Goal: Task Accomplishment & Management: Manage account settings

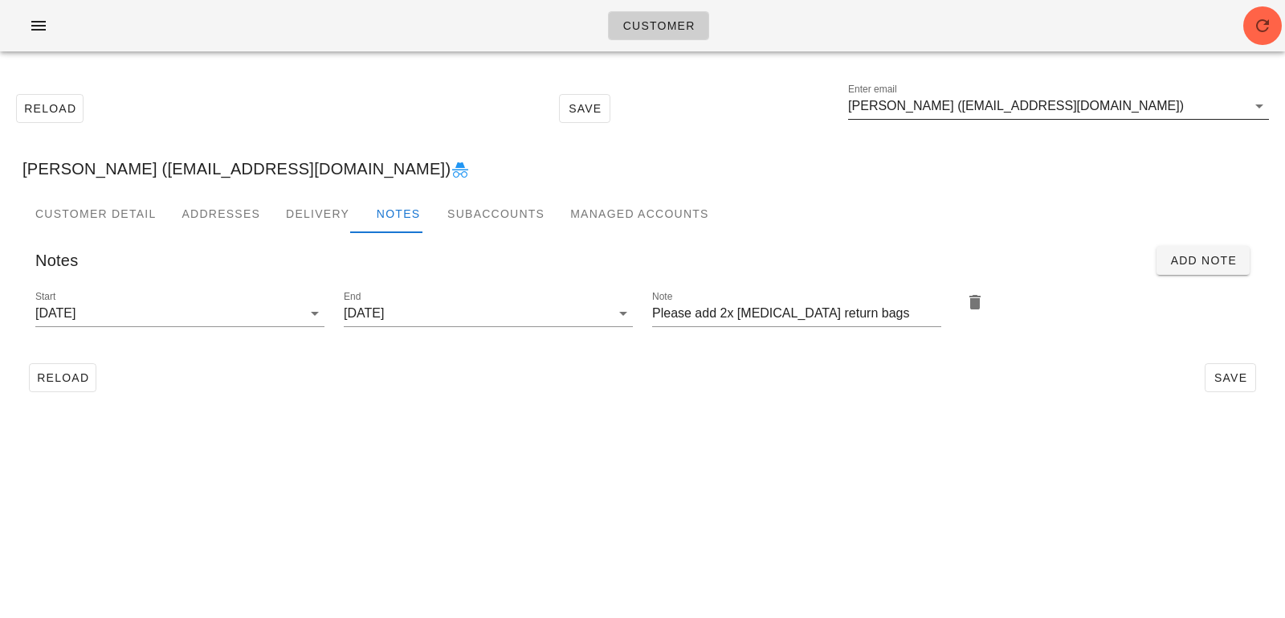
click at [1171, 110] on input "Kathleen Wright (wrightka@gmail.com)" at bounding box center [1047, 106] width 398 height 26
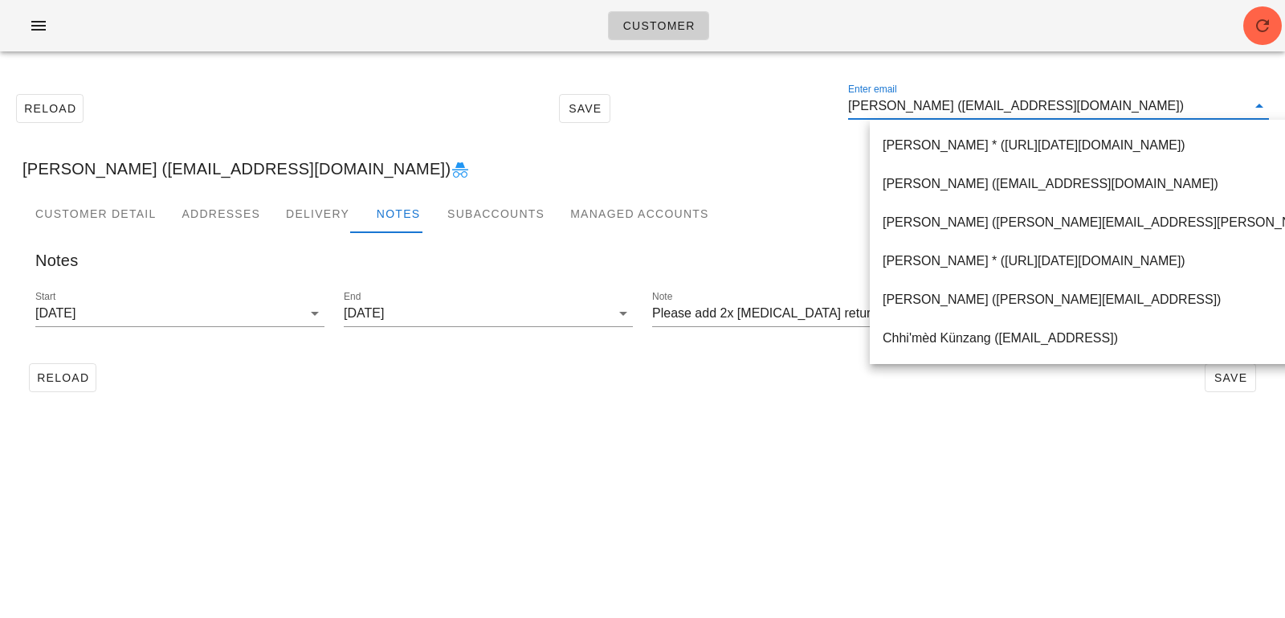
paste input "mazereh04@gmail.com"
type input "mazereh04@gmail.com"
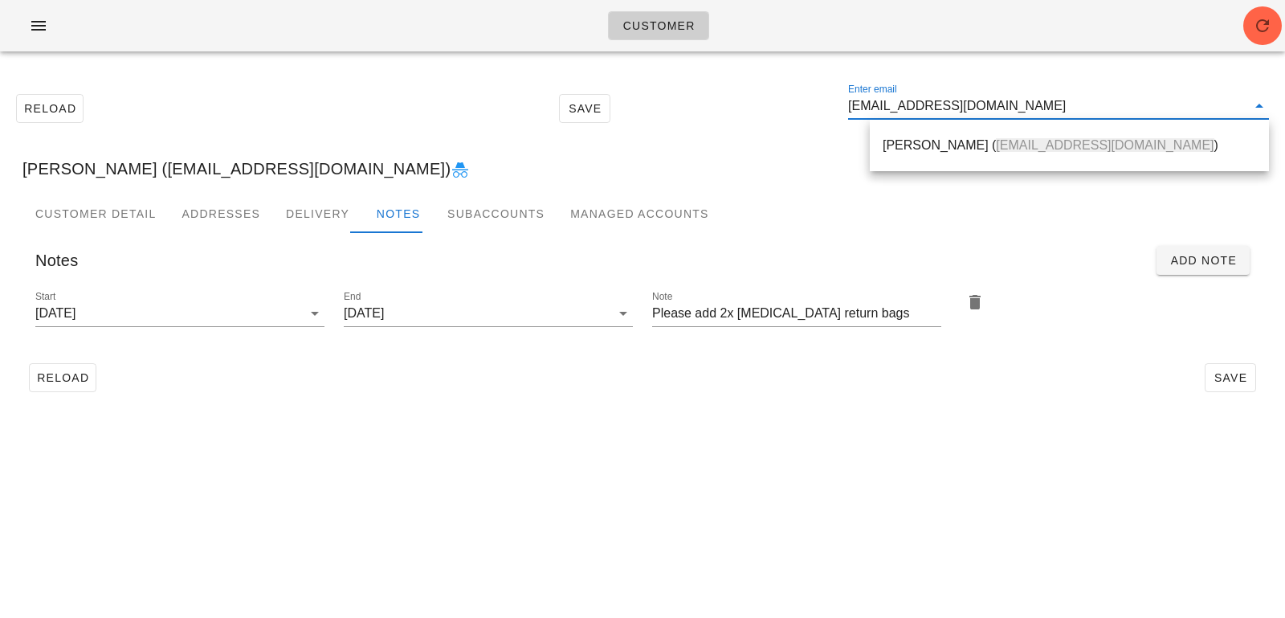
click at [969, 145] on div "M. Ali Zerehpoosh ( mazereh04@gmail.com )" at bounding box center [1069, 144] width 373 height 15
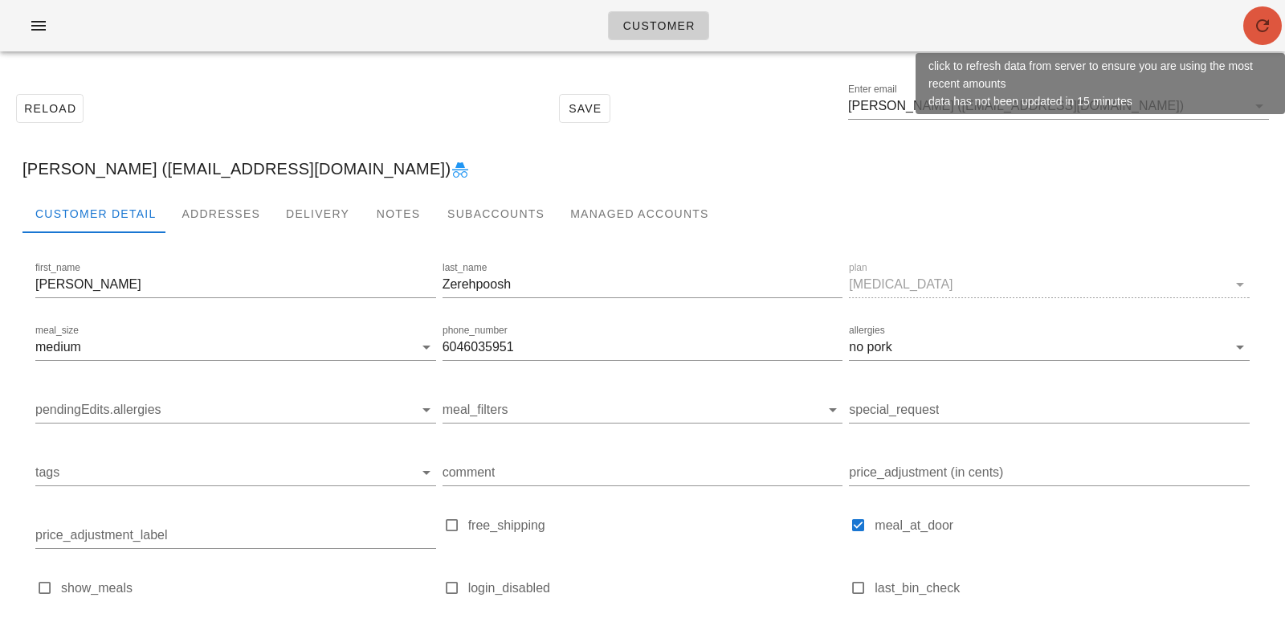
click at [1265, 26] on icon "button" at bounding box center [1262, 25] width 19 height 19
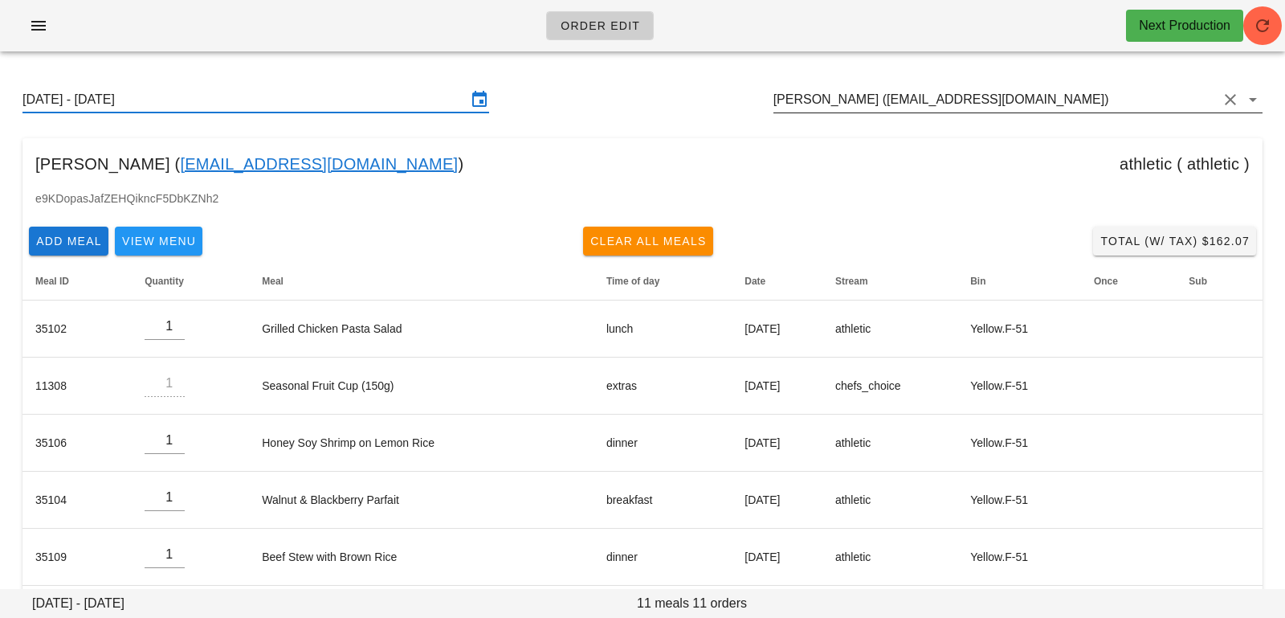
click at [1030, 97] on input "Kathleen Wright (wrightka@gmail.com)" at bounding box center [995, 100] width 444 height 26
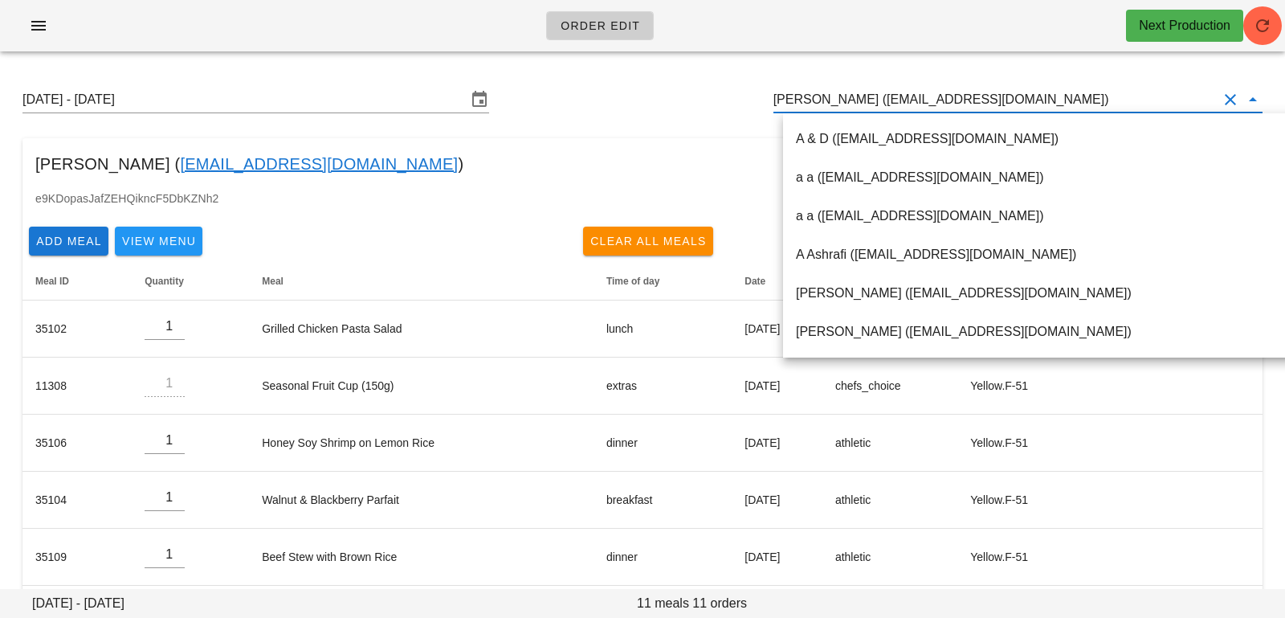
paste input "mazereh04@gmail.com"
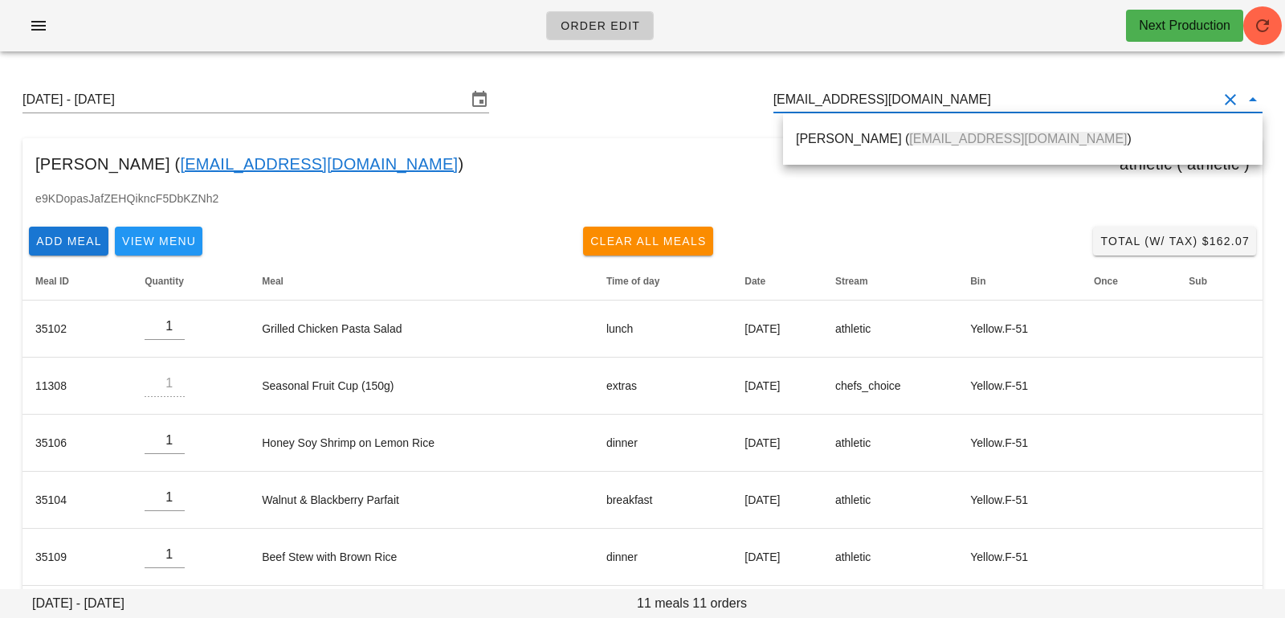
click at [1017, 139] on span "mazereh04@gmail.com" at bounding box center [1018, 139] width 218 height 14
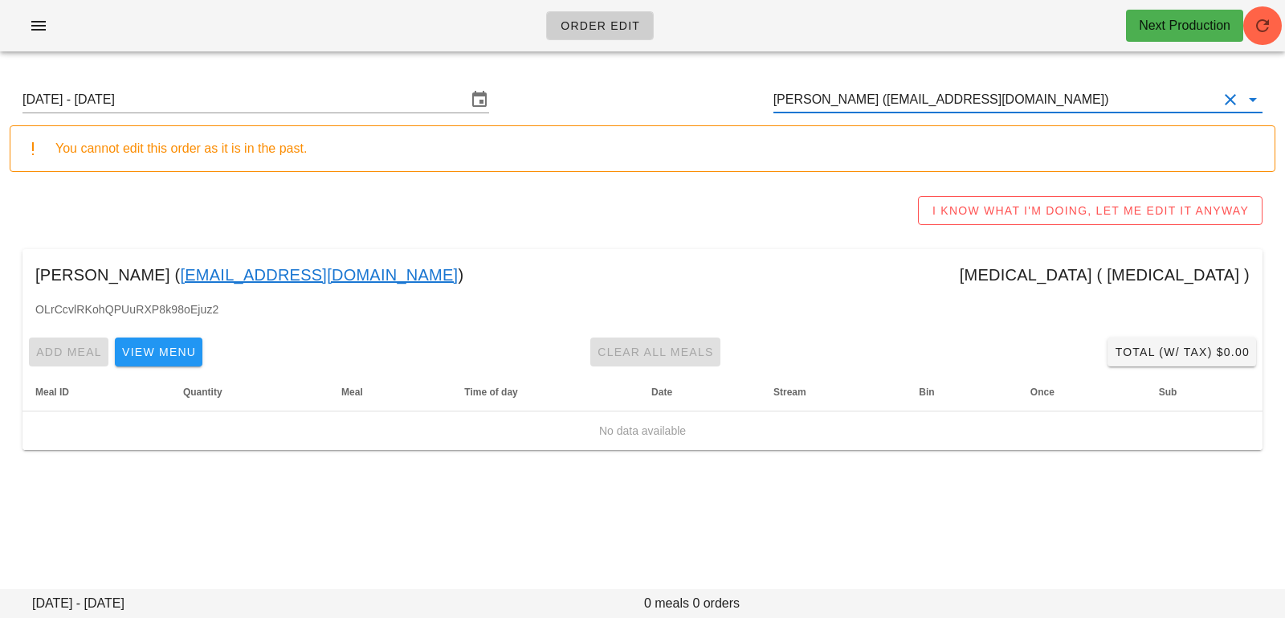
type input "[PERSON_NAME] ([EMAIL_ADDRESS][DOMAIN_NAME])"
click at [452, 102] on input "Sunday August 17 - Saturday August 23" at bounding box center [244, 100] width 444 height 26
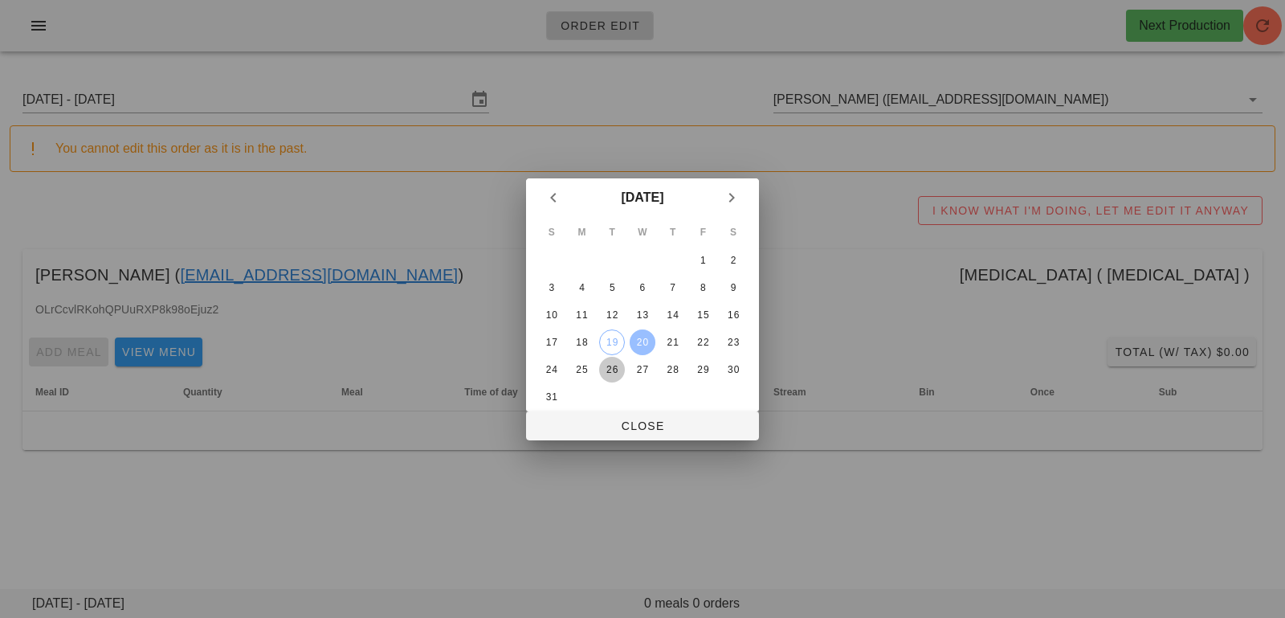
click at [602, 372] on div "26" at bounding box center [612, 369] width 26 height 11
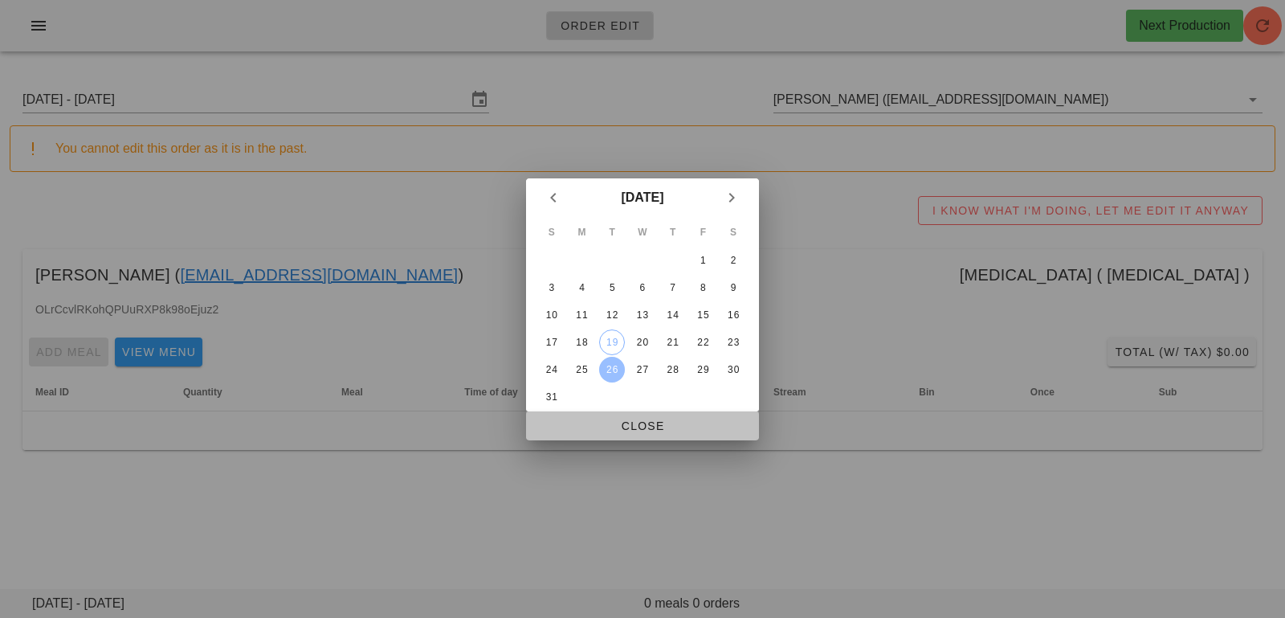
click at [631, 414] on button "Close" at bounding box center [642, 425] width 233 height 29
type input "Sunday August 24 - Saturday August 30"
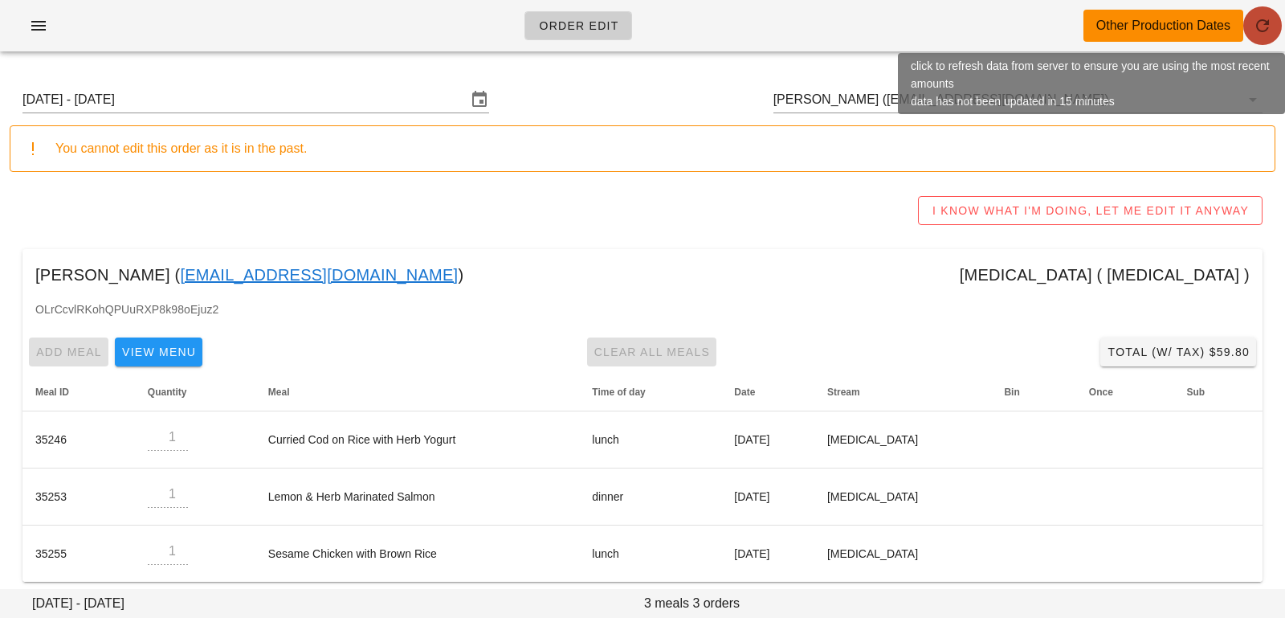
click at [1272, 31] on span "button" at bounding box center [1262, 25] width 39 height 19
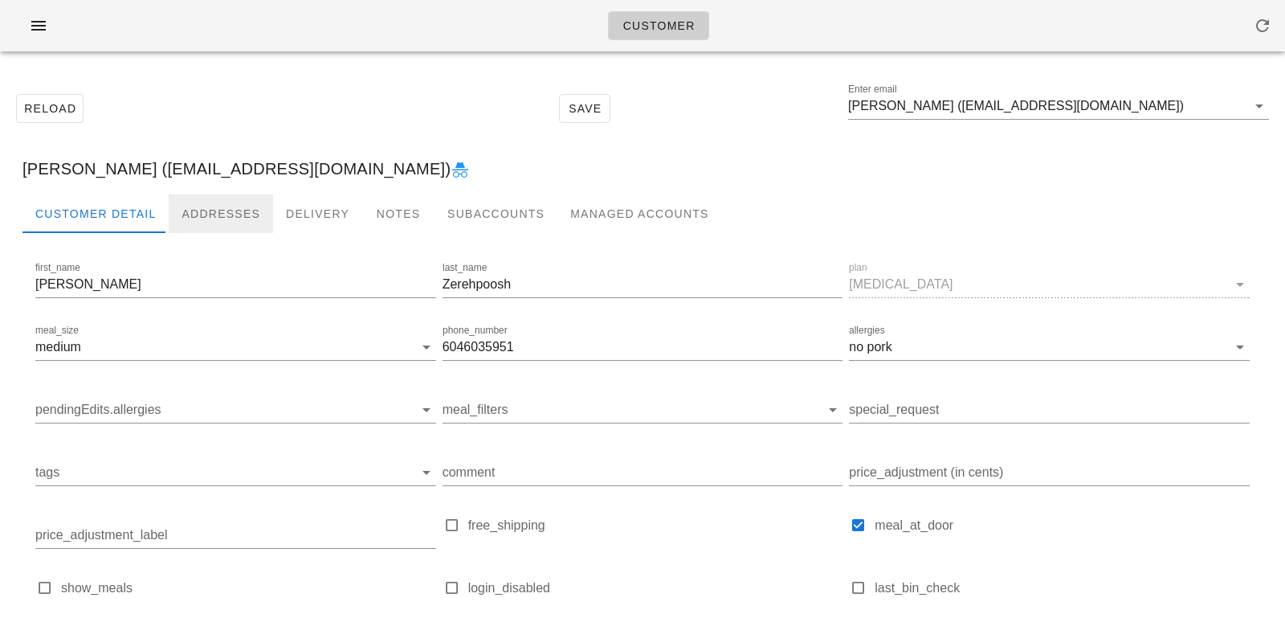
click at [173, 216] on div "Addresses" at bounding box center [221, 213] width 104 height 39
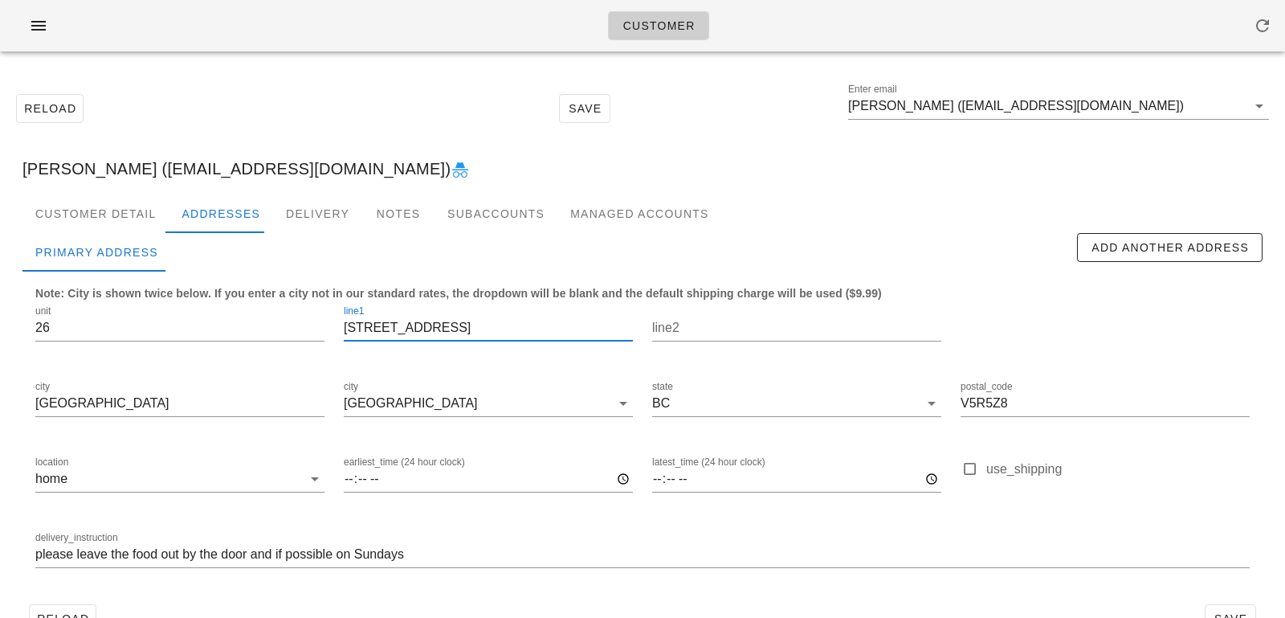
drag, startPoint x: 471, startPoint y: 325, endPoint x: 157, endPoint y: 301, distance: 314.2
click at [171, 305] on div "unit 26 line1 [STREET_ADDRESS] postal_code V5R5Z8 location home earliest_time (…" at bounding box center [643, 443] width 1234 height 302
click at [38, 556] on input "please leave the food out by the door and if possible on Sundays" at bounding box center [642, 554] width 1214 height 26
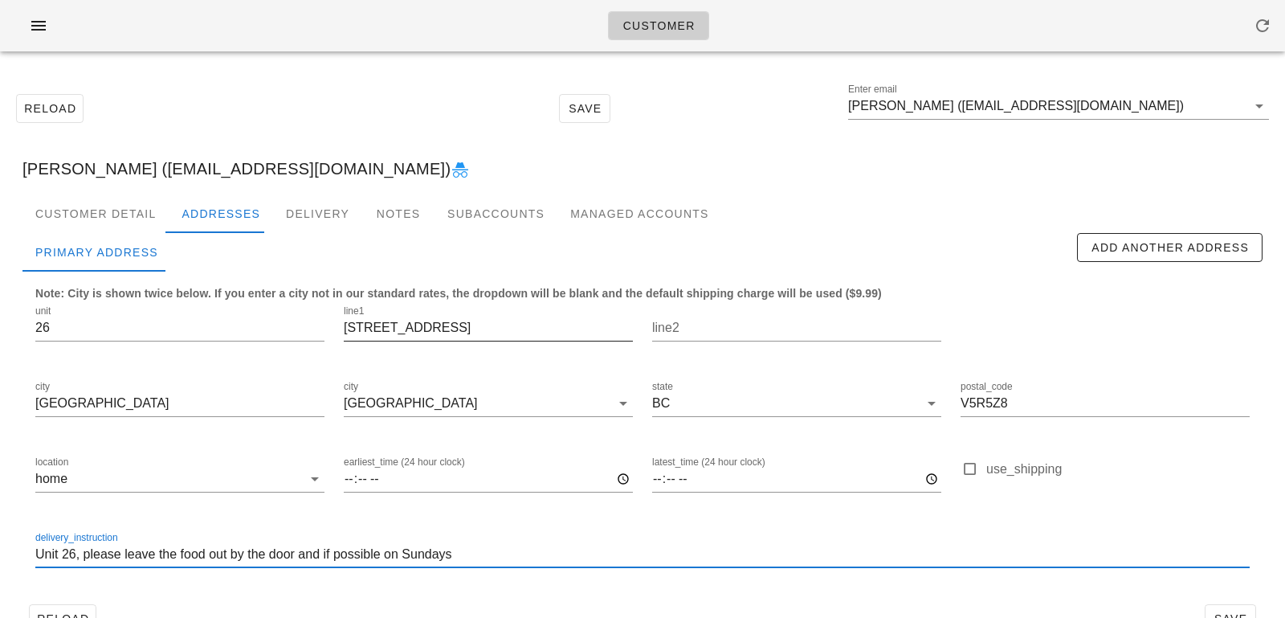
scroll to position [44, 0]
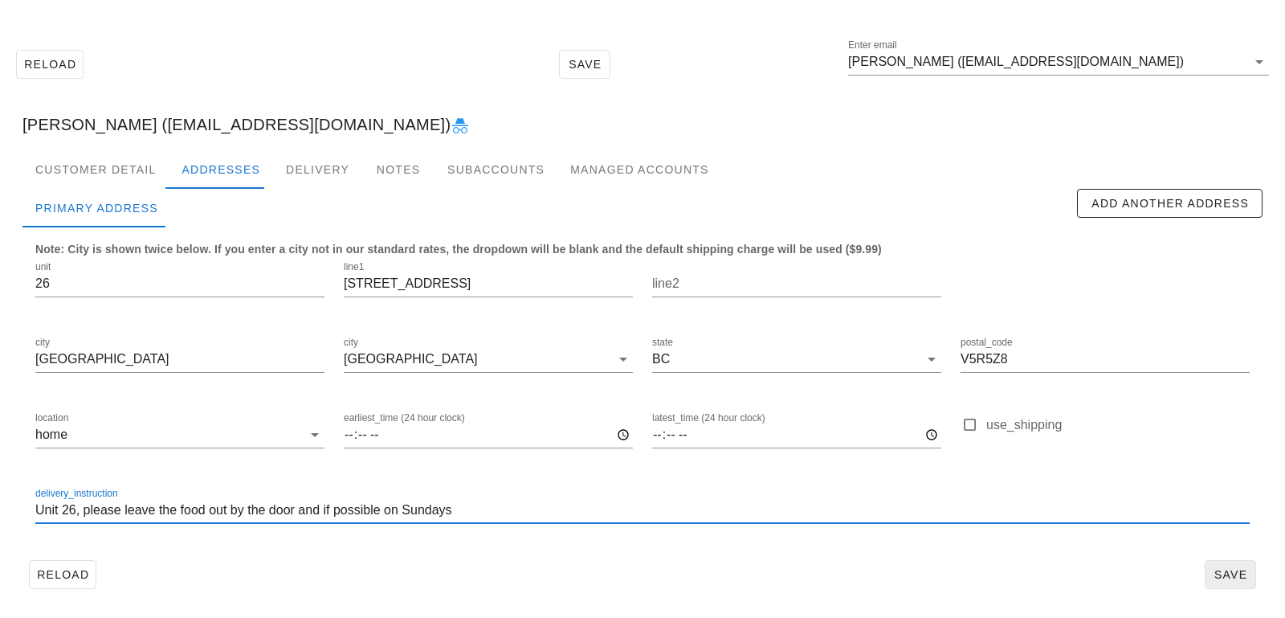
type input "Unit 26, please leave the food out by the door and if possible on Sundays"
click at [1234, 573] on span "Save" at bounding box center [1230, 574] width 37 height 13
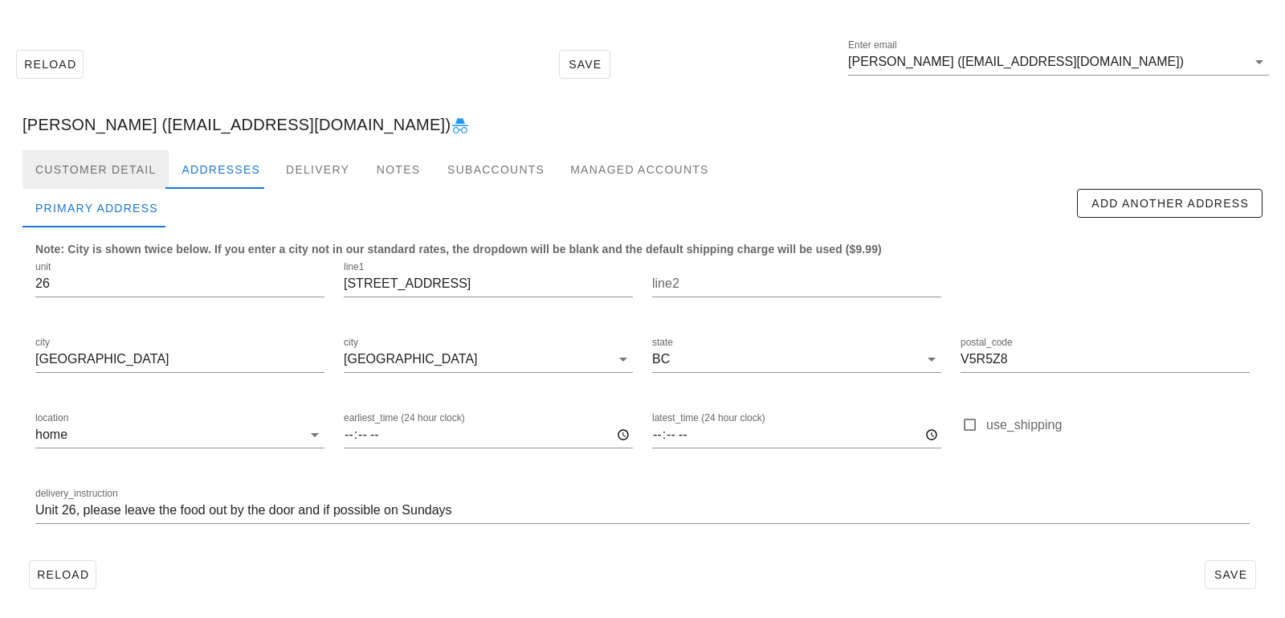
click at [109, 181] on div "Customer Detail" at bounding box center [95, 169] width 146 height 39
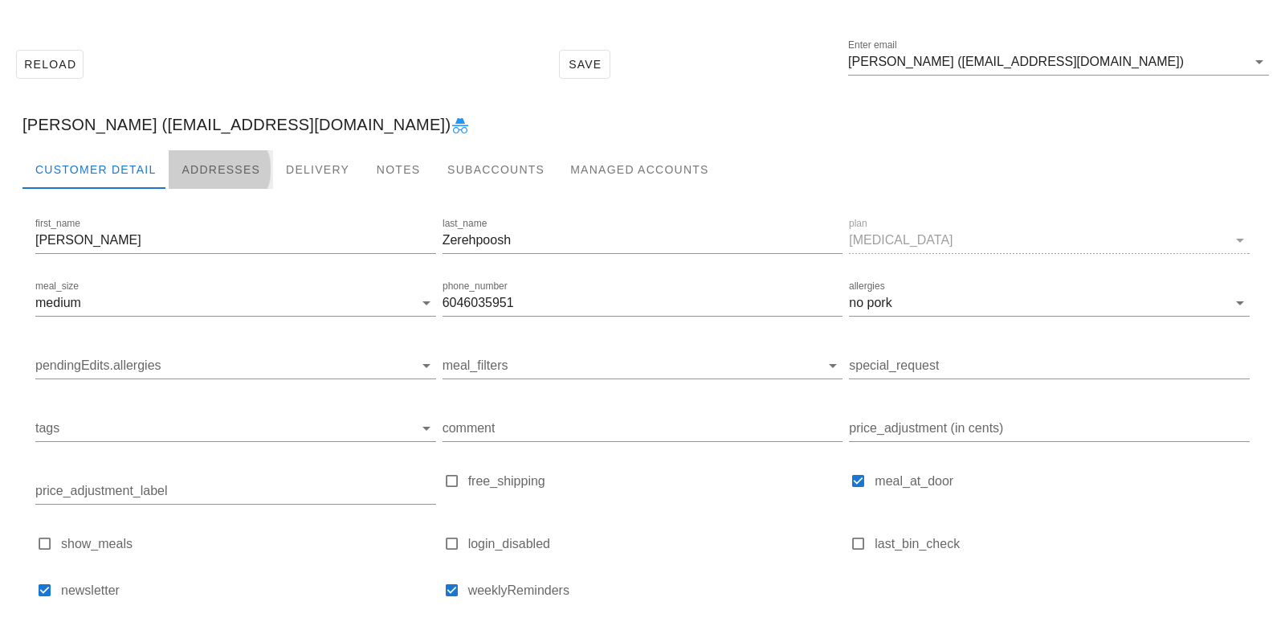
click at [251, 166] on div "Addresses" at bounding box center [221, 169] width 104 height 39
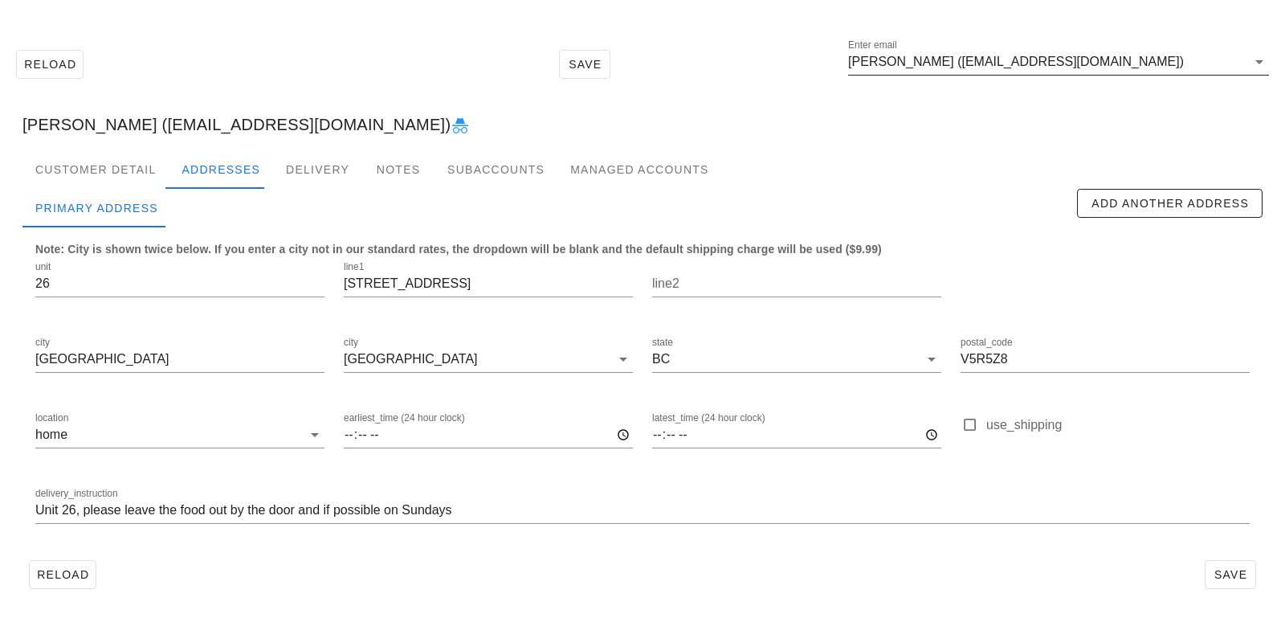
click at [1185, 63] on input "M. Ali Zerehpoosh (mazereh04@gmail.com)" at bounding box center [1047, 62] width 398 height 26
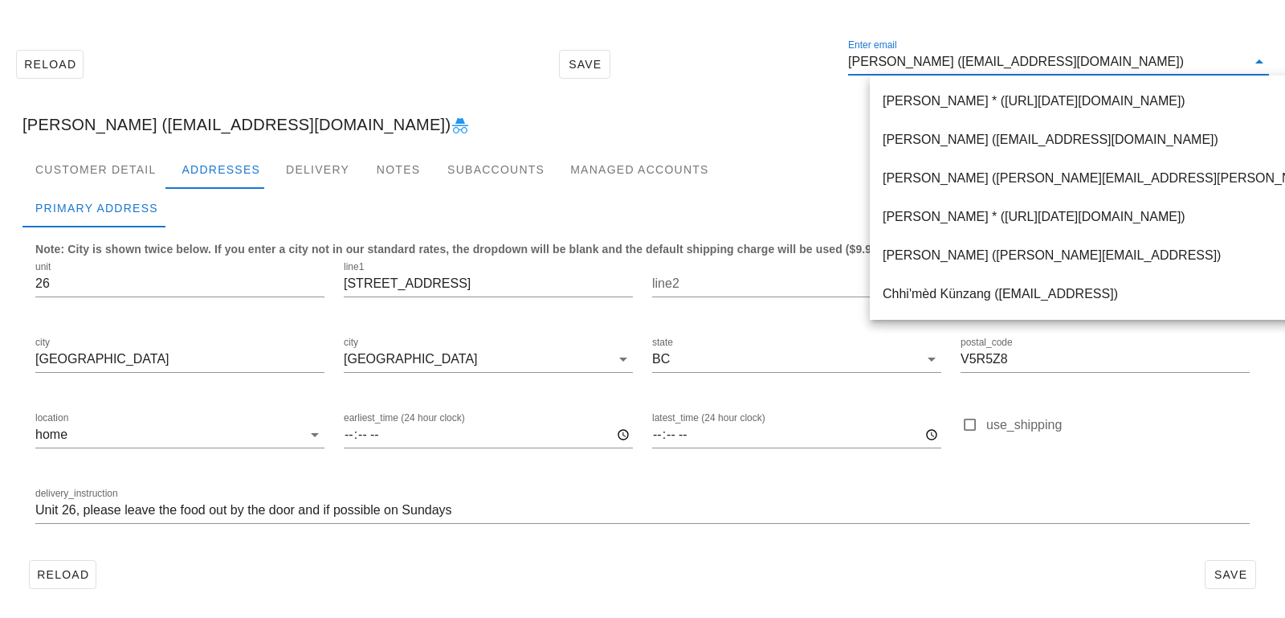
paste input "jennyjhkimmy@gmail.com"
type input "jennyjhkimmy@gmail.com"
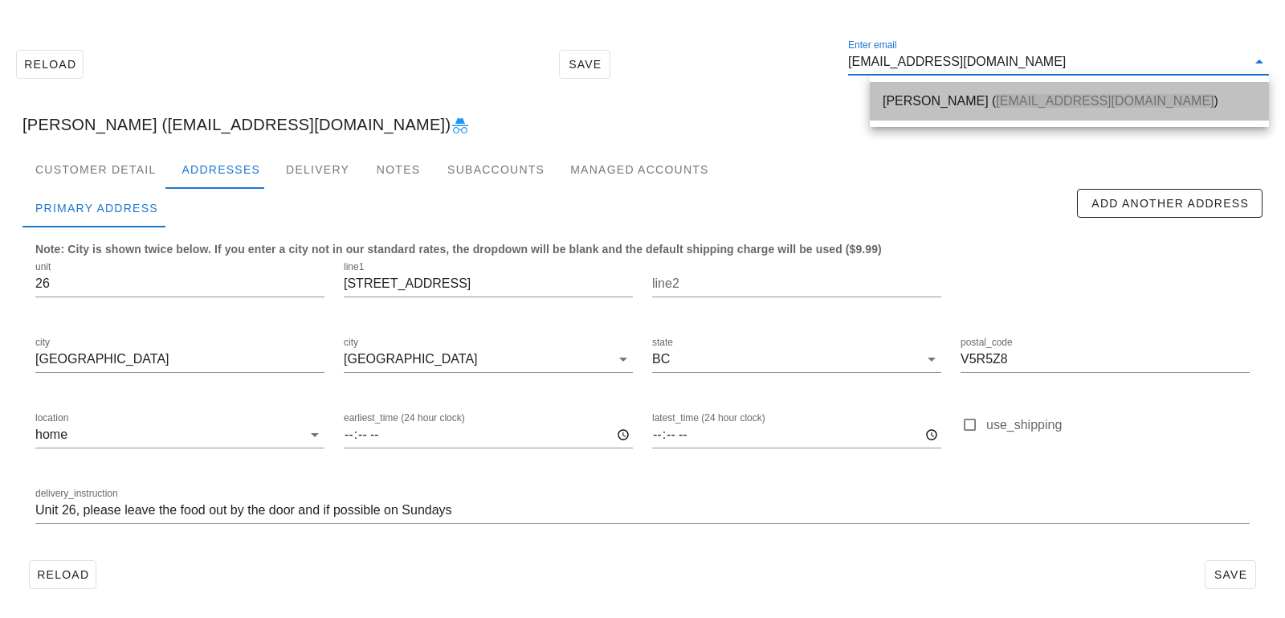
click at [1128, 84] on div "Jenny Kim ( jennyjhkimmy@gmail.com )" at bounding box center [1069, 101] width 373 height 35
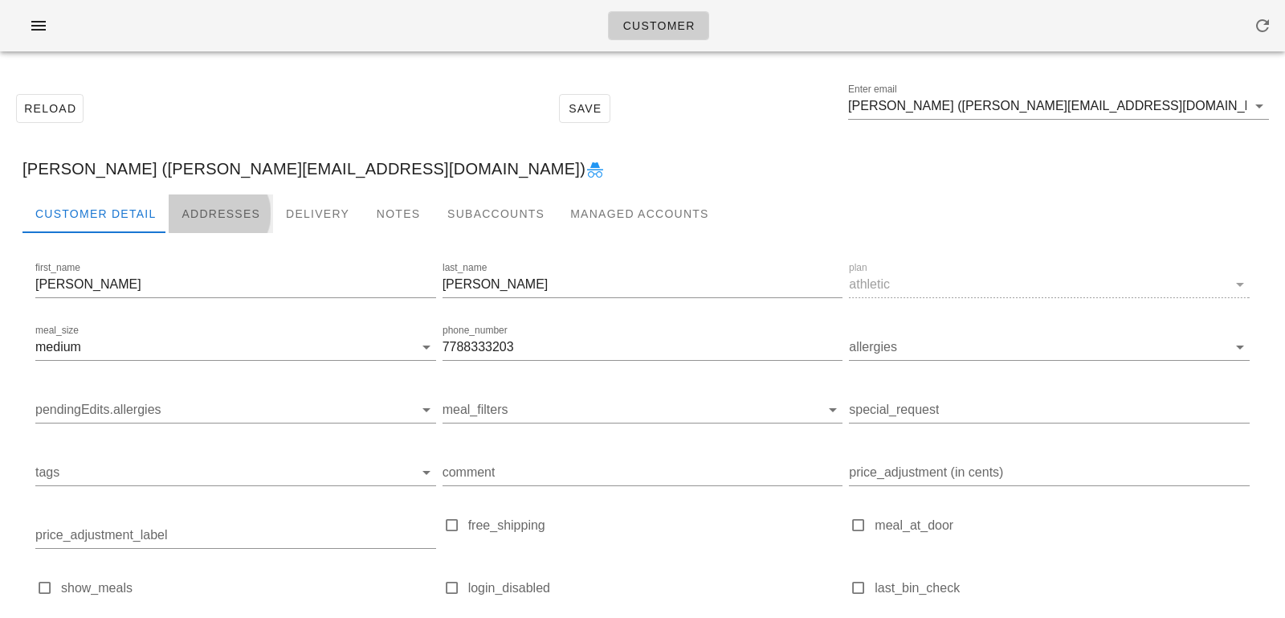
click at [220, 202] on div "Addresses" at bounding box center [221, 213] width 104 height 39
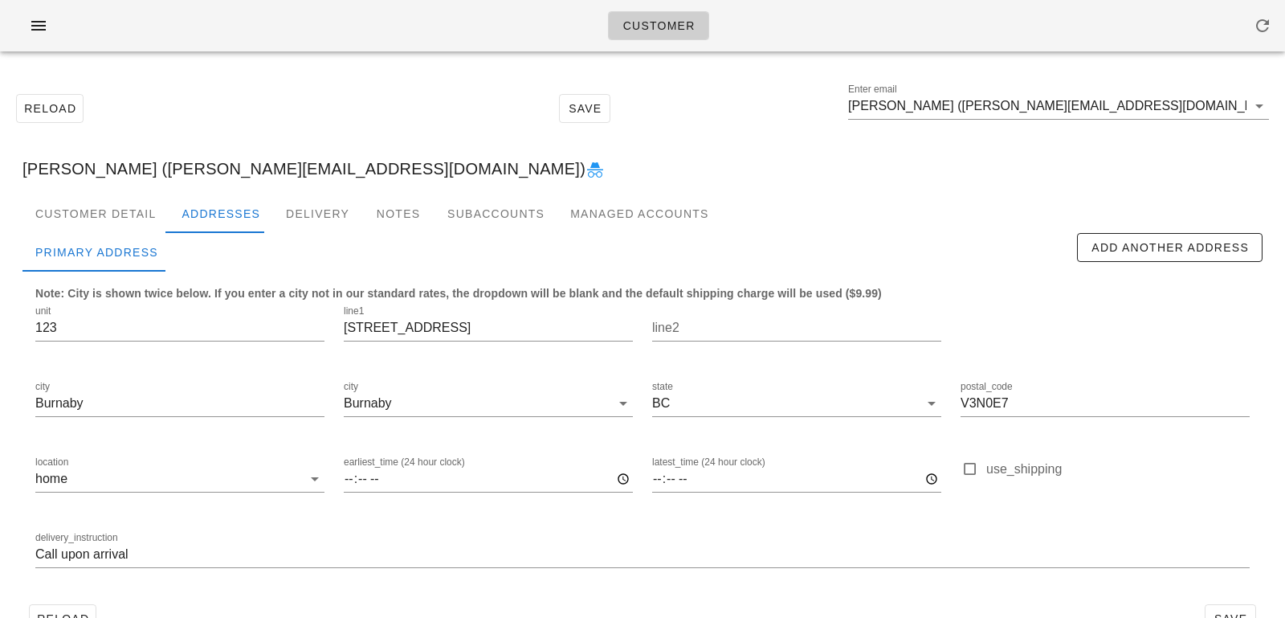
scroll to position [44, 0]
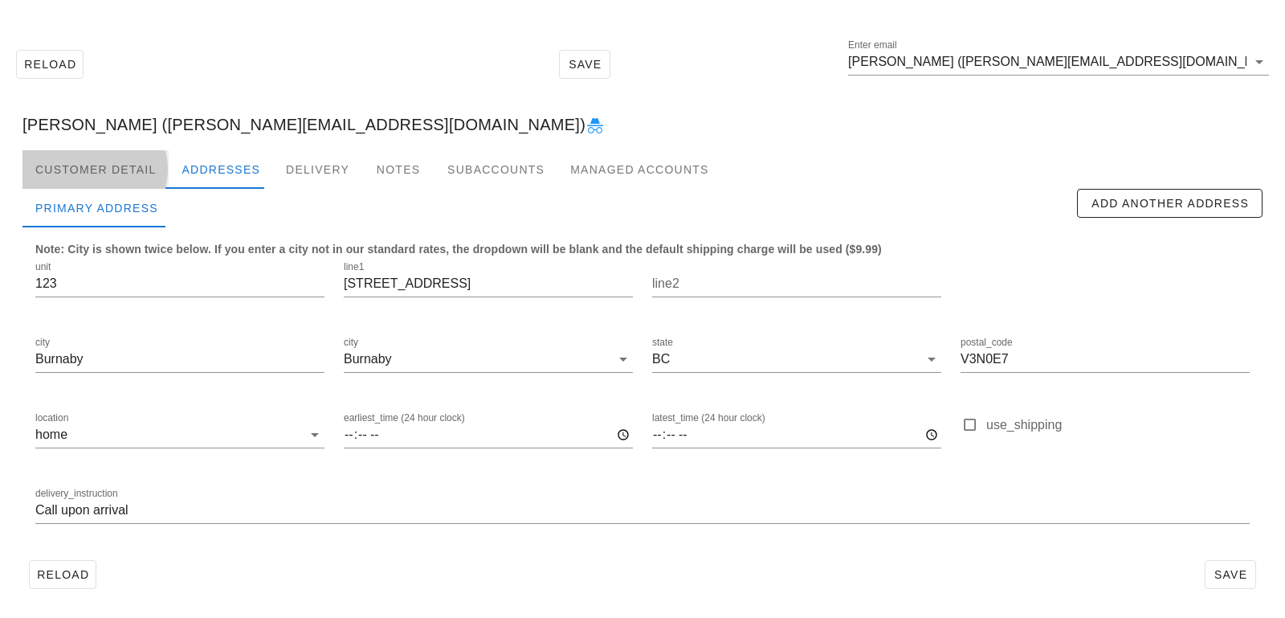
click at [129, 173] on div "Customer Detail" at bounding box center [95, 169] width 146 height 39
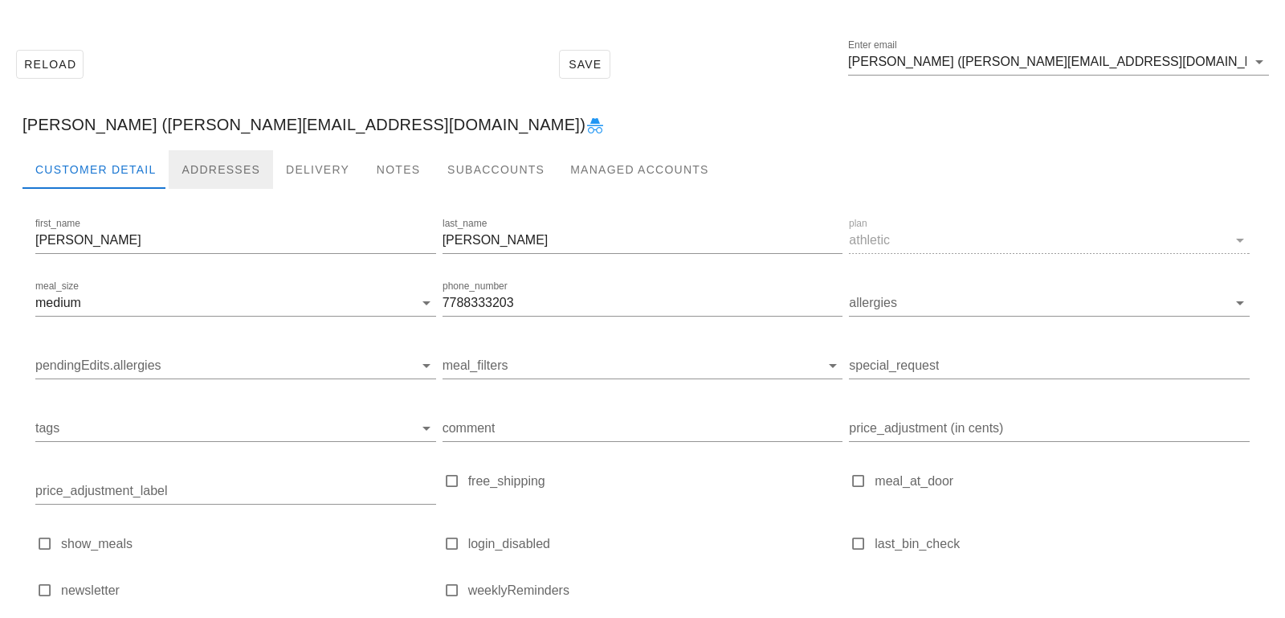
click at [214, 177] on div "Addresses" at bounding box center [221, 169] width 104 height 39
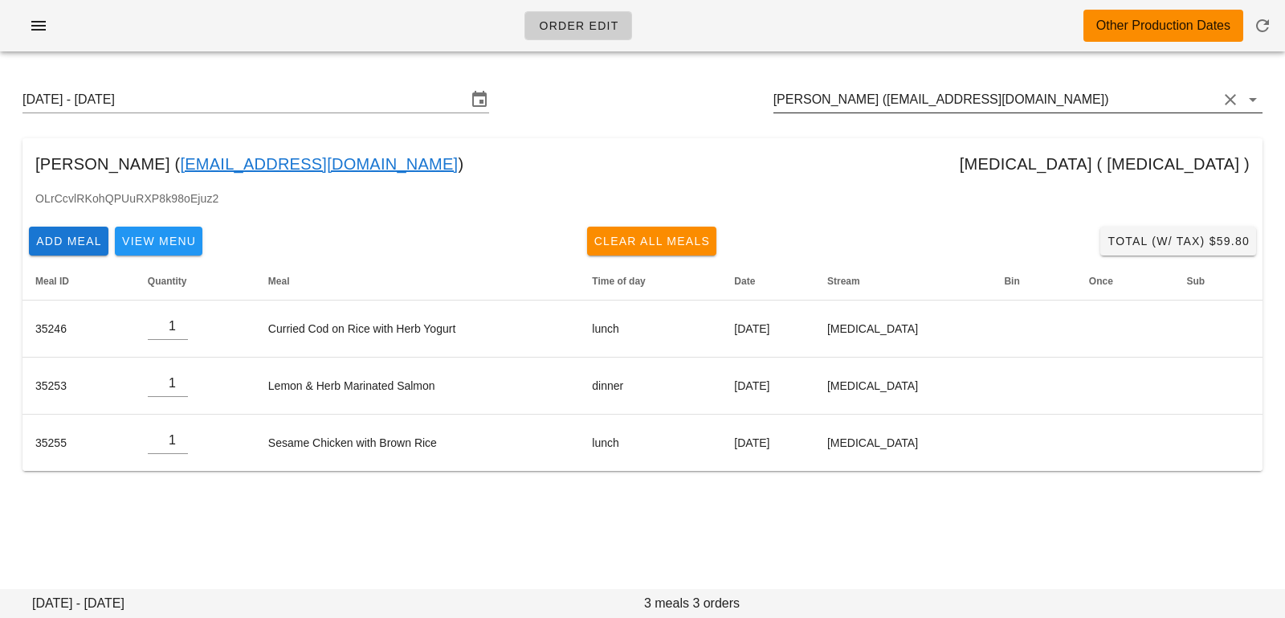
click at [1045, 97] on input "[PERSON_NAME] ([EMAIL_ADDRESS][DOMAIN_NAME])" at bounding box center [995, 100] width 444 height 26
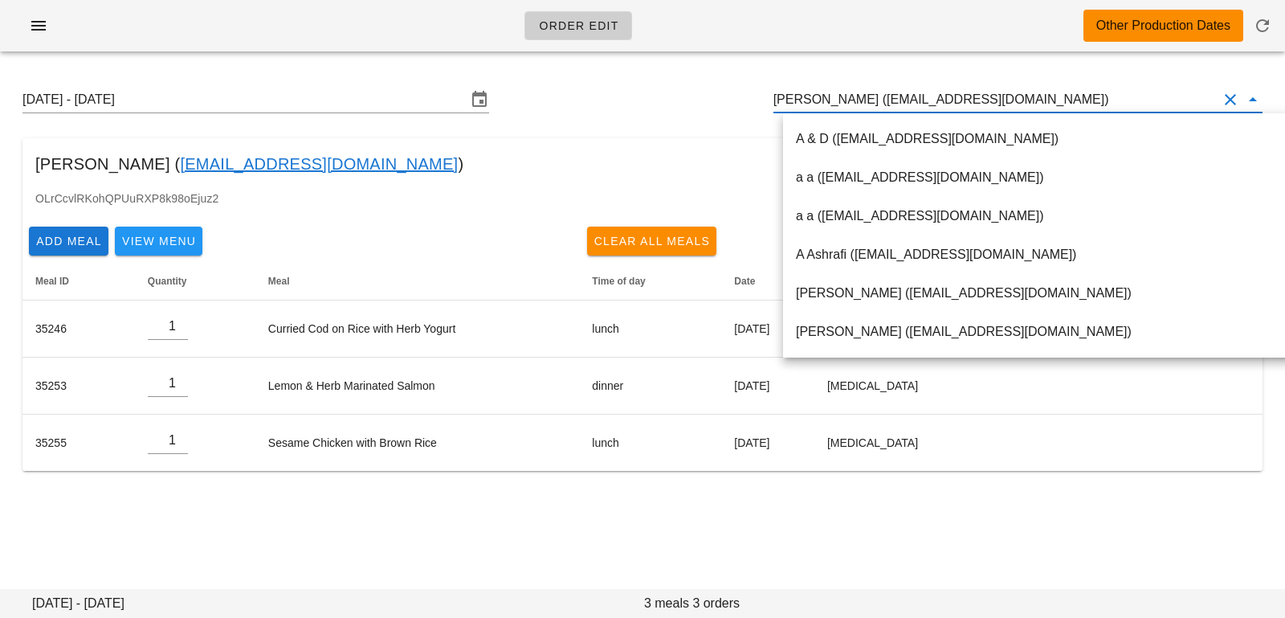
paste input "[EMAIL_ADDRESS][DOMAIN_NAME]"
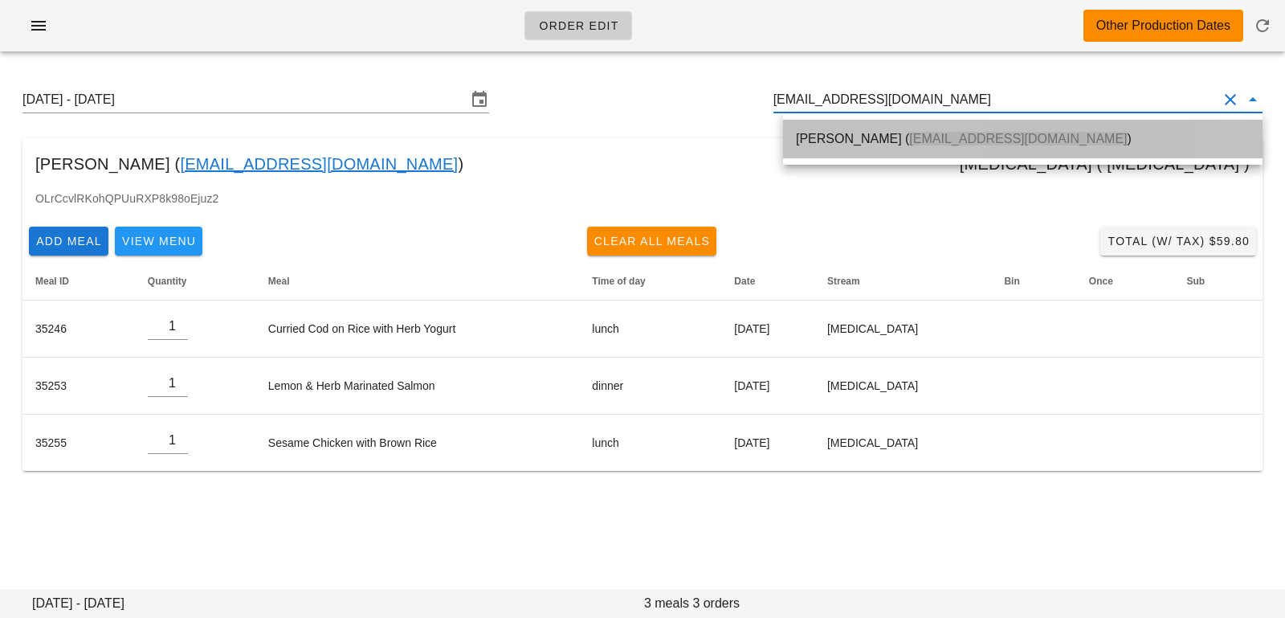
click at [966, 141] on span "[EMAIL_ADDRESS][DOMAIN_NAME]" at bounding box center [1018, 139] width 218 height 14
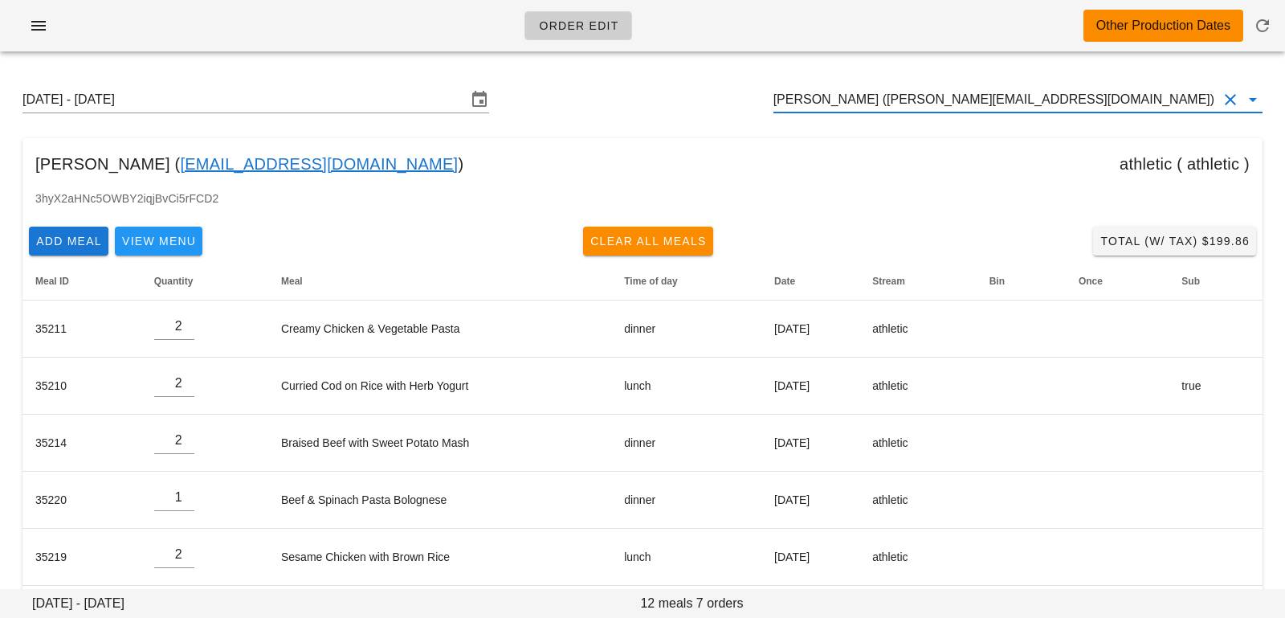
drag, startPoint x: 1026, startPoint y: 96, endPoint x: 457, endPoint y: 31, distance: 573.2
click at [481, 39] on div "Order Edit Other Production Dates Sunday August 24 - Saturday August 30 Jenny K…" at bounding box center [642, 373] width 1285 height 747
paste input "EMY.EMILYYU@GMAIL.COM"
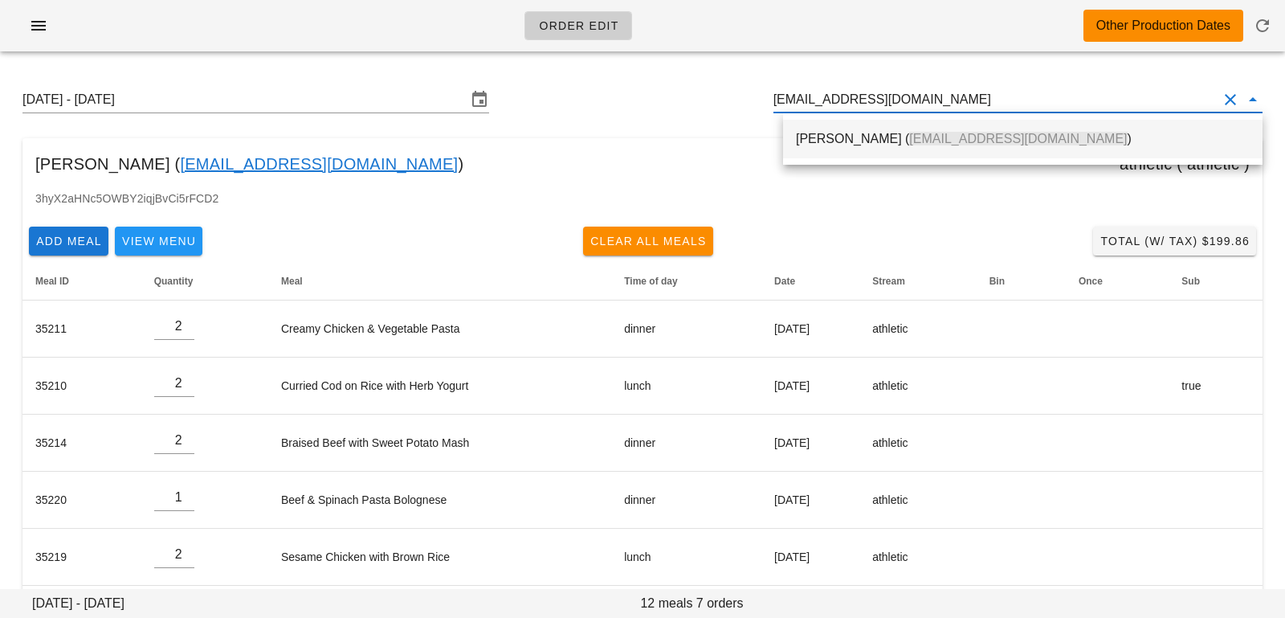
drag, startPoint x: 798, startPoint y: 156, endPoint x: 490, endPoint y: 17, distance: 338.3
click at [798, 155] on div "Emily Yu ( EMY.EMILYYU@GMAIL.COM )" at bounding box center [1023, 138] width 454 height 35
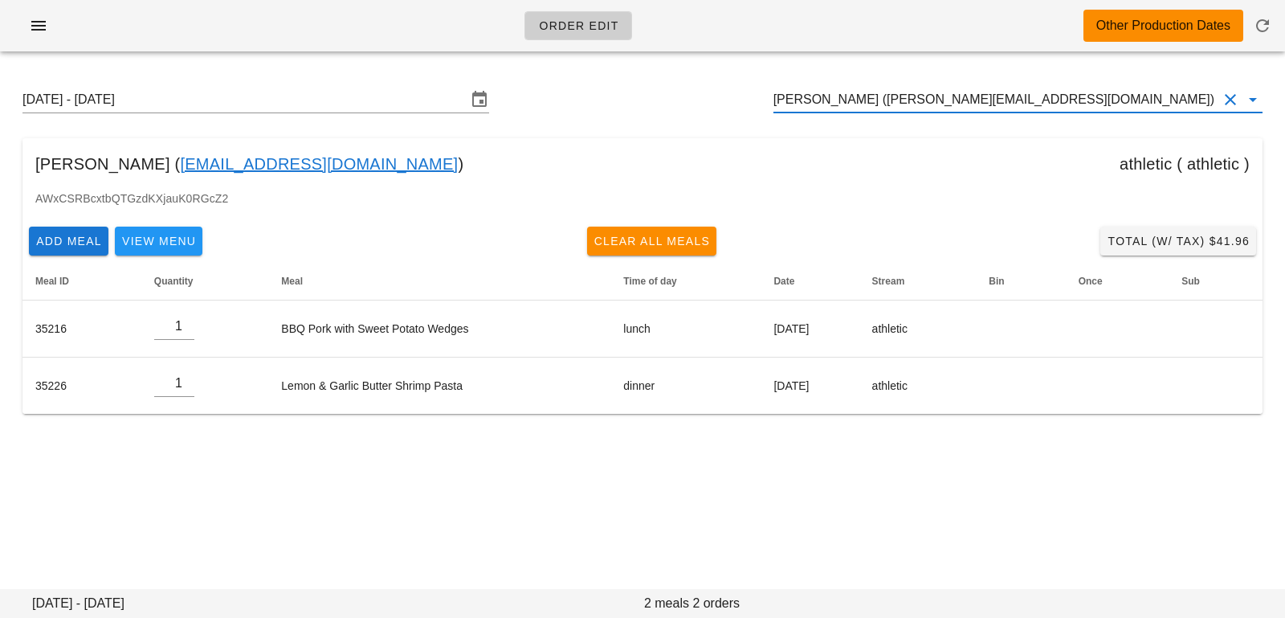
drag, startPoint x: 1030, startPoint y: 98, endPoint x: 635, endPoint y: 87, distance: 395.3
click at [641, 84] on div "Sunday August 24 - Saturday August 30 Emily Yu (EMY.EMILYYU@GMAIL.COM)" at bounding box center [643, 99] width 1266 height 51
paste input "eve.yk.lin@gmail.com"
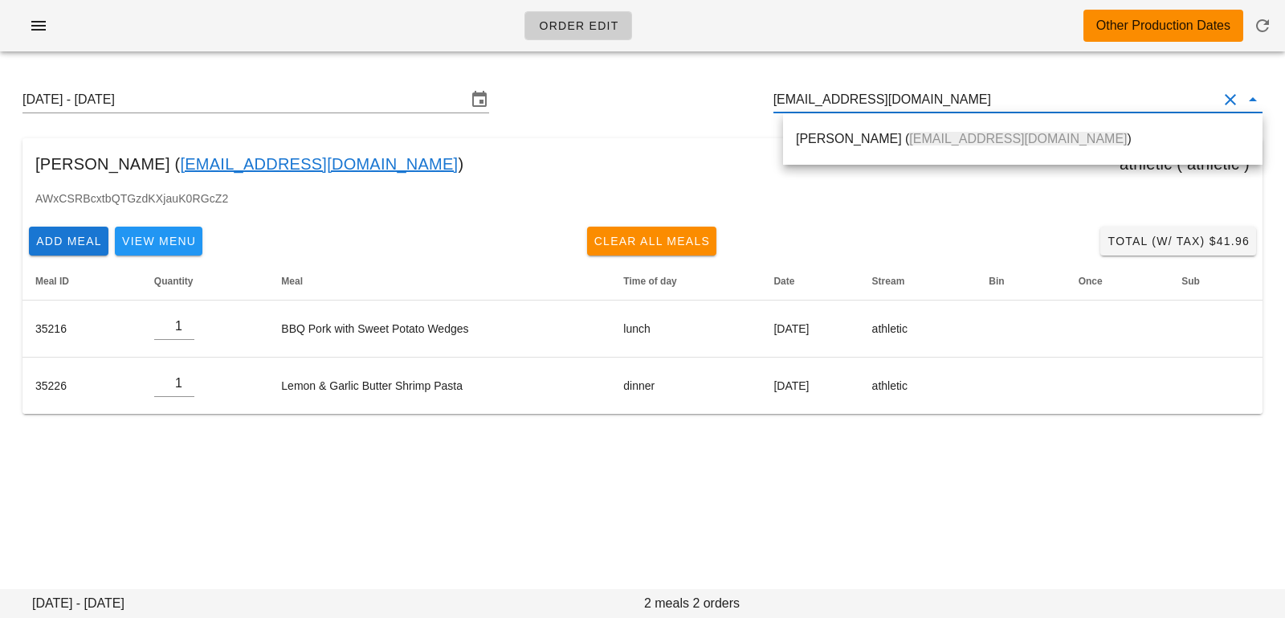
click at [833, 145] on div "Eve Lin ( eve.yk.lin@gmail.com )" at bounding box center [1023, 138] width 454 height 15
type input "Eve Lin (eve.yk.lin@gmail.com)"
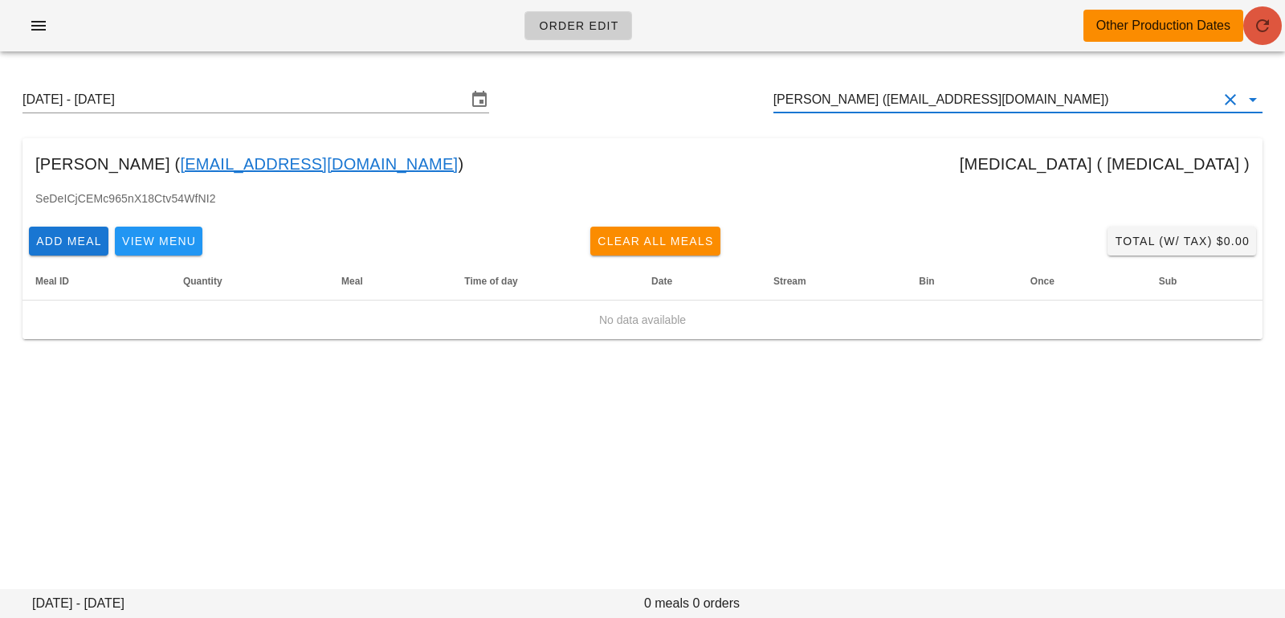
click at [1271, 31] on icon "button" at bounding box center [1262, 25] width 19 height 19
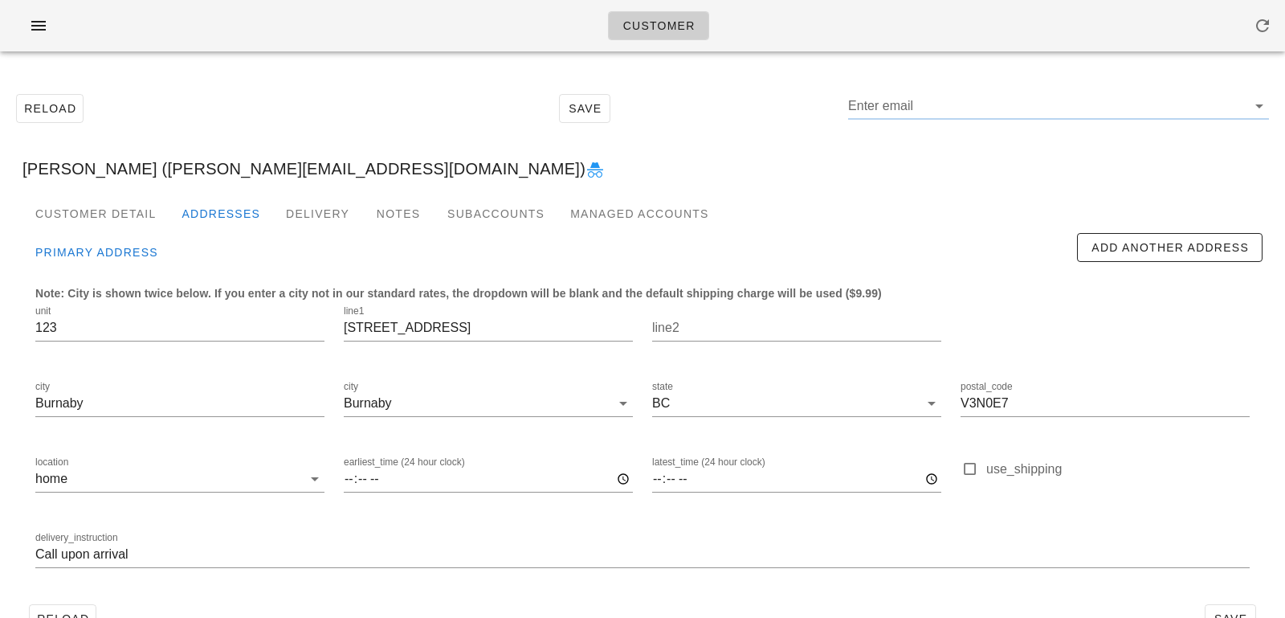
type input "[PERSON_NAME] ([PERSON_NAME][EMAIL_ADDRESS][DOMAIN_NAME])"
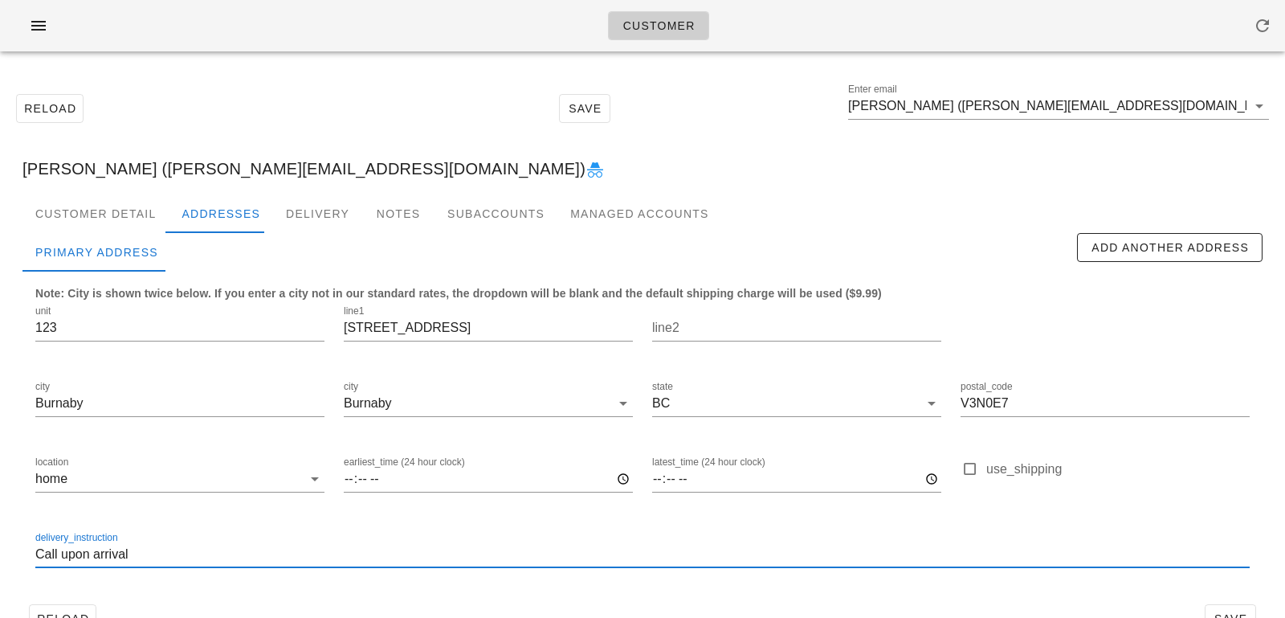
click at [37, 558] on input "Call upon arrival" at bounding box center [642, 554] width 1214 height 26
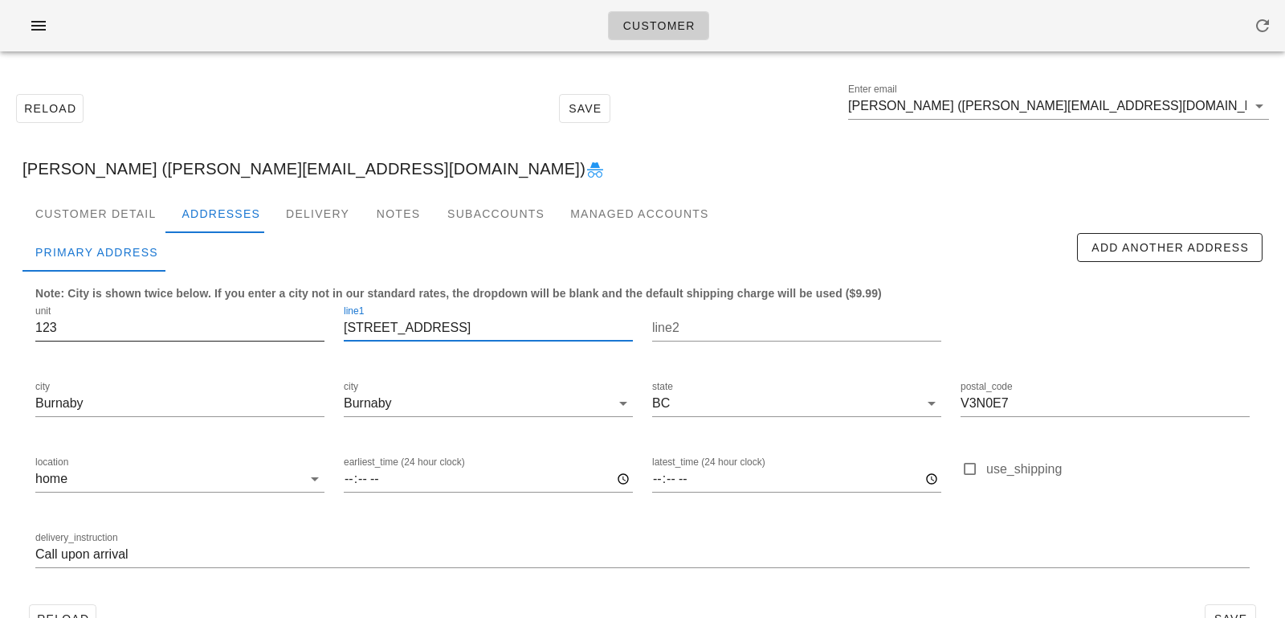
drag, startPoint x: 435, startPoint y: 324, endPoint x: 248, endPoint y: 308, distance: 187.9
click at [251, 308] on div "unit 123 line1 7088 14th Ave line2 city Burnaby city Burnaby state BC postal_co…" at bounding box center [643, 443] width 1234 height 302
click at [36, 560] on input "Call upon arrival" at bounding box center [642, 554] width 1214 height 26
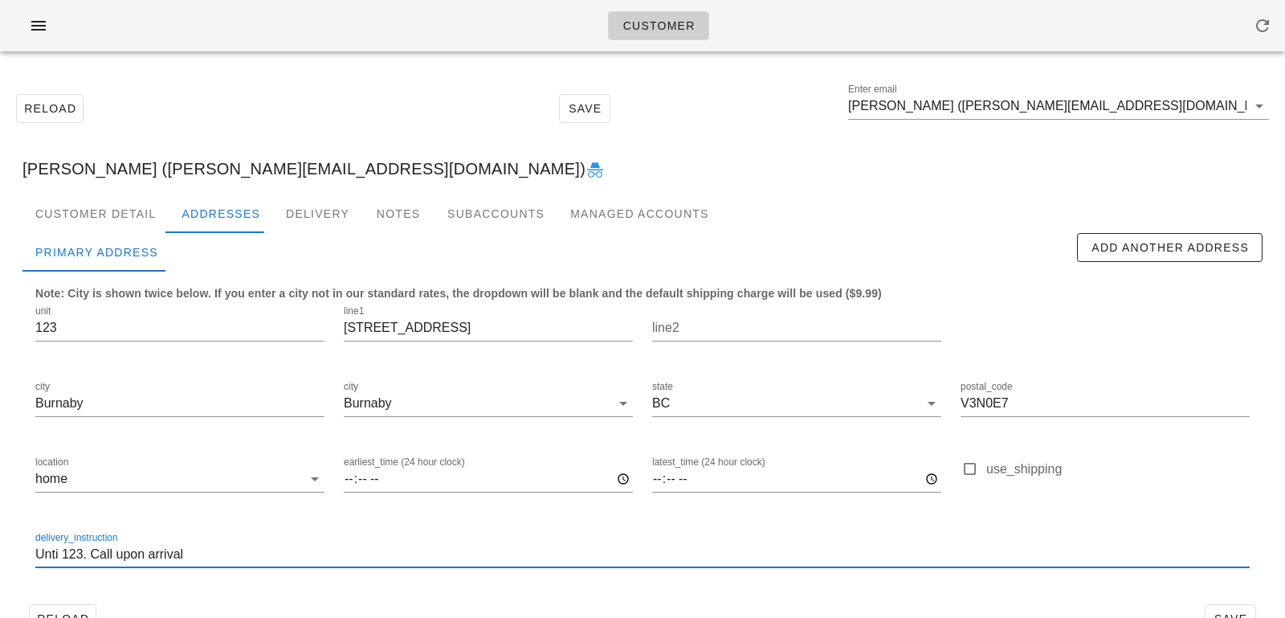
click at [59, 554] on input "Unti 123. Call upon arrival" at bounding box center [642, 554] width 1214 height 26
click at [136, 222] on div "Customer Detail" at bounding box center [95, 213] width 146 height 39
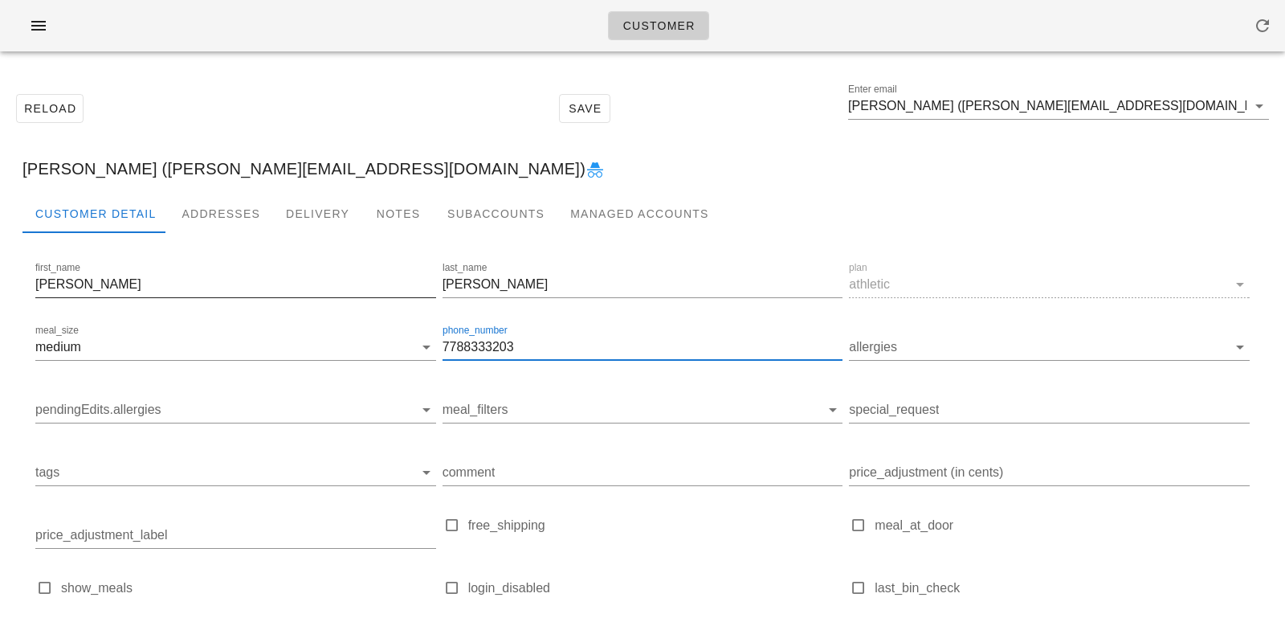
drag, startPoint x: 530, startPoint y: 345, endPoint x: 240, endPoint y: 289, distance: 295.4
click at [278, 309] on div "first_name Jenny last_name Kim plan athletic meal_size medium phone_number 7788…" at bounding box center [642, 458] width 1221 height 406
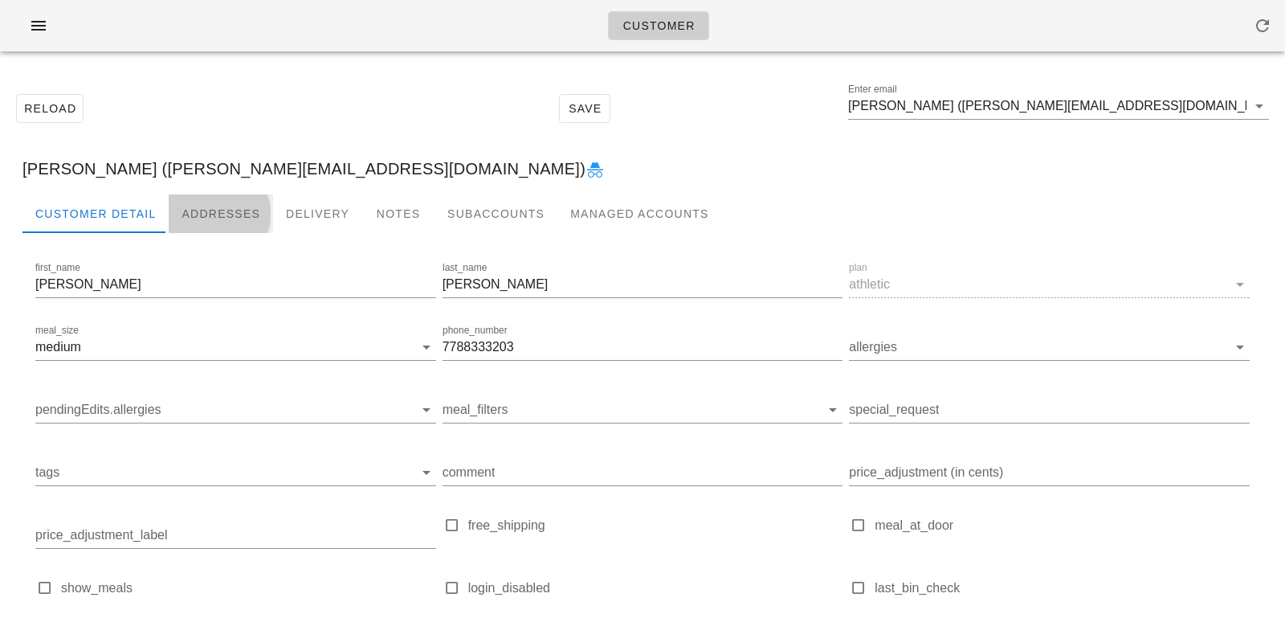
click at [214, 214] on div "Addresses" at bounding box center [221, 213] width 104 height 39
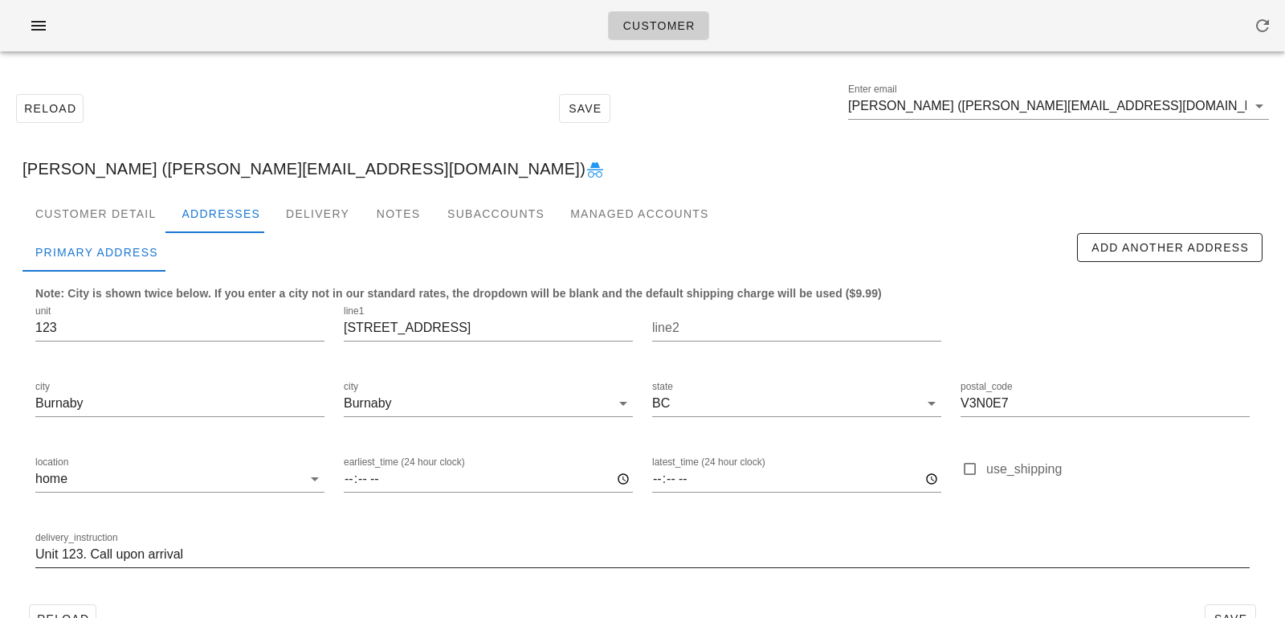
click at [288, 557] on input "Unit 123. Call upon arrival" at bounding box center [642, 554] width 1214 height 26
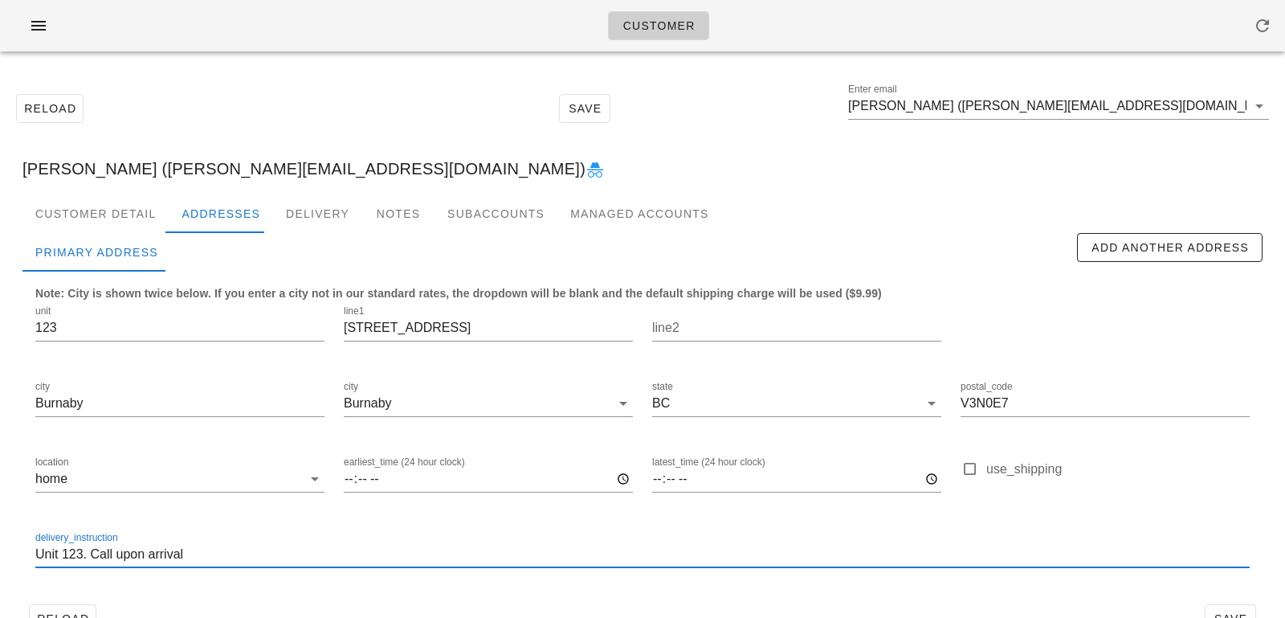
click at [120, 555] on input "Unit 123. Call upon arrival" at bounding box center [642, 554] width 1214 height 26
paste input "7788333203"
click at [139, 553] on input "Unit 123. Call 7788333203 upon arrival" at bounding box center [642, 554] width 1214 height 26
click at [391, 546] on input "Unit 123. Call 778 833 3203 upon arrival" at bounding box center [642, 554] width 1214 height 26
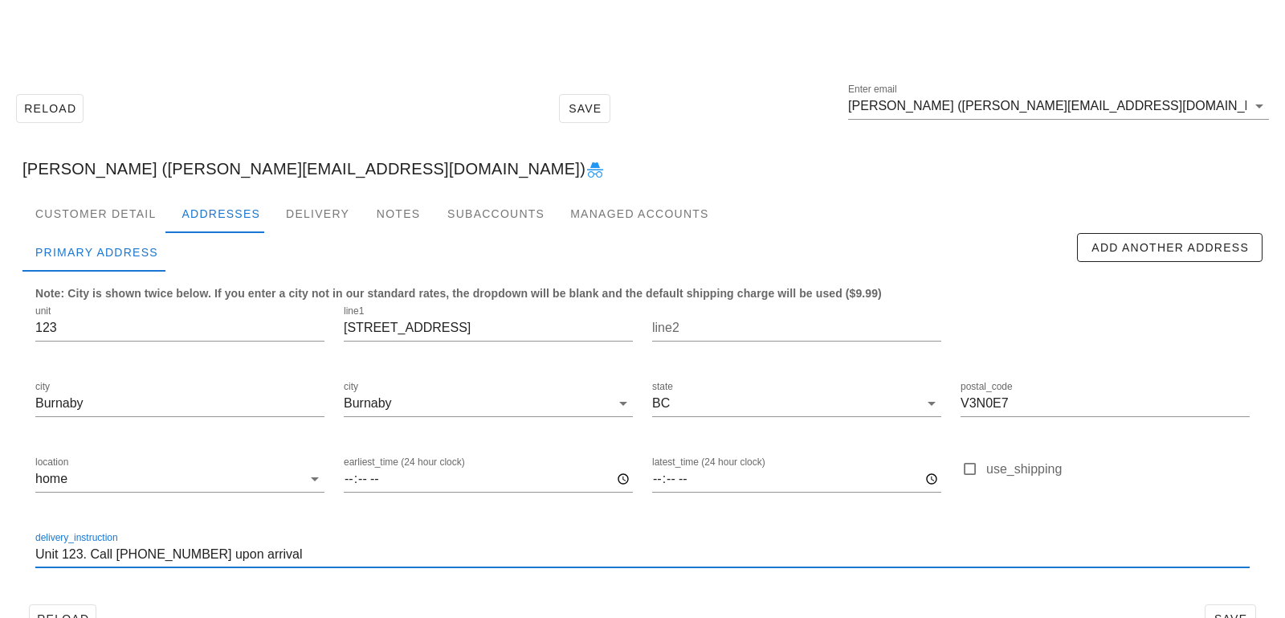
scroll to position [44, 0]
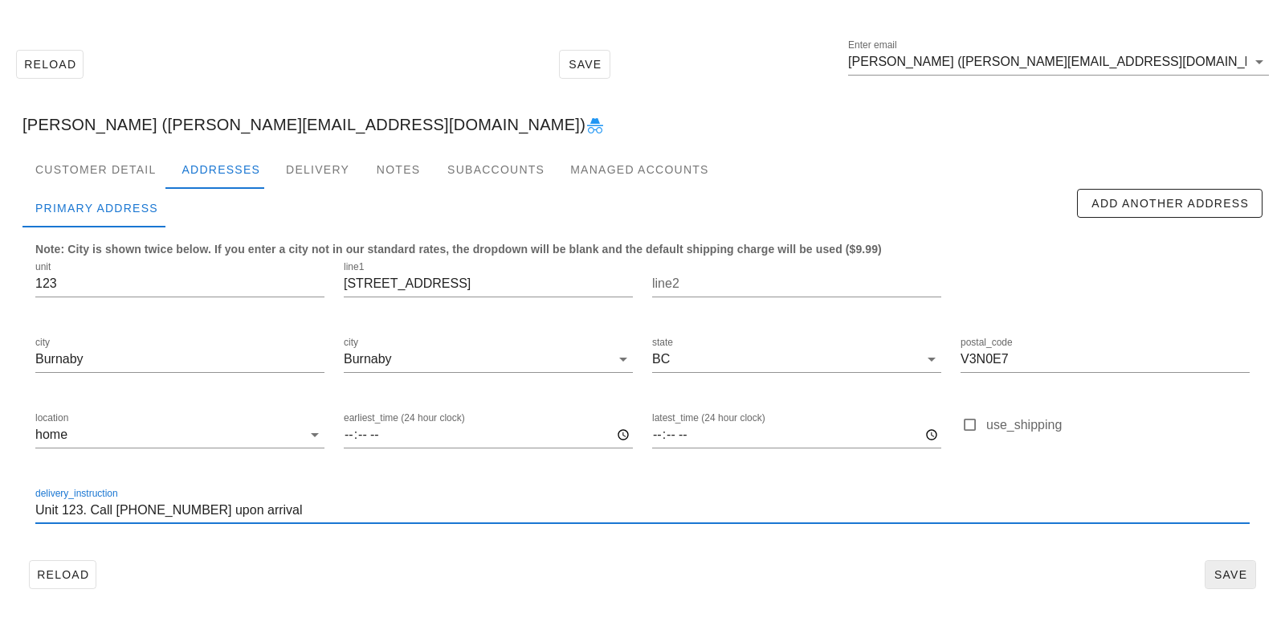
type input "Unit 123. Call 778 833 3203 upon arrival"
click at [1222, 568] on span "Save" at bounding box center [1230, 574] width 37 height 13
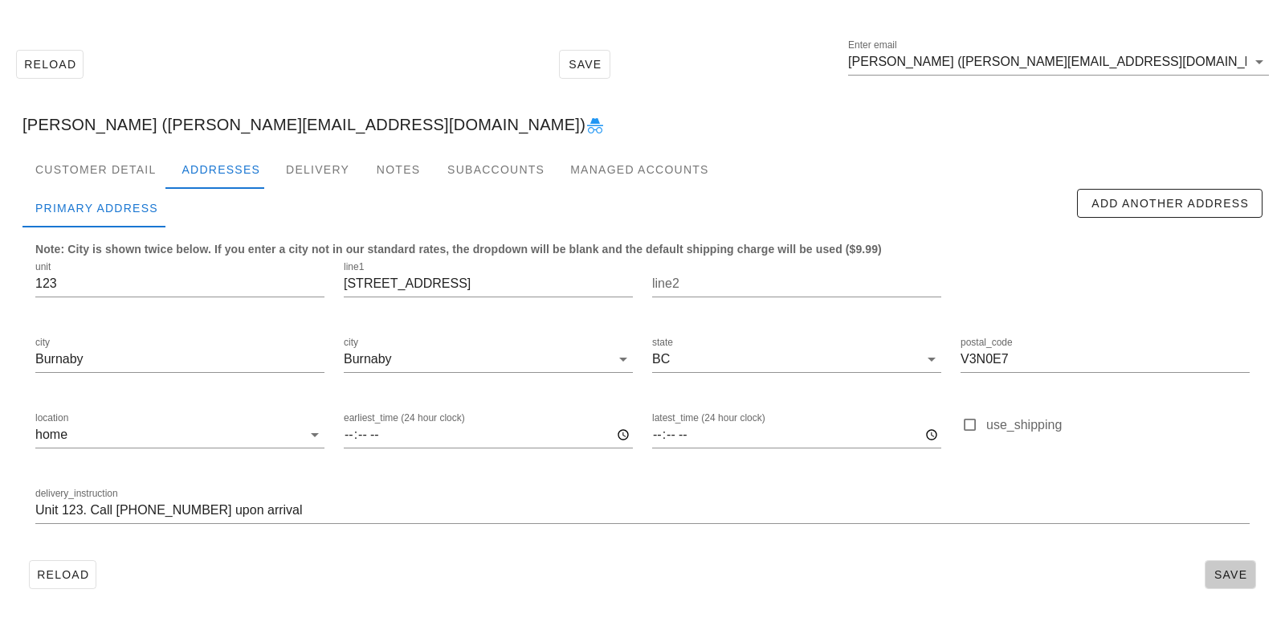
click at [1238, 569] on span "Save" at bounding box center [1230, 574] width 37 height 13
click at [124, 189] on div "Primary Address" at bounding box center [96, 208] width 149 height 39
click at [130, 165] on div "Customer Detail" at bounding box center [95, 169] width 146 height 39
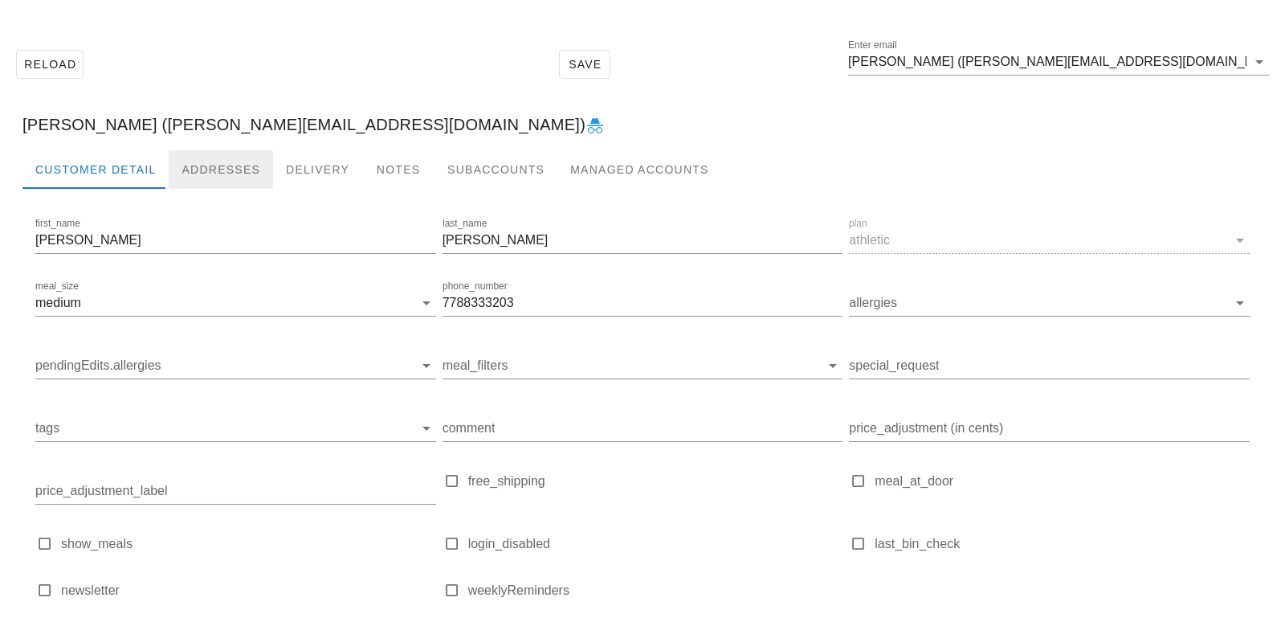
click at [224, 175] on div "Addresses" at bounding box center [221, 169] width 104 height 39
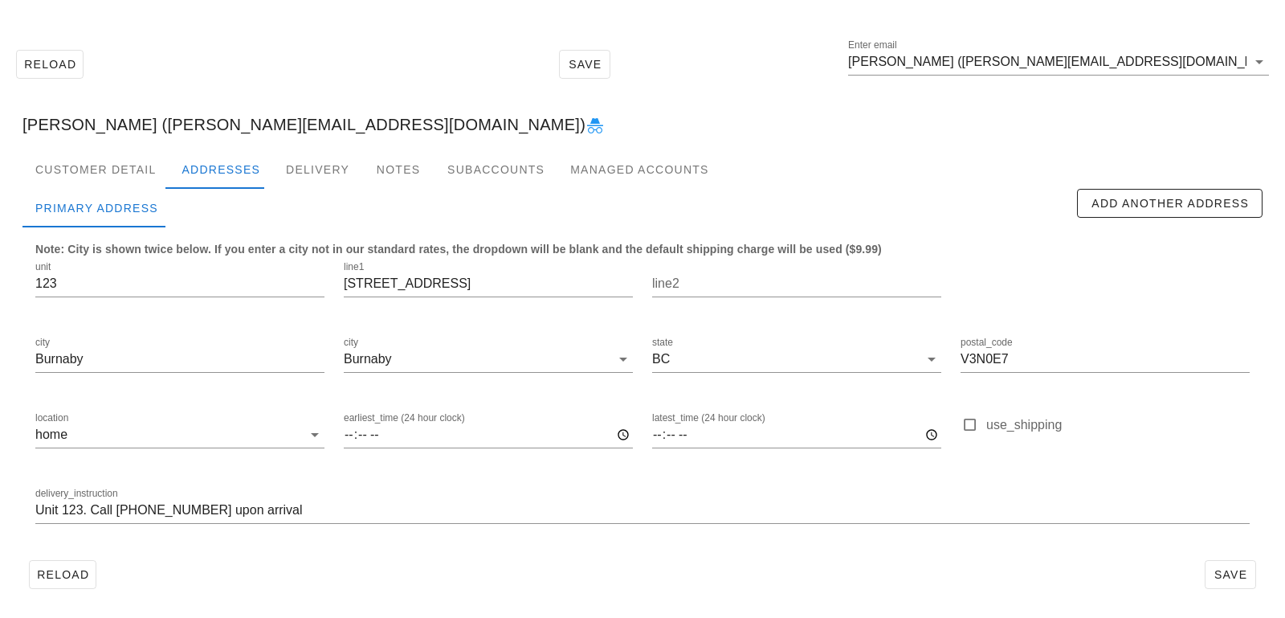
click at [84, 141] on div "Jenny Kim (jennyjhkimmy@gmail.com)" at bounding box center [643, 124] width 1266 height 51
click at [96, 163] on div "Customer Detail" at bounding box center [95, 169] width 146 height 39
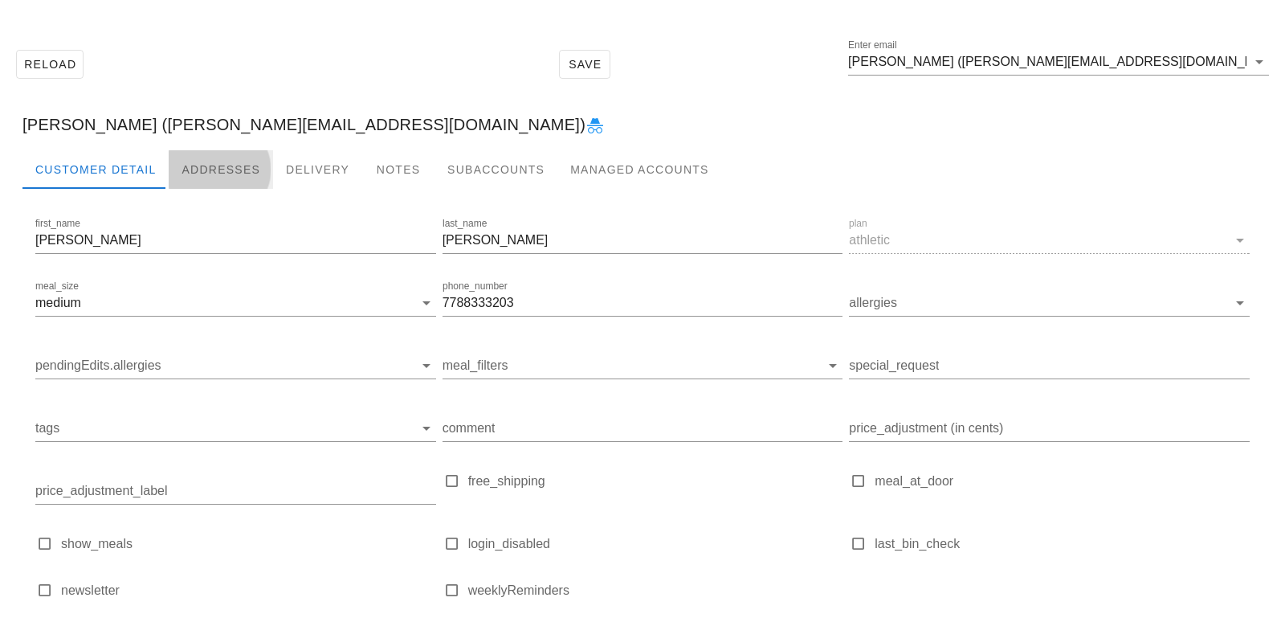
click at [209, 162] on div "Addresses" at bounding box center [221, 169] width 104 height 39
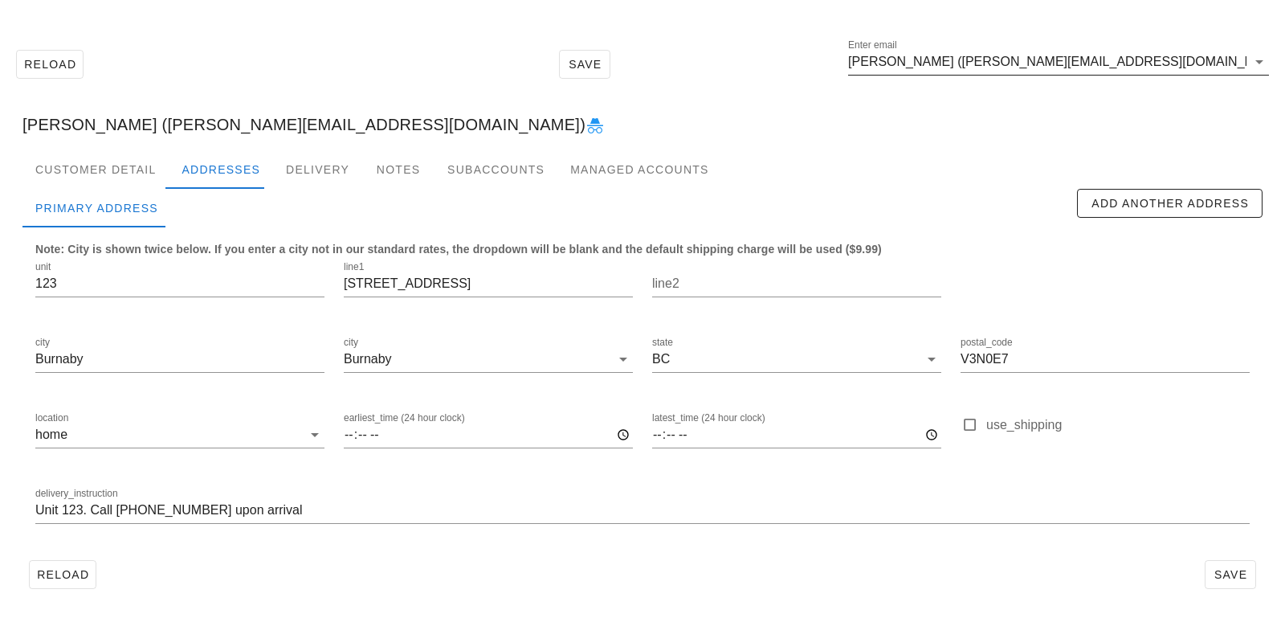
click at [945, 53] on input "Jenny Kim (jennyjhkimmy@gmail.com)" at bounding box center [1047, 62] width 398 height 26
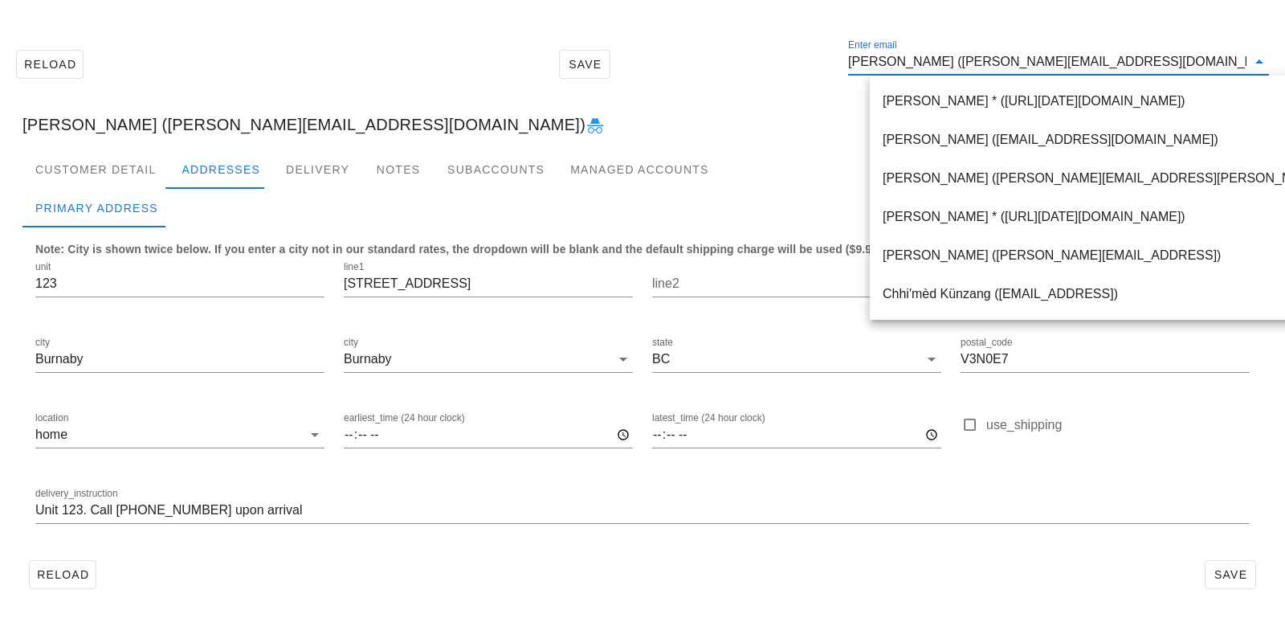
click at [928, 65] on input "Jenny Kim (jennyjhkimmy@gmail.com)" at bounding box center [1047, 62] width 398 height 26
drag, startPoint x: 926, startPoint y: 64, endPoint x: 1206, endPoint y: 66, distance: 280.3
click at [1207, 68] on input "Jenny Kim (jennyjhkimmy@gmail.com)" at bounding box center [1047, 62] width 398 height 26
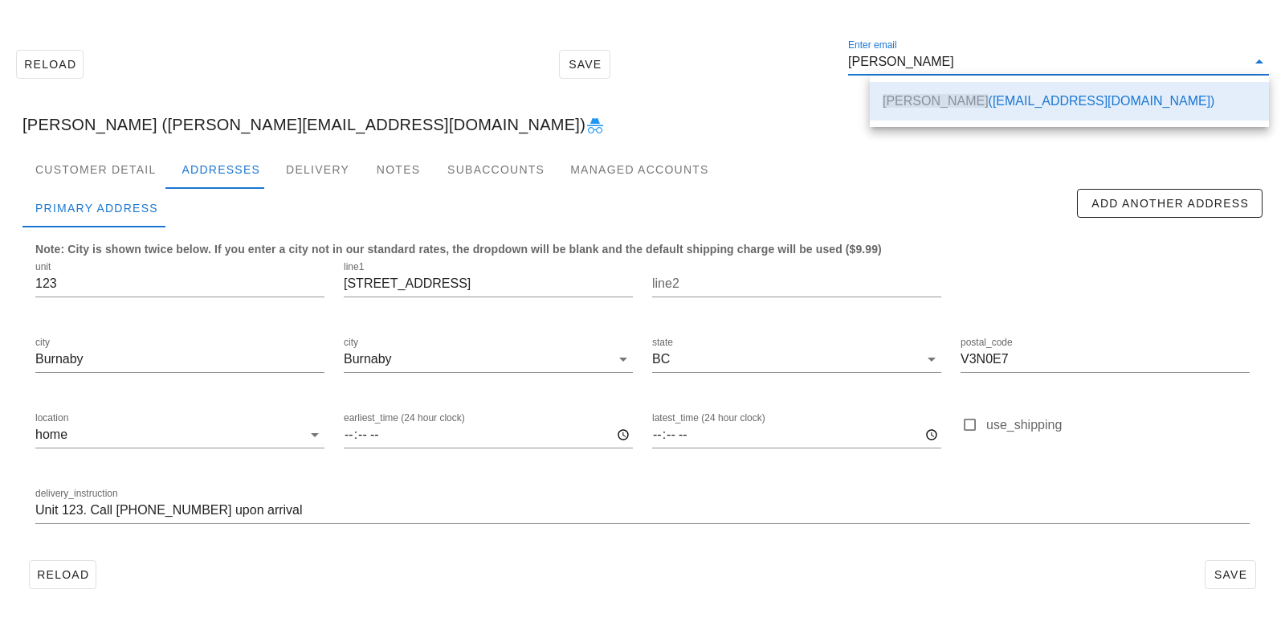
scroll to position [0, 0]
drag, startPoint x: 1037, startPoint y: 62, endPoint x: 712, endPoint y: 42, distance: 325.9
click at [724, 46] on div "Reload Save Enter email Jenny Kim" at bounding box center [643, 64] width 1266 height 69
paste input "EMY.EMILYYU@GMAIL.COM"
type input "EMY.EMILYYU@GMAIL.COM"
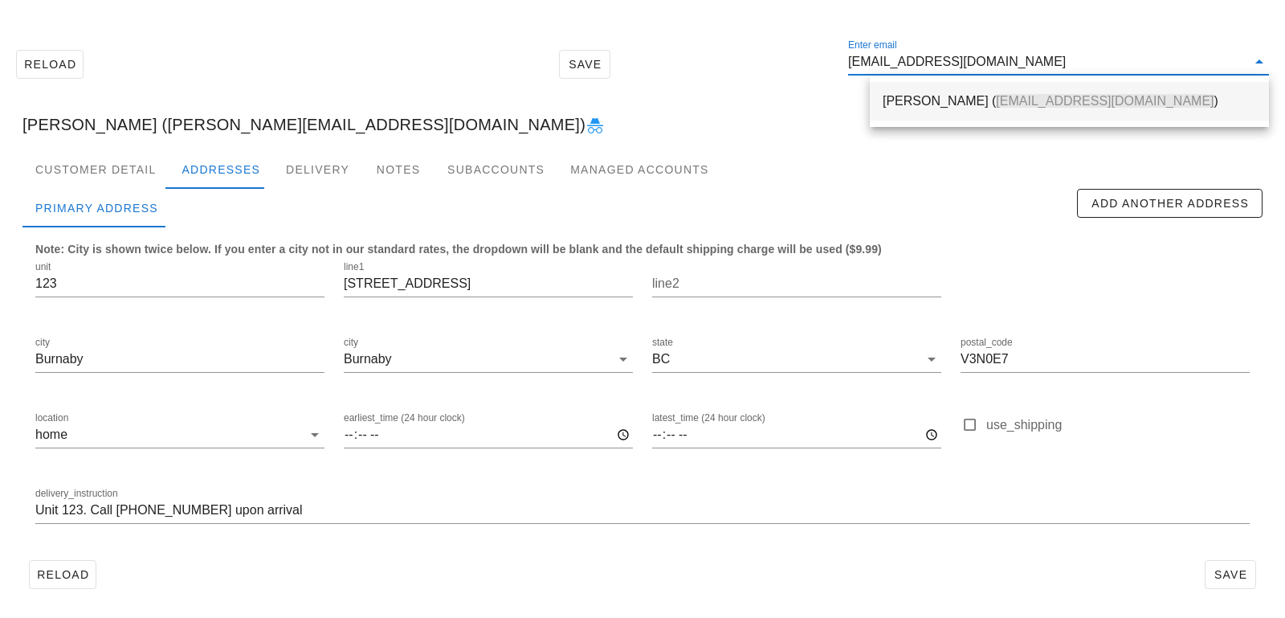
click at [898, 100] on div "Emily Yu ( EMY.EMILYYU@GMAIL.COM )" at bounding box center [1069, 100] width 373 height 15
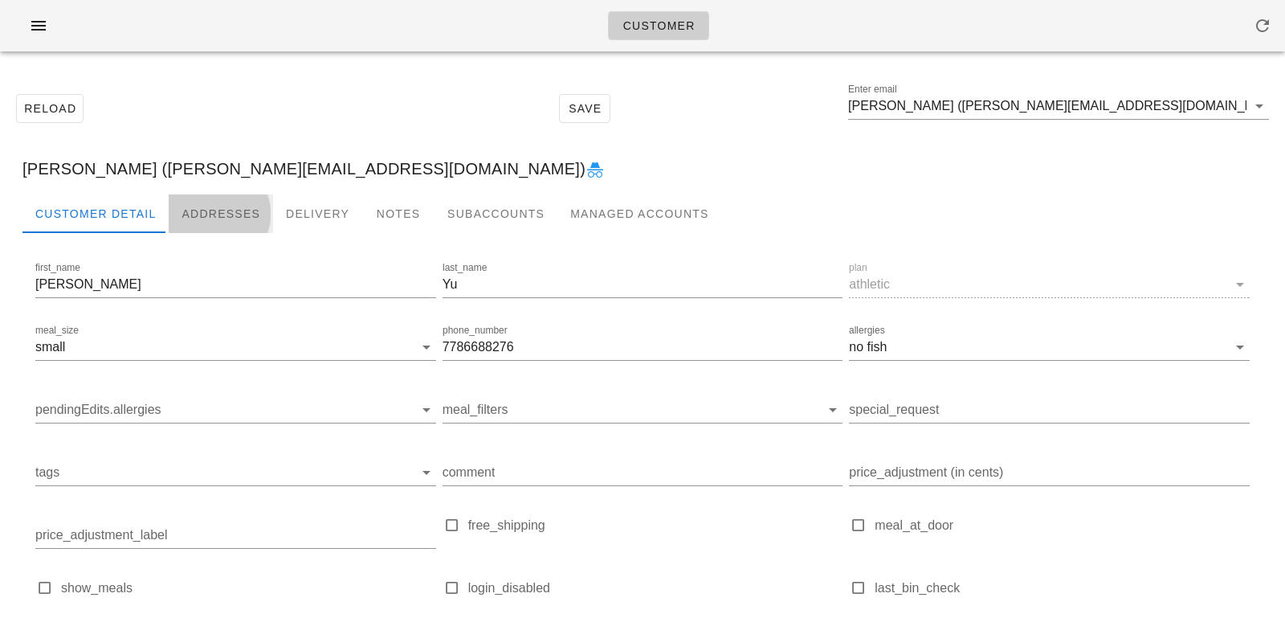
click at [207, 210] on div "Addresses" at bounding box center [221, 213] width 104 height 39
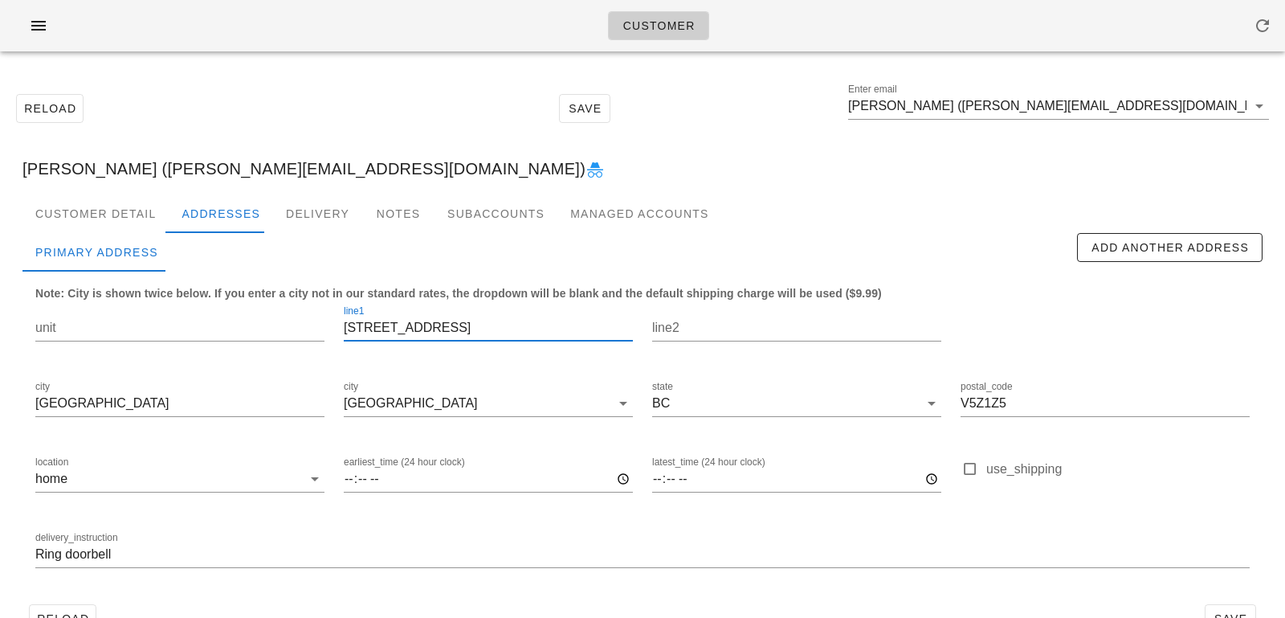
drag, startPoint x: 490, startPoint y: 324, endPoint x: 307, endPoint y: 292, distance: 185.9
click at [312, 299] on div "unit line1 681 West 22nd Avenue line2 city Vancouver city Vancouver state BC po…" at bounding box center [643, 443] width 1234 height 302
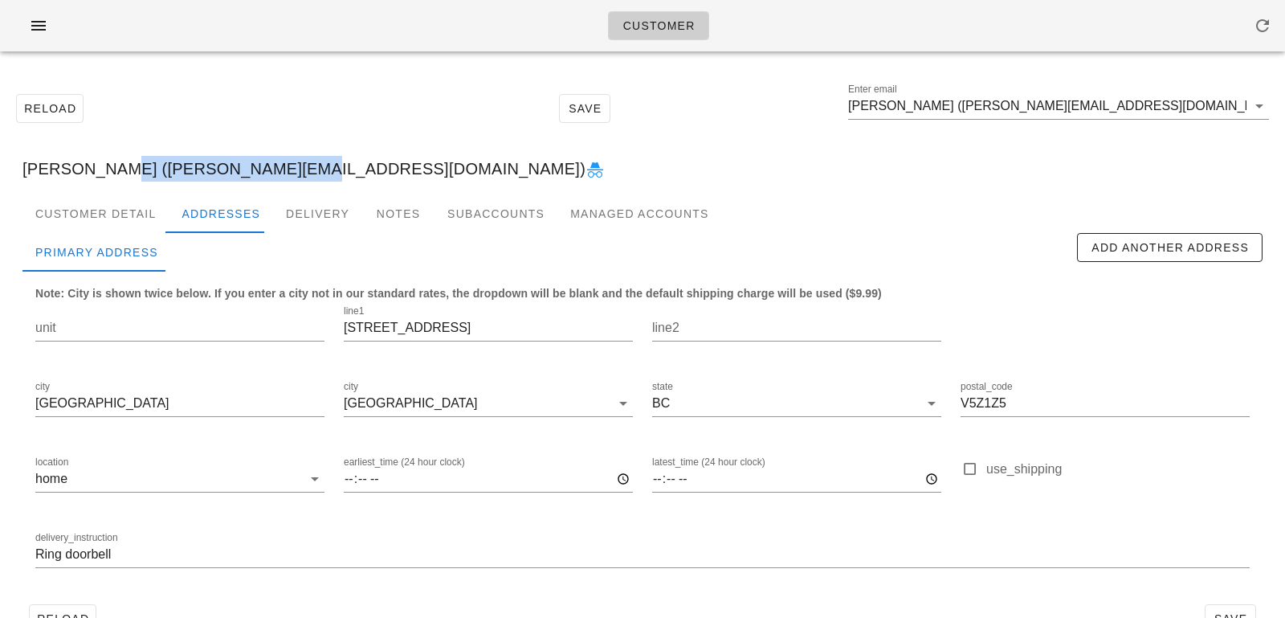
drag, startPoint x: 96, startPoint y: 167, endPoint x: 299, endPoint y: 166, distance: 202.4
click at [302, 169] on div "Emily Yu (EMY.EMILYYU@GMAIL.COM)" at bounding box center [643, 168] width 1266 height 51
copy div "EMY.EMILYYU@GMAIL.COM"
click at [123, 199] on div "Customer Detail" at bounding box center [95, 213] width 146 height 39
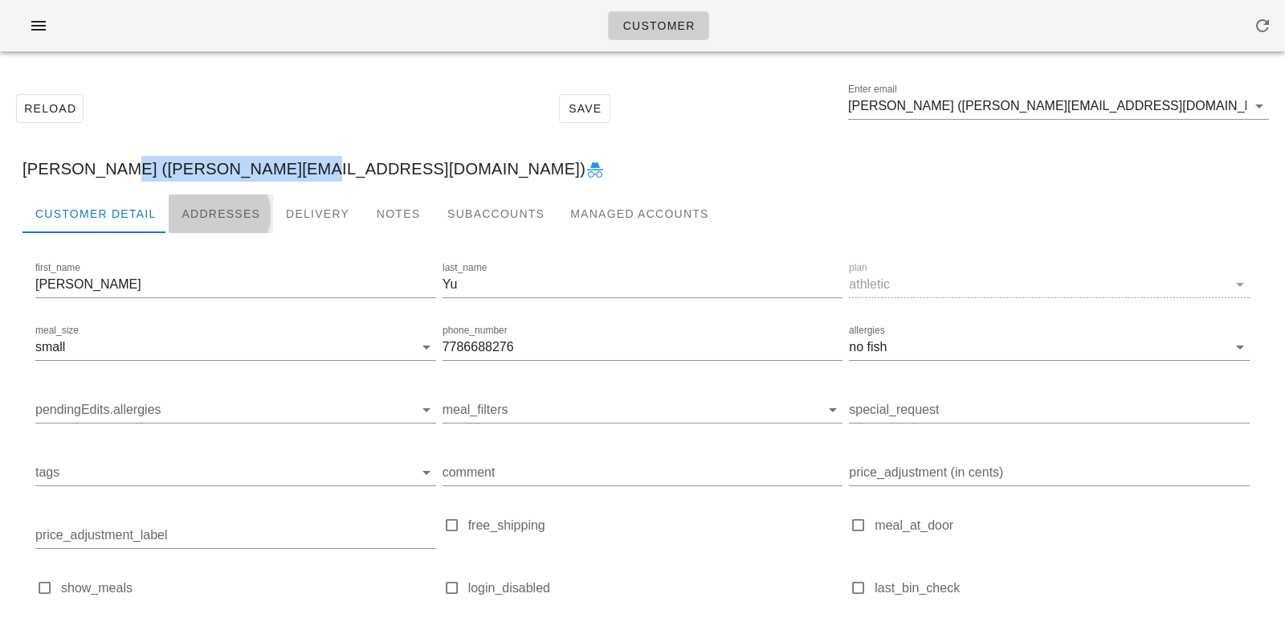
click at [202, 202] on div "Addresses" at bounding box center [221, 213] width 104 height 39
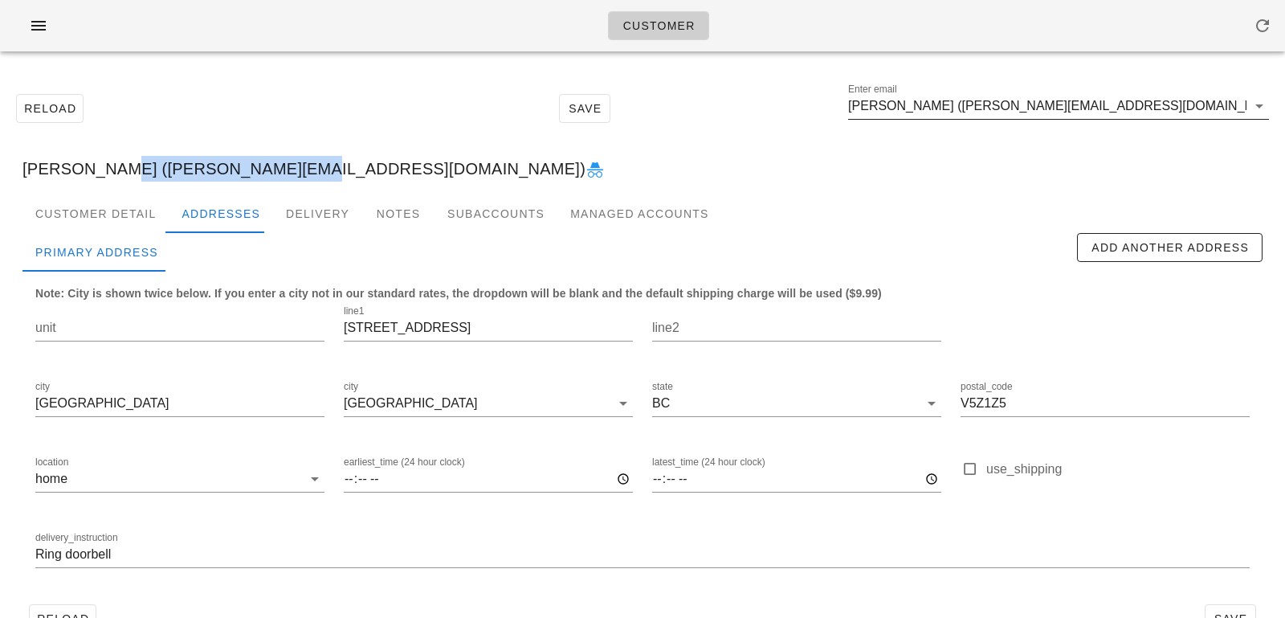
click at [1163, 108] on input "Emily Yu (EMY.EMILYYU@GMAIL.COM)" at bounding box center [1047, 106] width 398 height 26
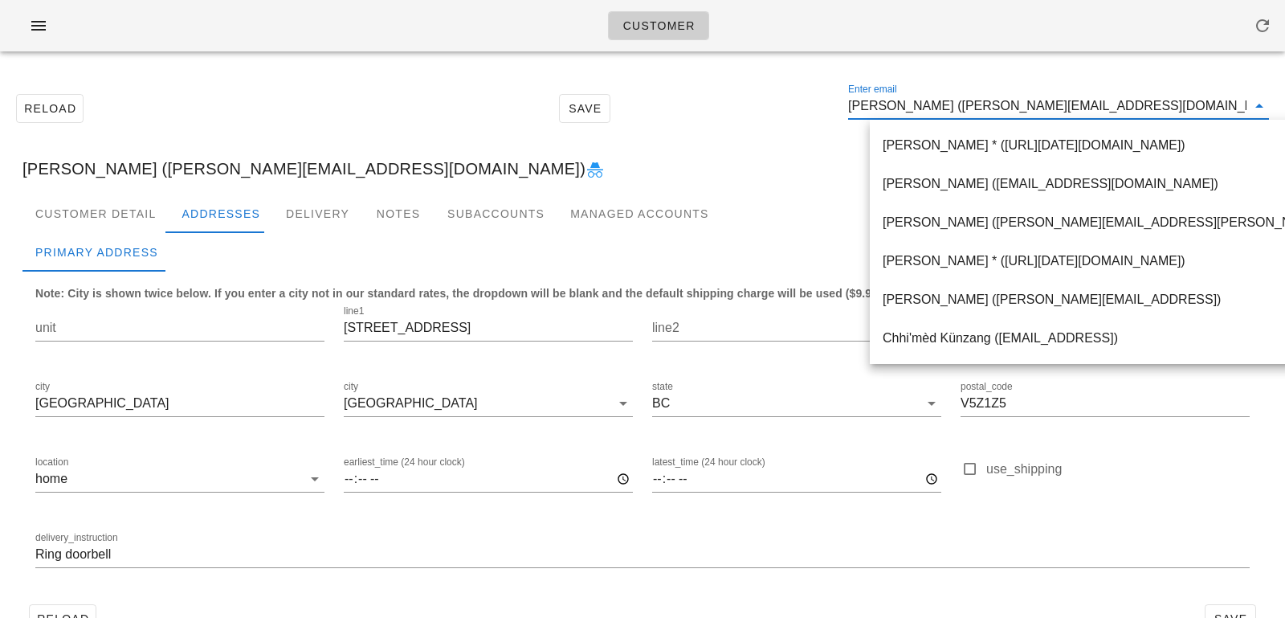
paste input "eve.yk.lin@gmail.com"
type input "eve.yk.lin@gmail.com"
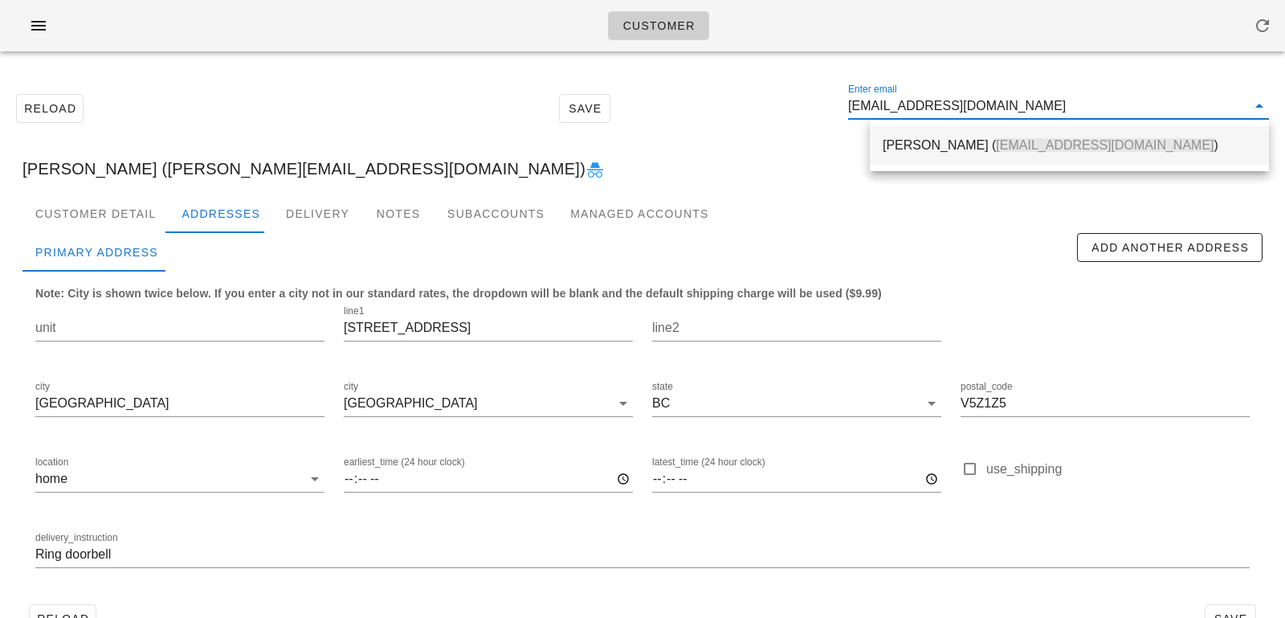
click at [999, 159] on div "Eve Lin ( eve.yk.lin@gmail.com )" at bounding box center [1069, 145] width 373 height 35
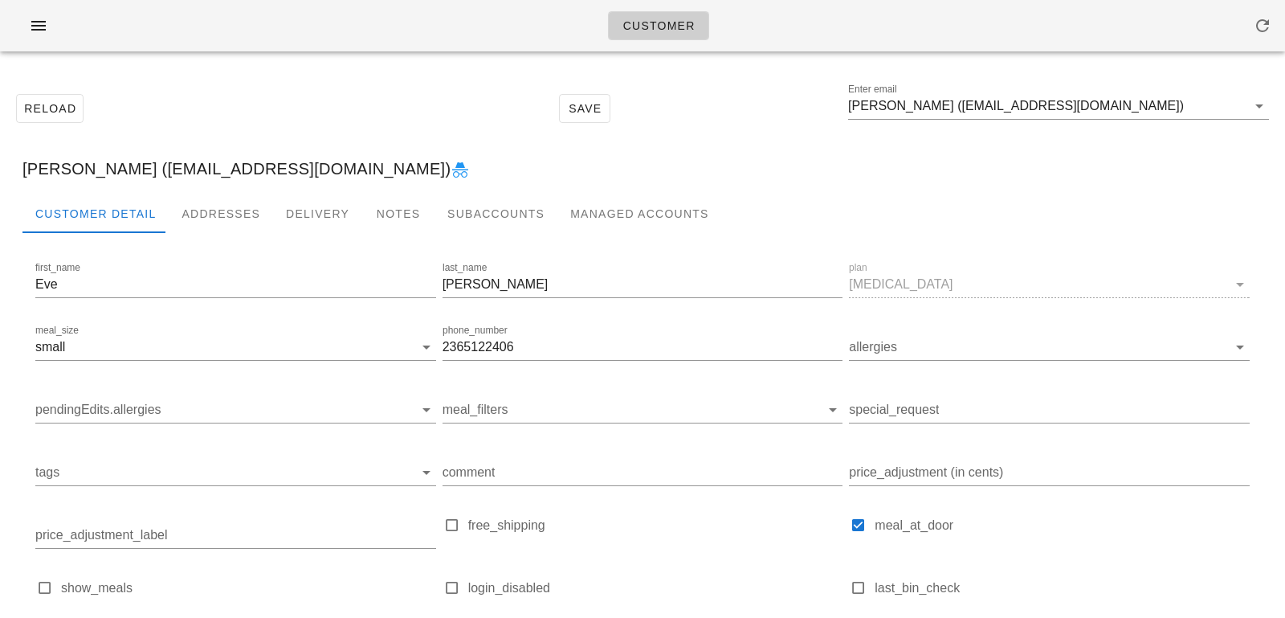
click at [223, 241] on div at bounding box center [642, 246] width 1240 height 26
click at [225, 214] on div "Addresses" at bounding box center [221, 213] width 104 height 39
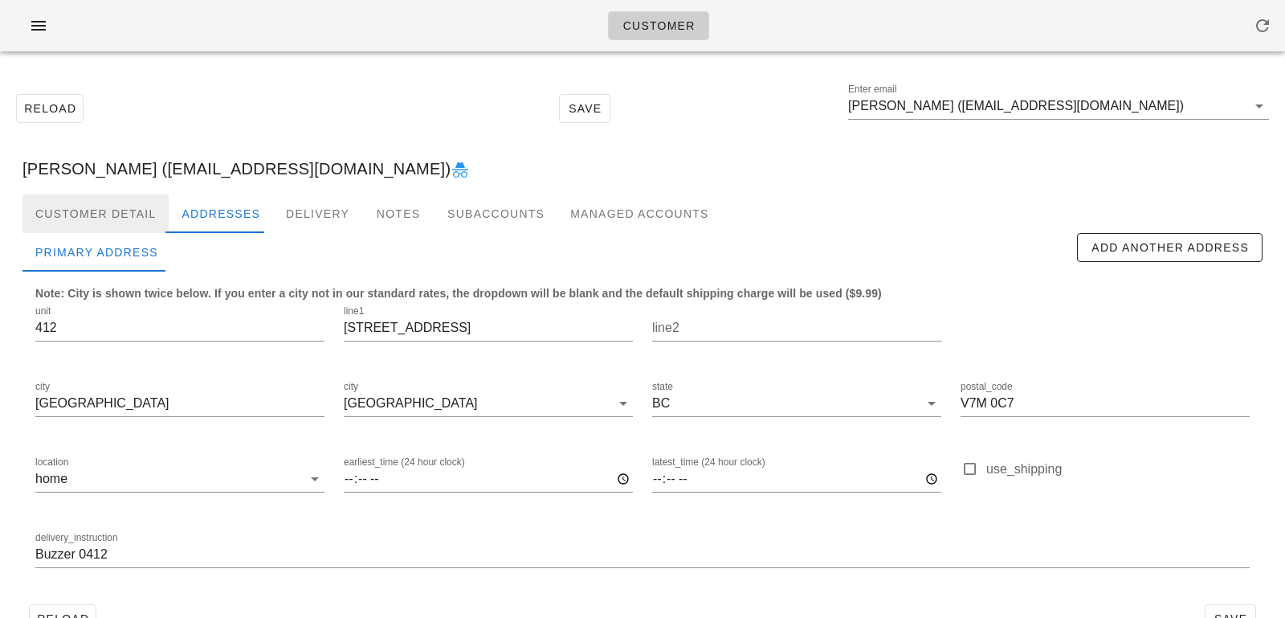
click at [139, 214] on div "Customer Detail" at bounding box center [95, 213] width 146 height 39
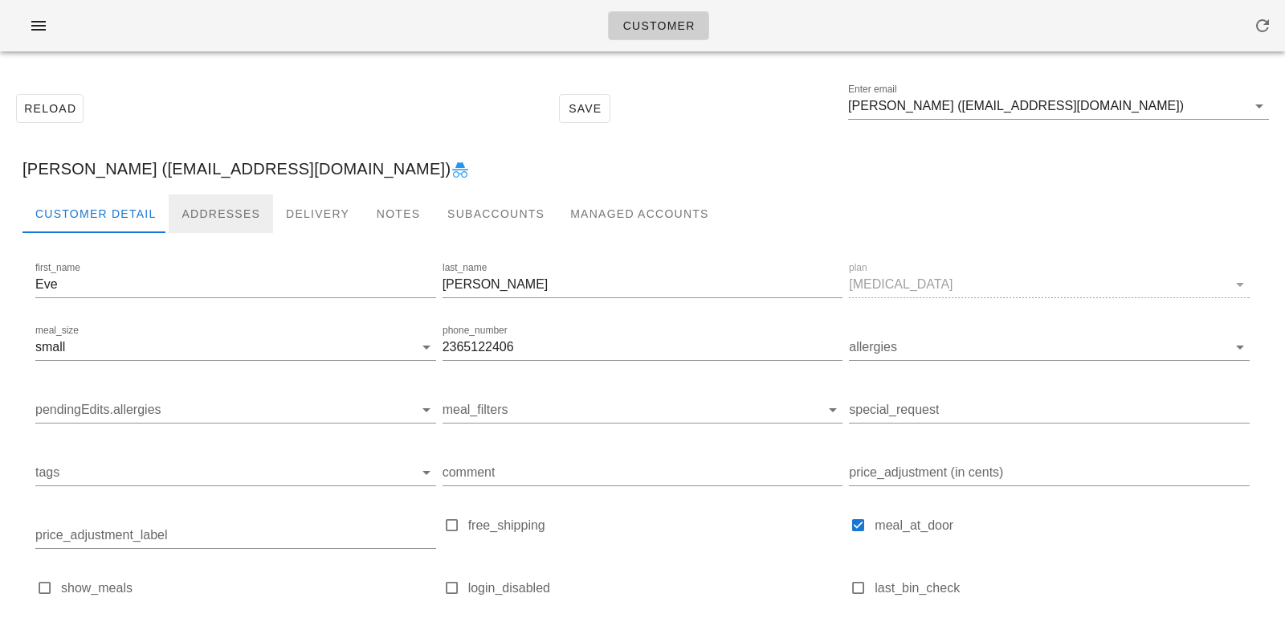
click at [197, 213] on div "Addresses" at bounding box center [221, 213] width 104 height 39
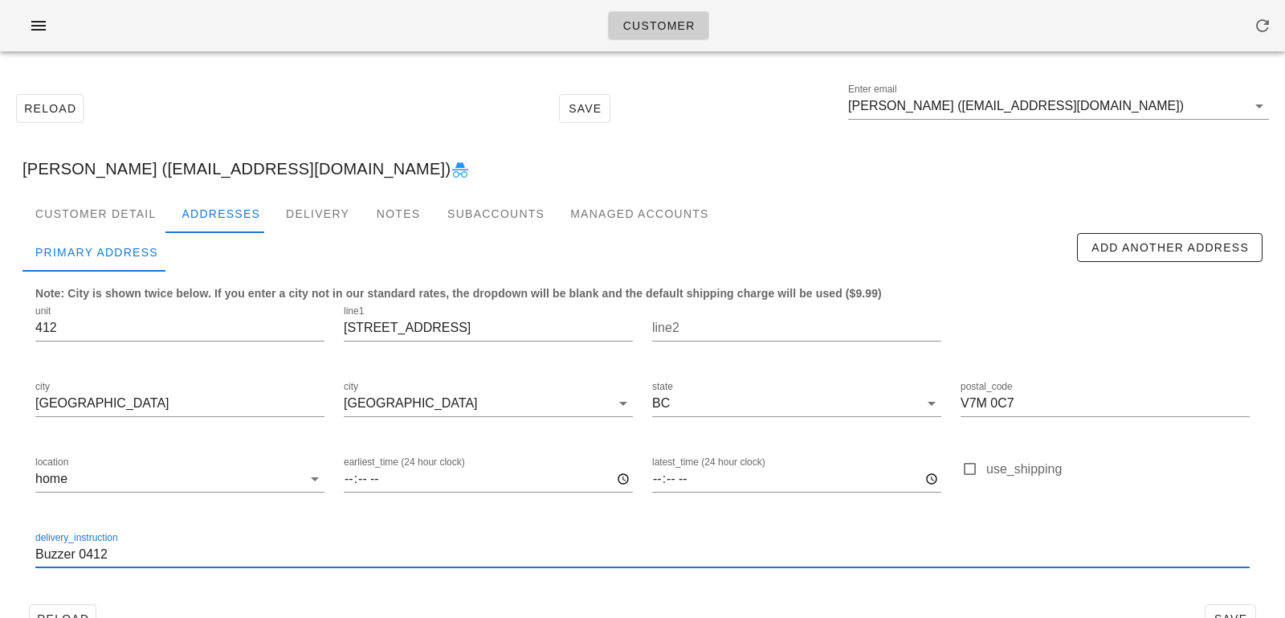
click at [38, 559] on input "Buzzer 0412" at bounding box center [642, 554] width 1214 height 26
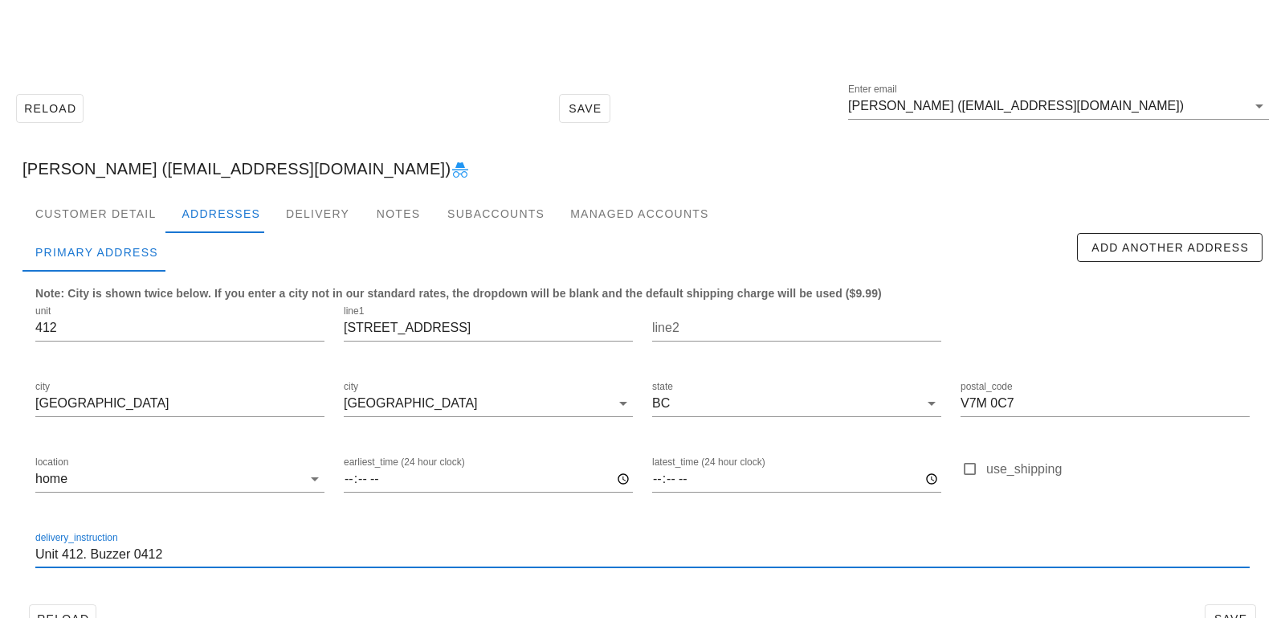
scroll to position [44, 0]
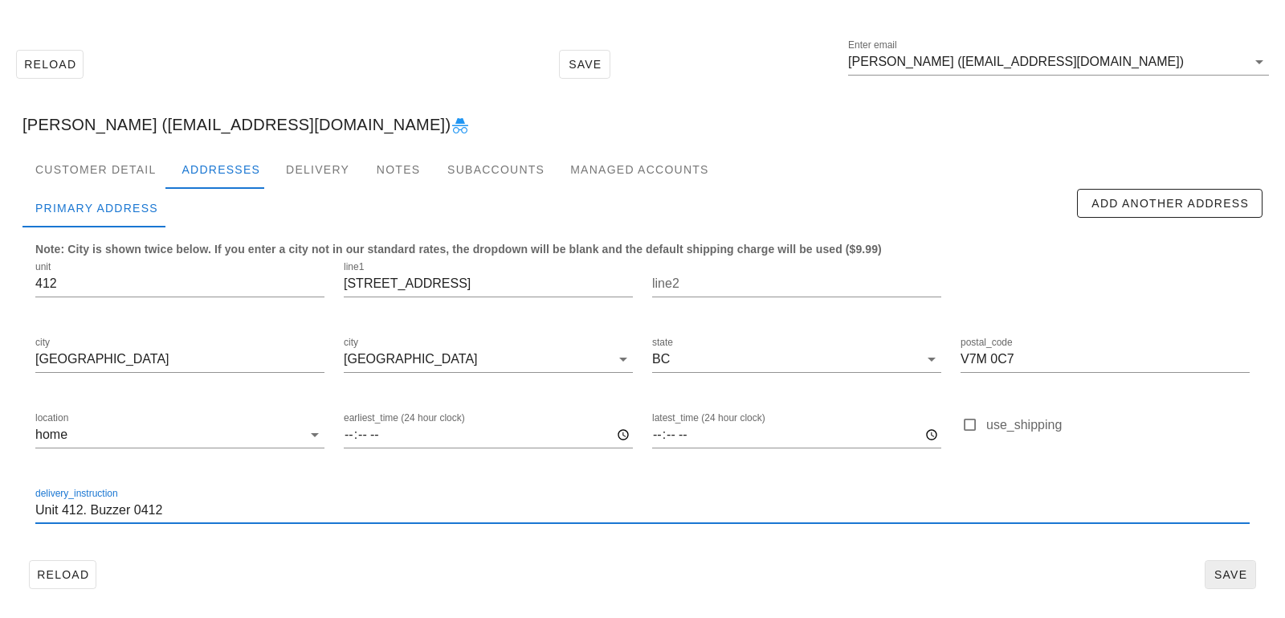
type input "Unit 412. Buzzer 0412"
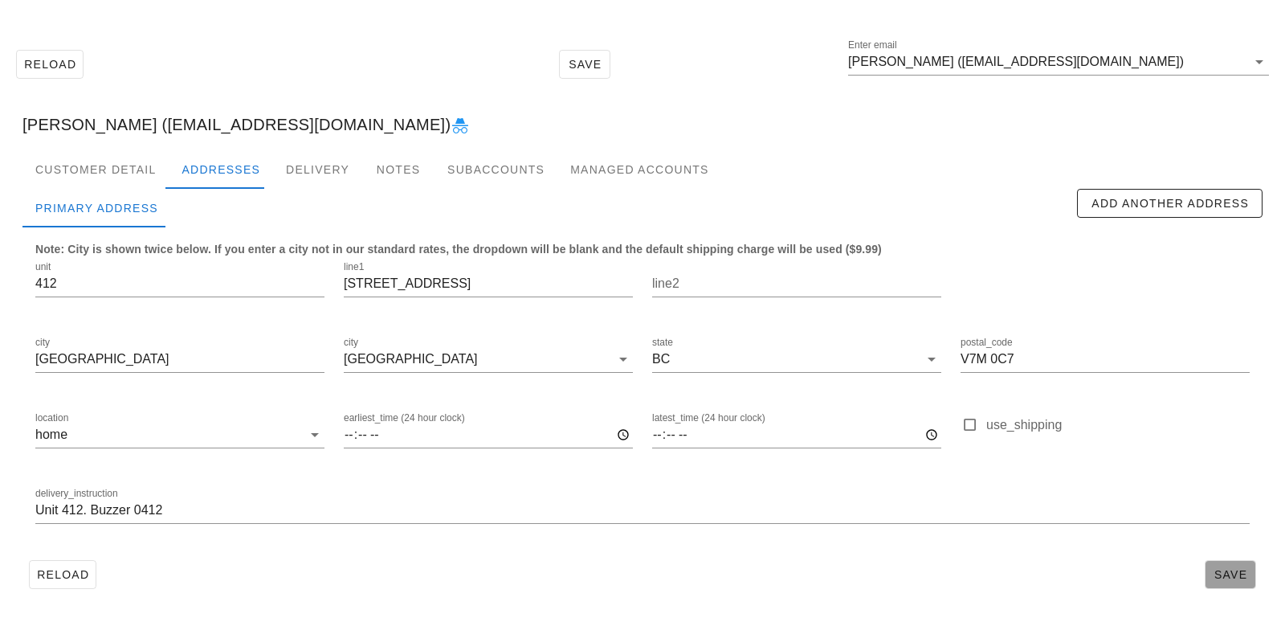
click at [1230, 577] on span "Save" at bounding box center [1230, 574] width 37 height 13
click at [108, 180] on div "Customer Detail" at bounding box center [95, 169] width 146 height 39
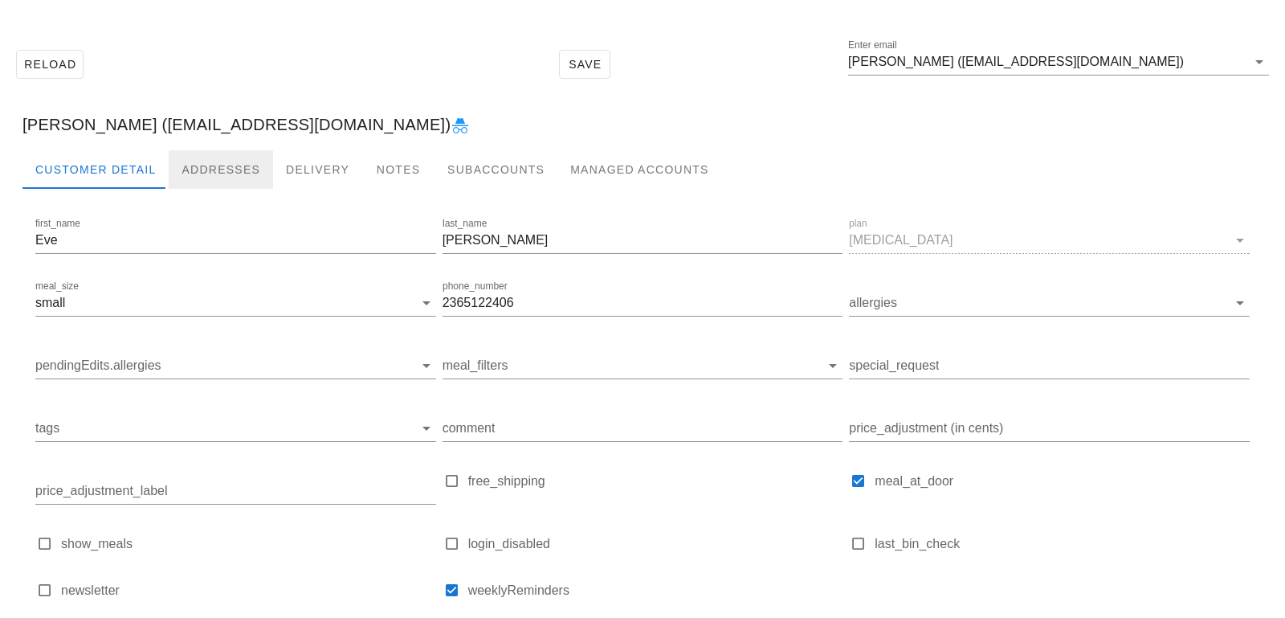
click at [218, 170] on div "Addresses" at bounding box center [221, 169] width 104 height 39
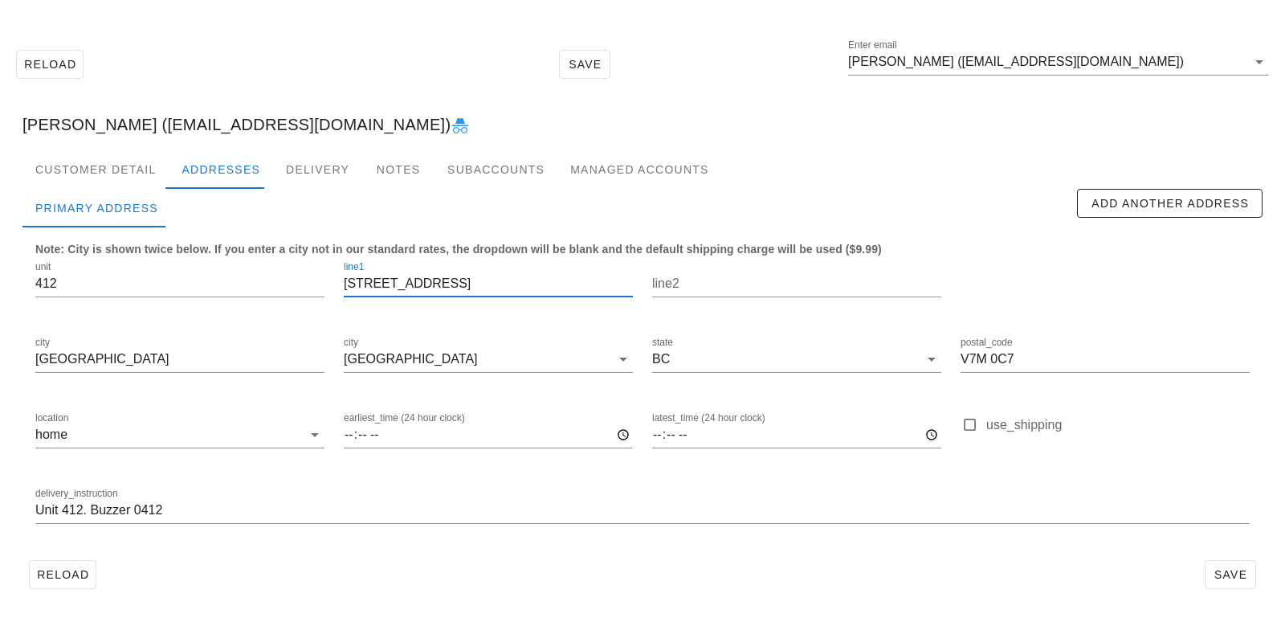
drag, startPoint x: 439, startPoint y: 284, endPoint x: 253, endPoint y: 248, distance: 188.9
click at [266, 256] on div "unit 412 line1 717 3rd St W line2 city North Vancouver city North Vancouver sta…" at bounding box center [643, 399] width 1234 height 302
click at [129, 179] on div "Customer Detail" at bounding box center [95, 169] width 146 height 39
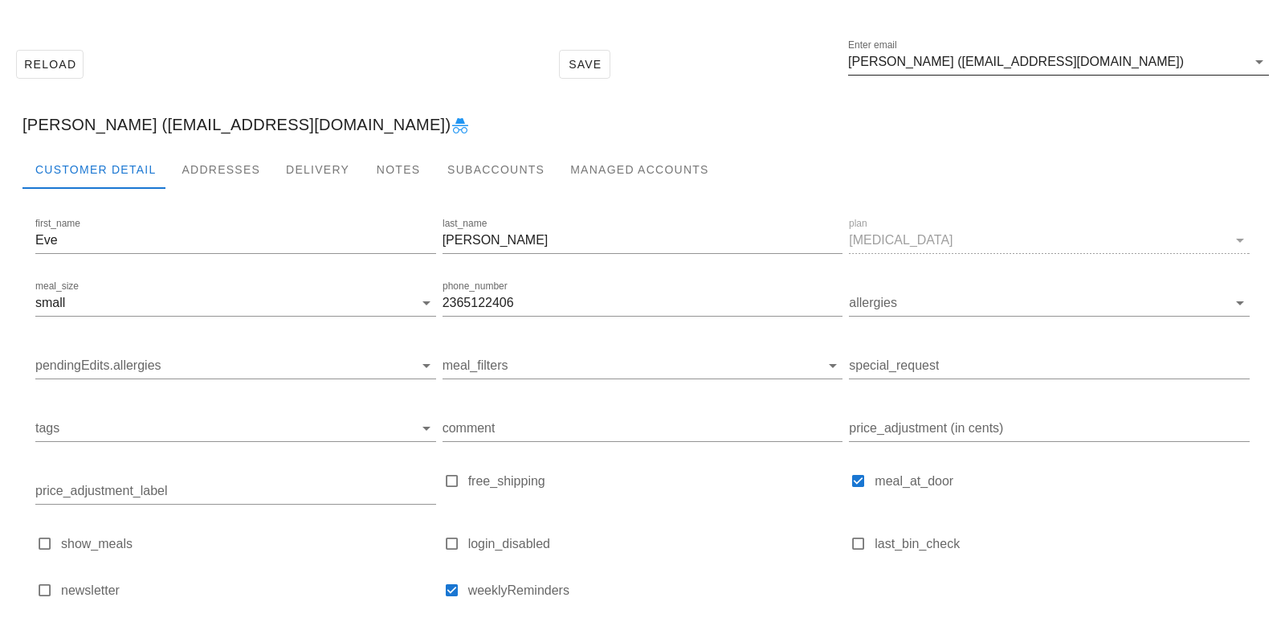
click at [933, 76] on div "Enter email Eve Lin (eve.yk.lin@gmail.com)" at bounding box center [1058, 70] width 421 height 43
click at [913, 59] on input "Eve Lin (eve.yk.lin@gmail.com)" at bounding box center [1047, 62] width 398 height 26
click at [910, 63] on input "Eve Lin (eve.yk.lin@gmail.com)" at bounding box center [1047, 62] width 398 height 26
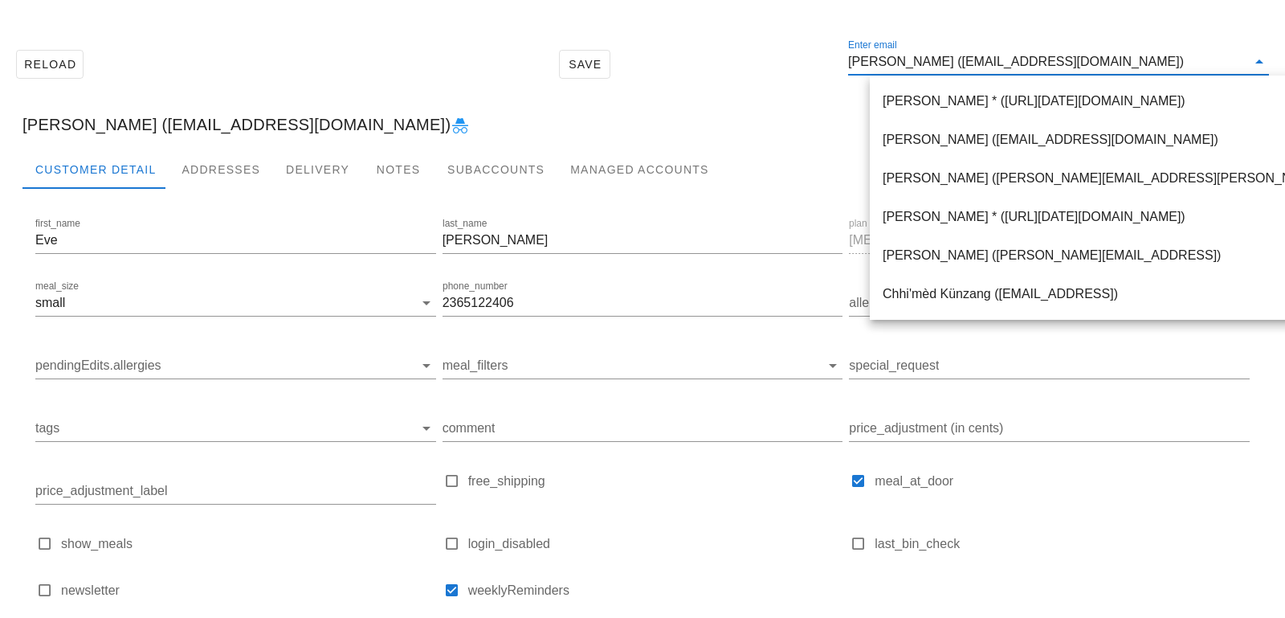
drag, startPoint x: 910, startPoint y: 63, endPoint x: 1079, endPoint y: 59, distance: 168.7
click at [1080, 60] on input "Eve Lin (eve.yk.lin@gmail.com)" at bounding box center [1047, 62] width 398 height 26
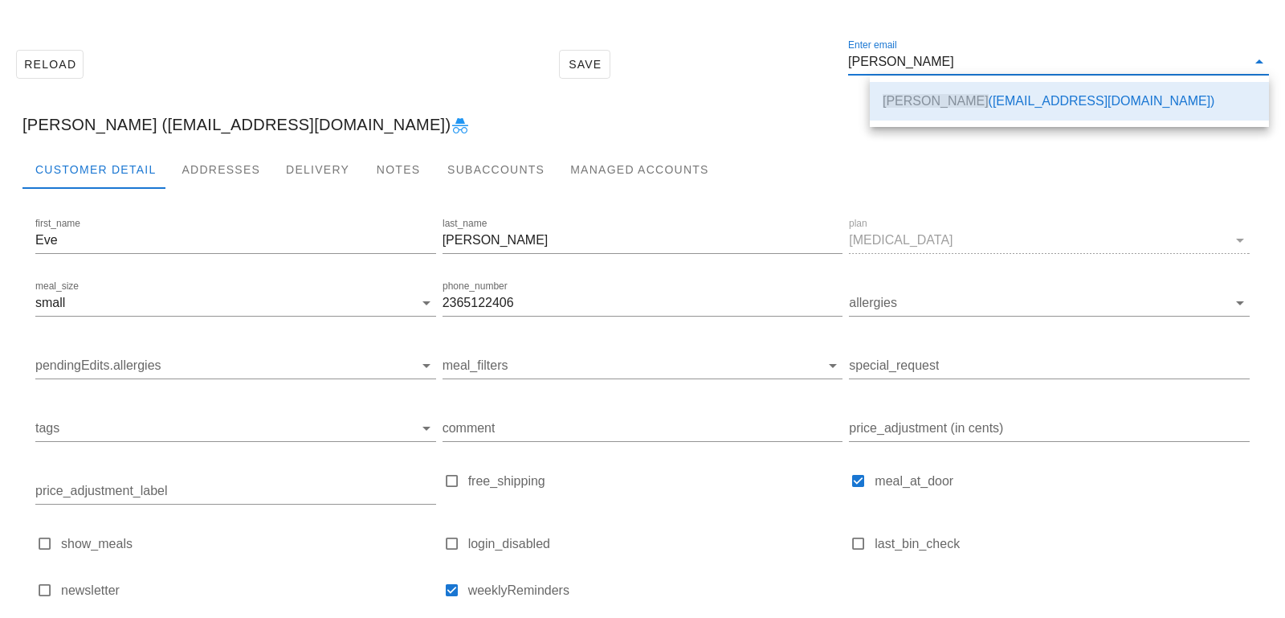
click at [746, 107] on div "Eve Lin (eve.yk.lin@gmail.com)" at bounding box center [643, 124] width 1266 height 51
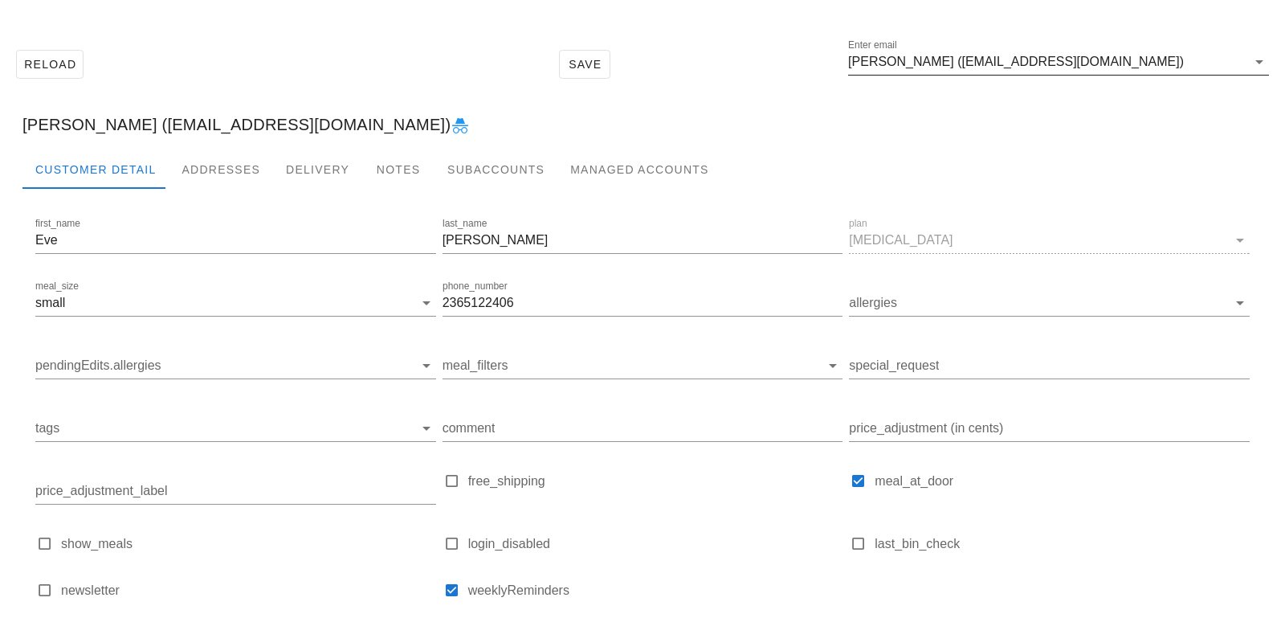
click at [1078, 71] on input "Eve Lin (eve.yk.lin@gmail.com)" at bounding box center [1047, 62] width 398 height 26
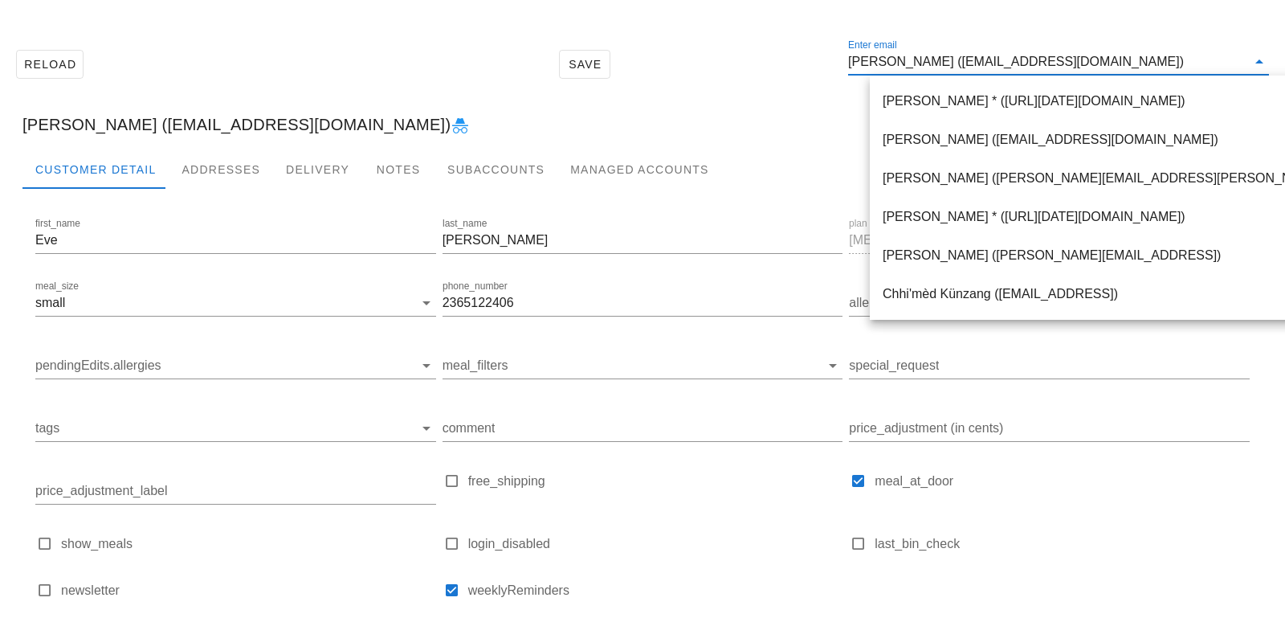
paste input "eakpun@gmail.com"
type input "[EMAIL_ADDRESS][DOMAIN_NAME]"
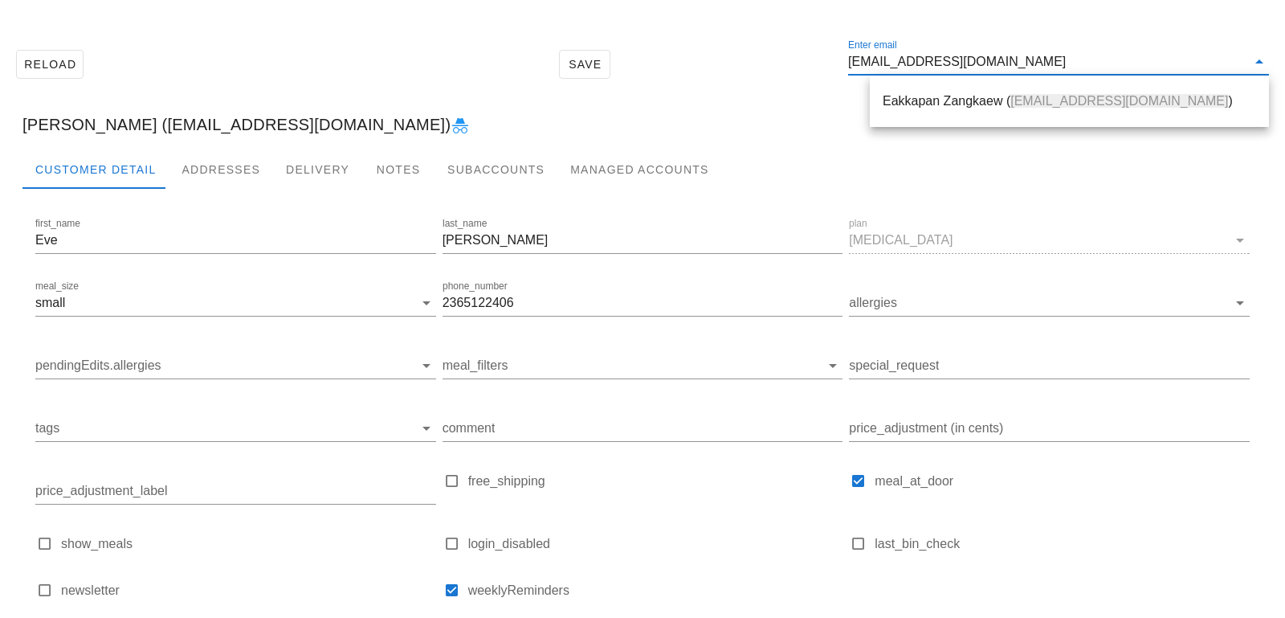
click at [1033, 102] on span "[EMAIL_ADDRESS][DOMAIN_NAME]" at bounding box center [1119, 101] width 218 height 14
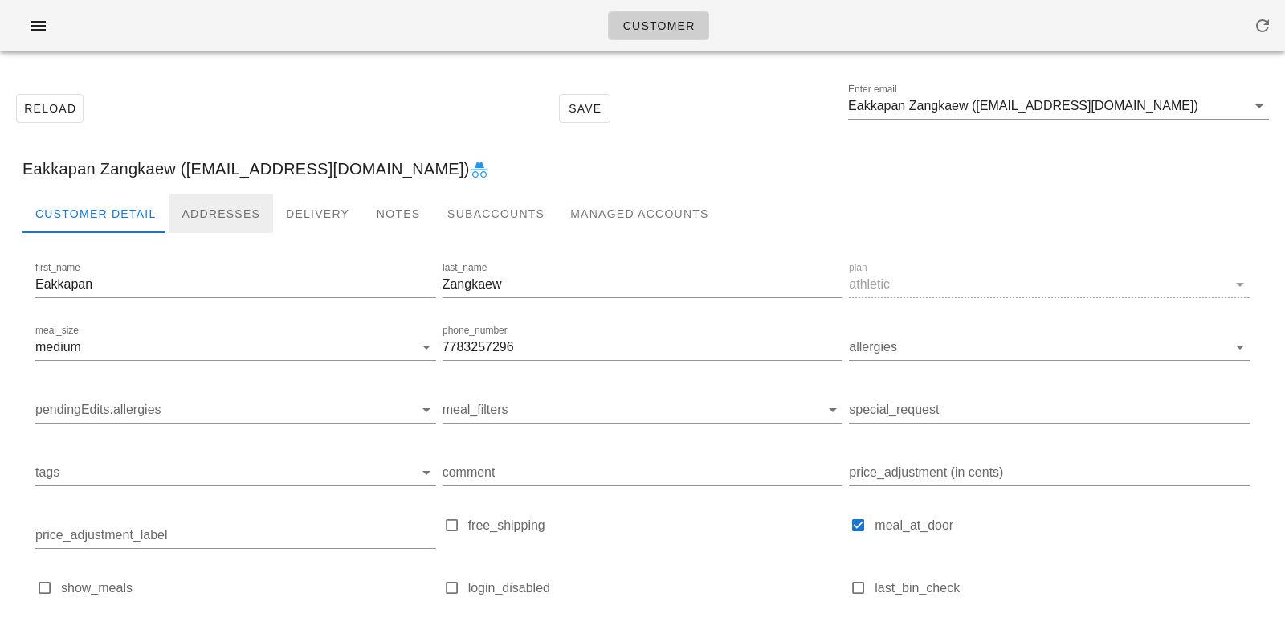
click at [207, 218] on div "Addresses" at bounding box center [221, 213] width 104 height 39
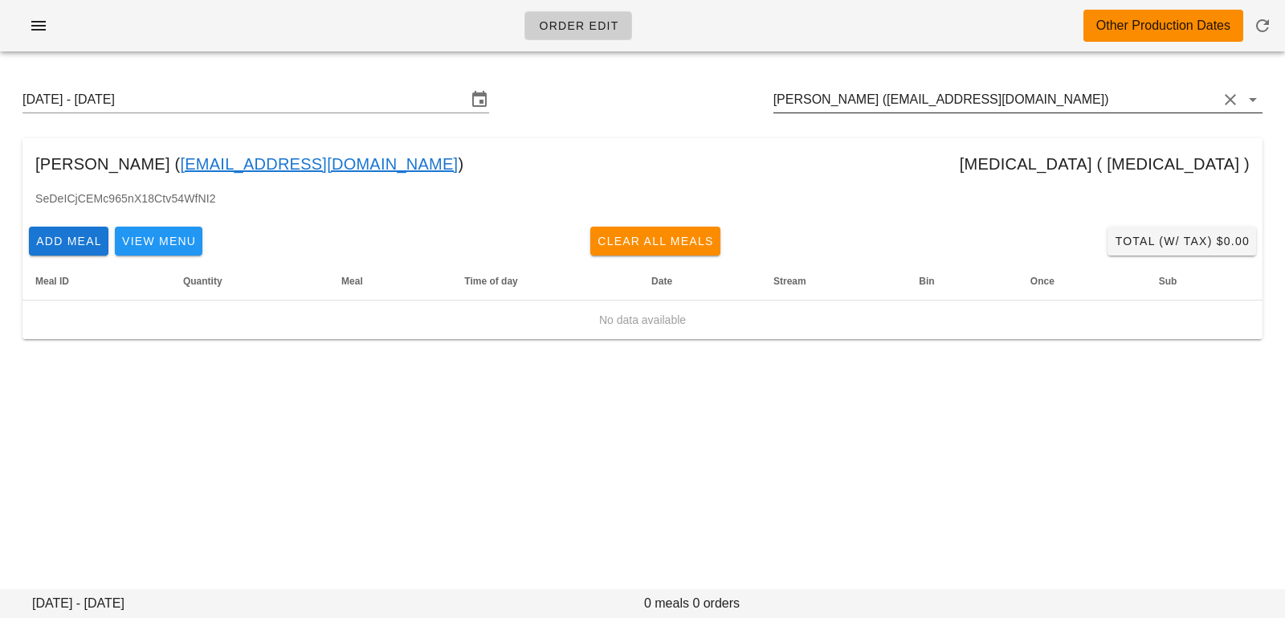
click at [1007, 106] on input "[PERSON_NAME] ([EMAIL_ADDRESS][DOMAIN_NAME])" at bounding box center [995, 100] width 444 height 26
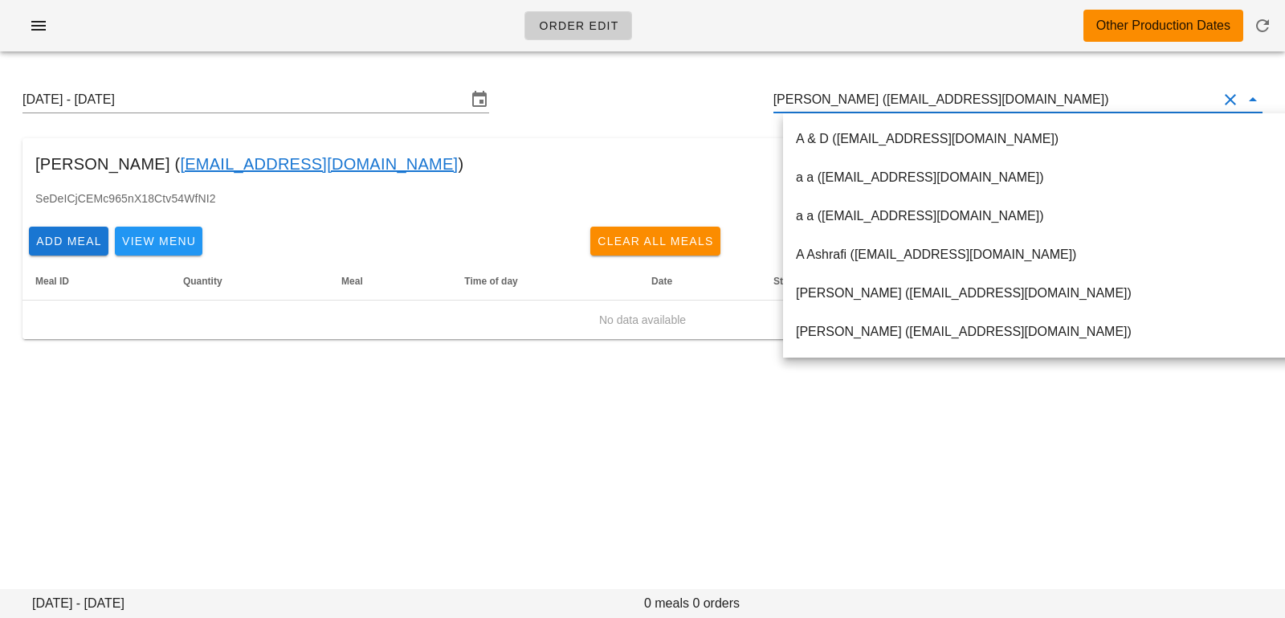
scroll to position [1, 0]
paste input "eakpun@gmail.com"
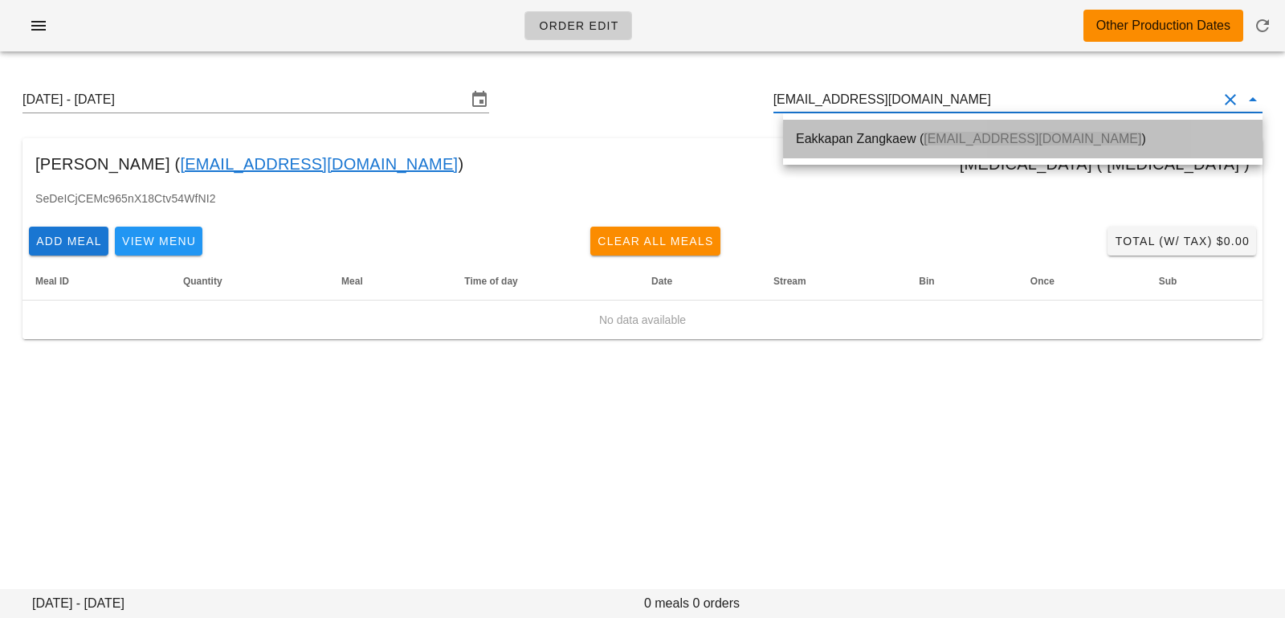
click at [994, 141] on span "eakpun@gmail.com" at bounding box center [1033, 139] width 218 height 14
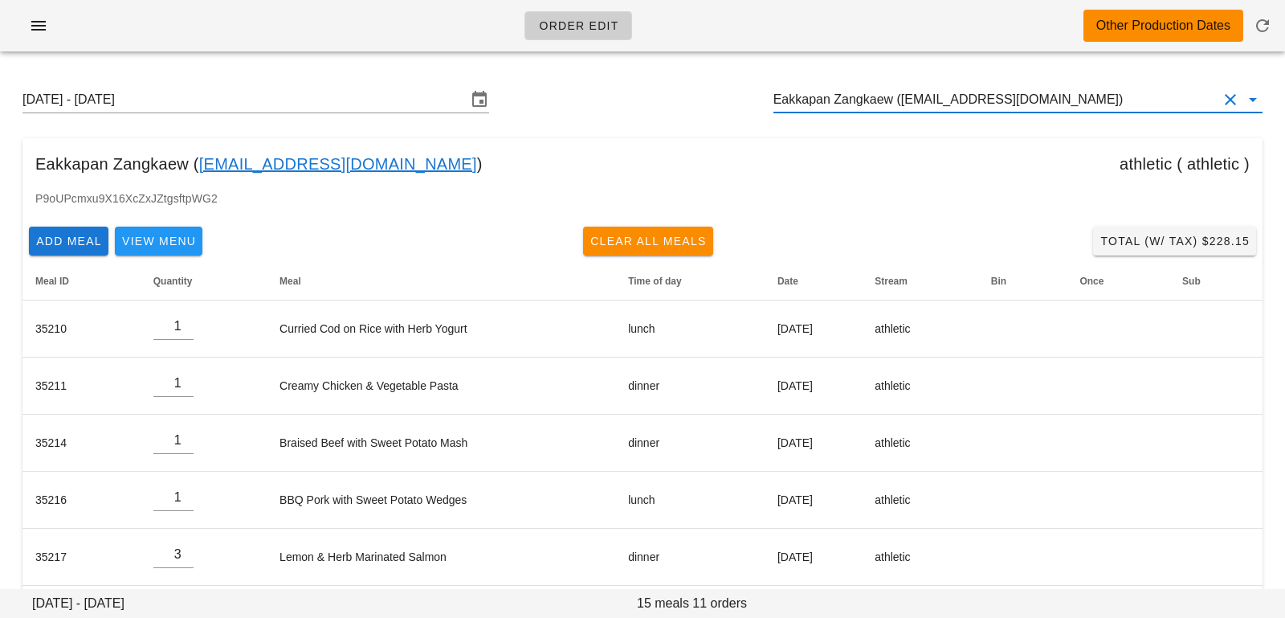
click at [883, 97] on input "Eakkapan Zangkaew (eakpun@gmail.com)" at bounding box center [995, 100] width 444 height 26
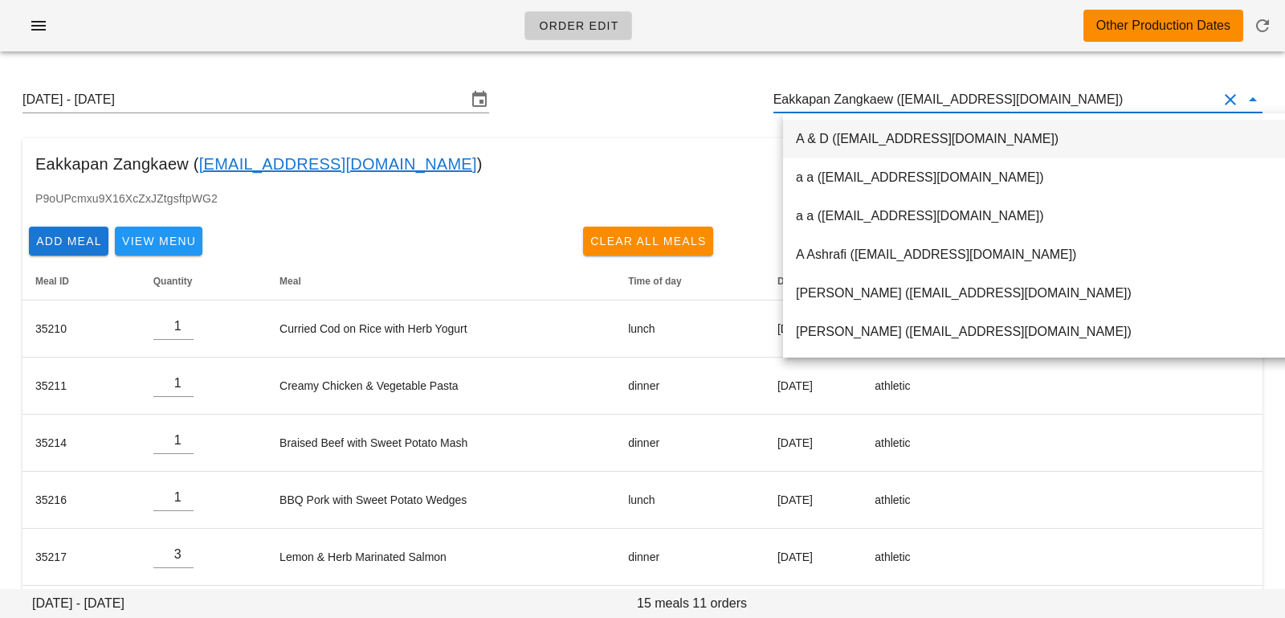
drag, startPoint x: 899, startPoint y: 97, endPoint x: 1058, endPoint y: 96, distance: 159.0
click at [1058, 96] on input "Eakkapan Zangkaew (eakpun@gmail.com)" at bounding box center [995, 100] width 444 height 26
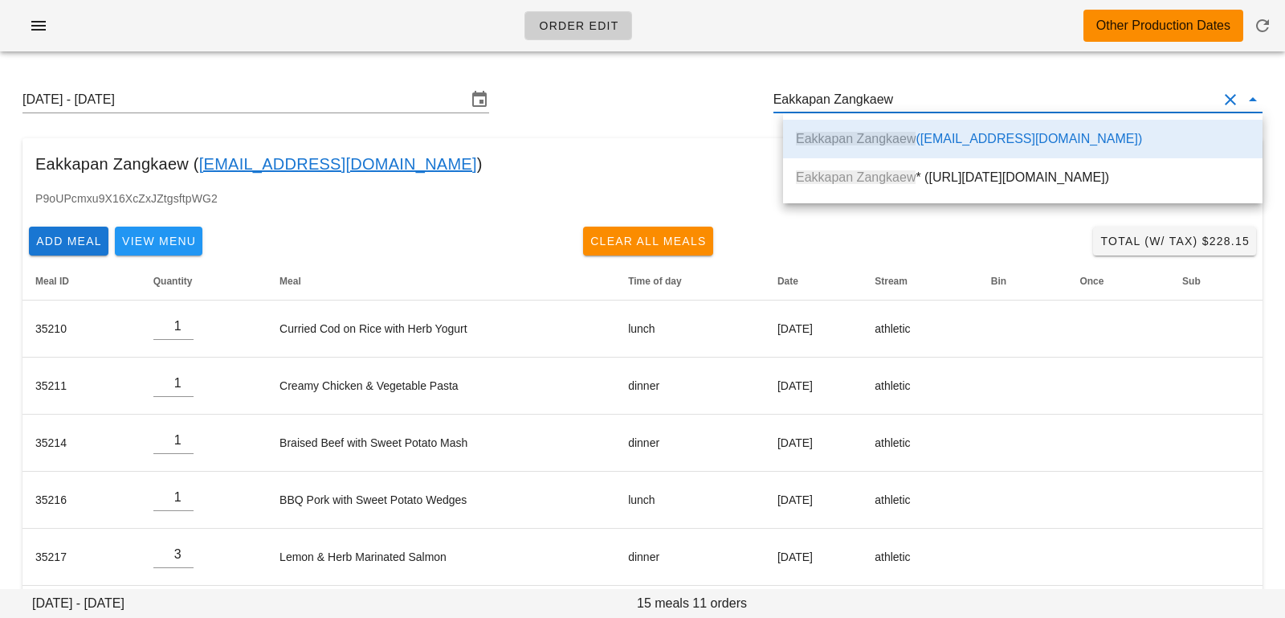
click at [486, 178] on div "Eakkapan Zangkaew ( eakpun@gmail.com ) athletic ( athletic )" at bounding box center [642, 163] width 1240 height 51
type input "Eakkapan Zangkaew ([EMAIL_ADDRESS][DOMAIN_NAME])"
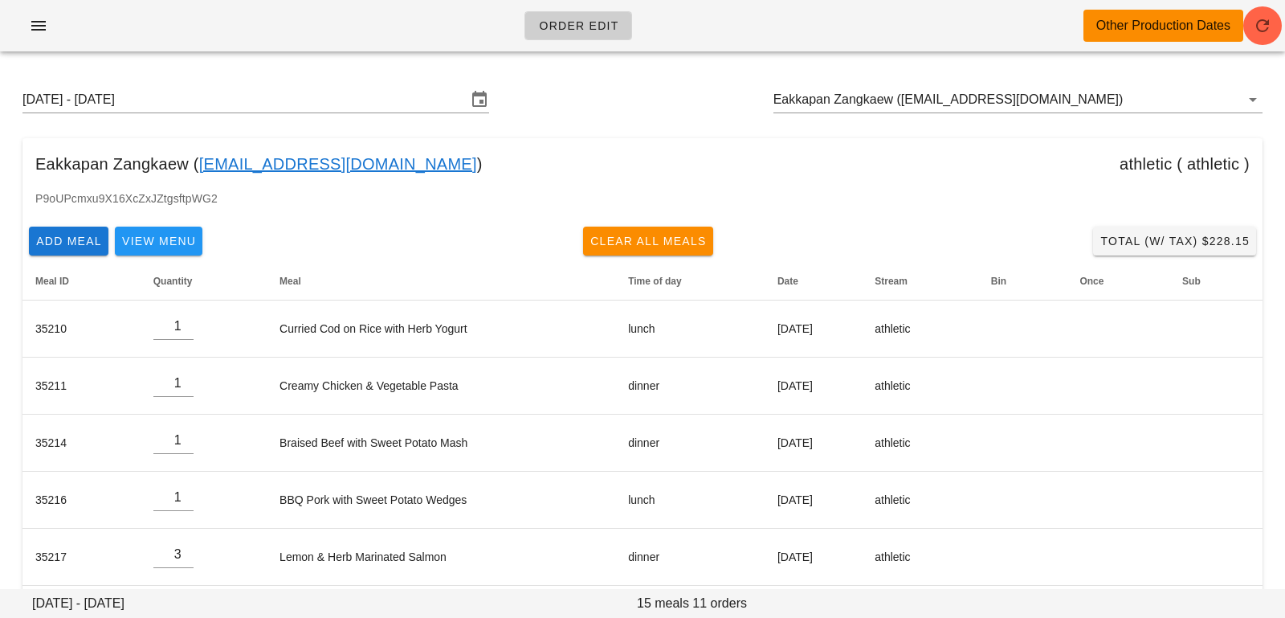
click at [1239, 27] on div "Other Production Dates" at bounding box center [1164, 26] width 160 height 32
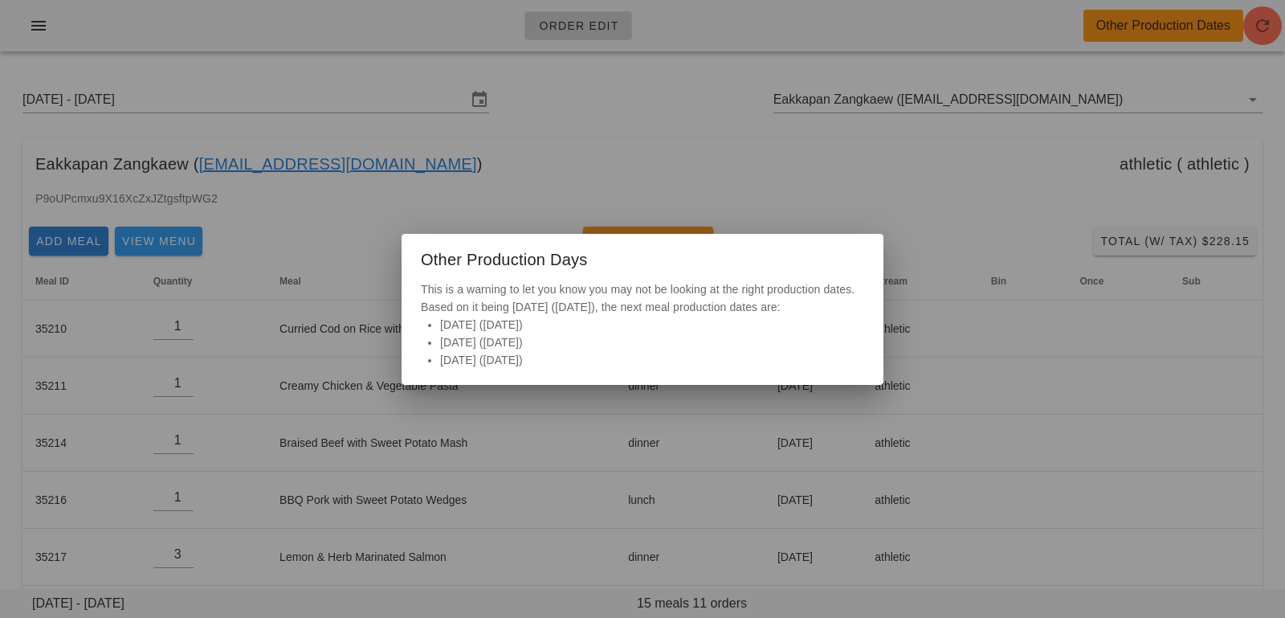
click at [1247, 27] on div at bounding box center [642, 309] width 1285 height 618
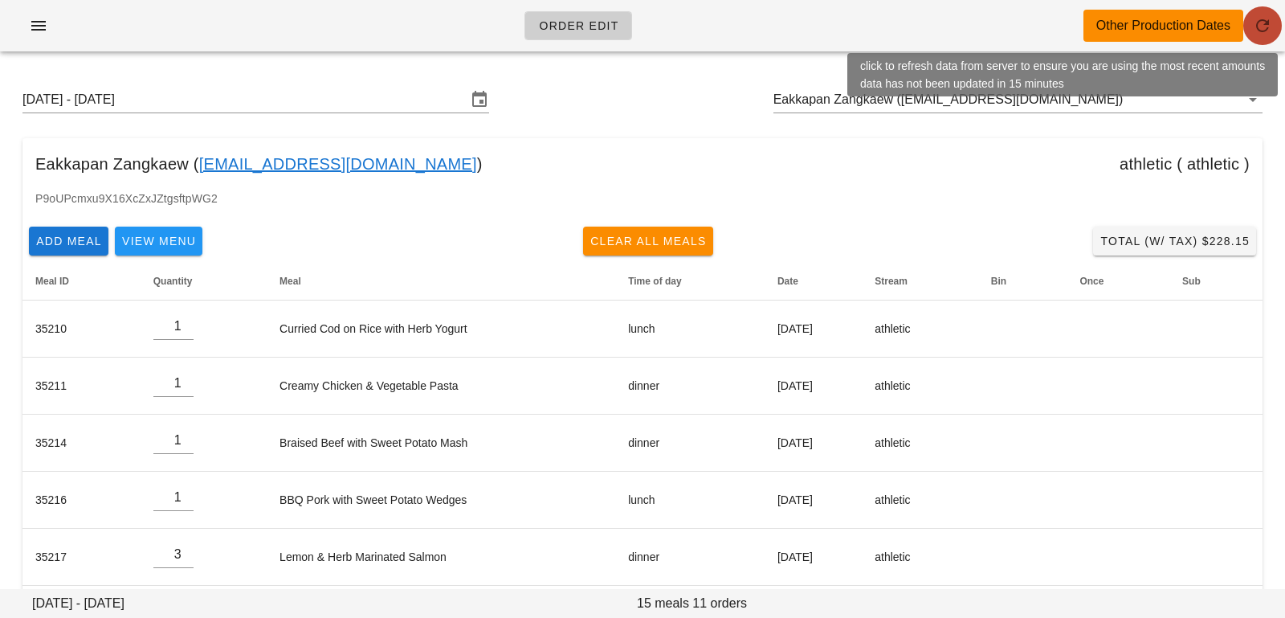
click at [1270, 34] on icon "button" at bounding box center [1262, 25] width 19 height 19
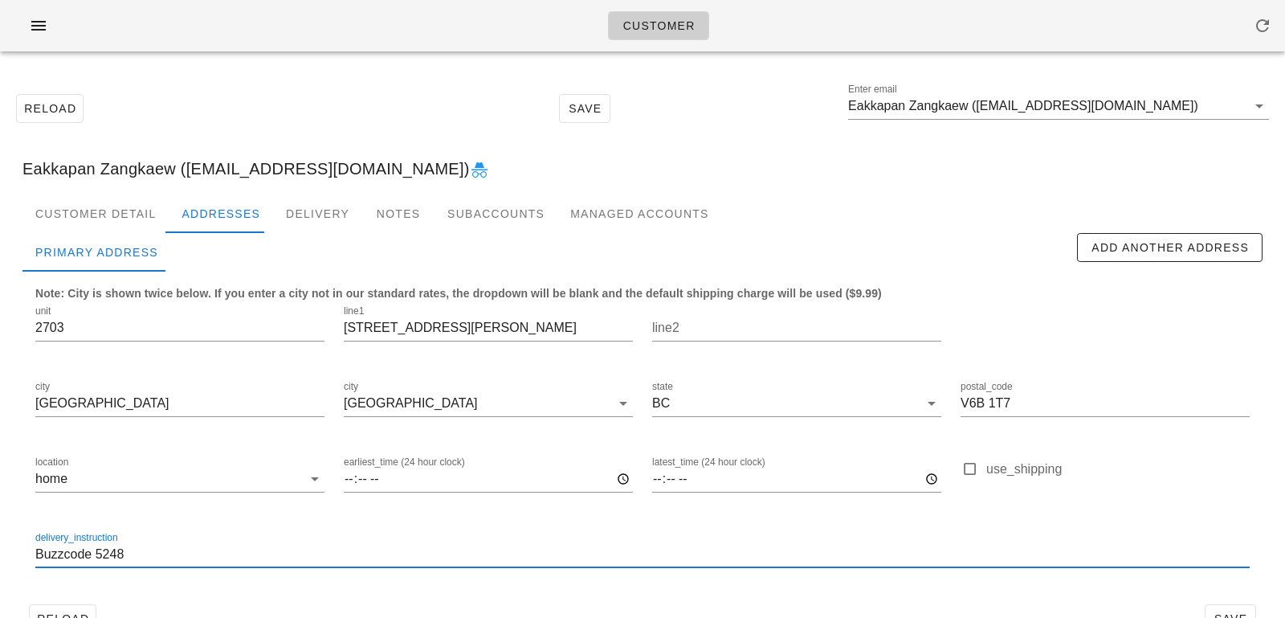
click at [36, 555] on input "Buzzcode 5248" at bounding box center [642, 554] width 1214 height 26
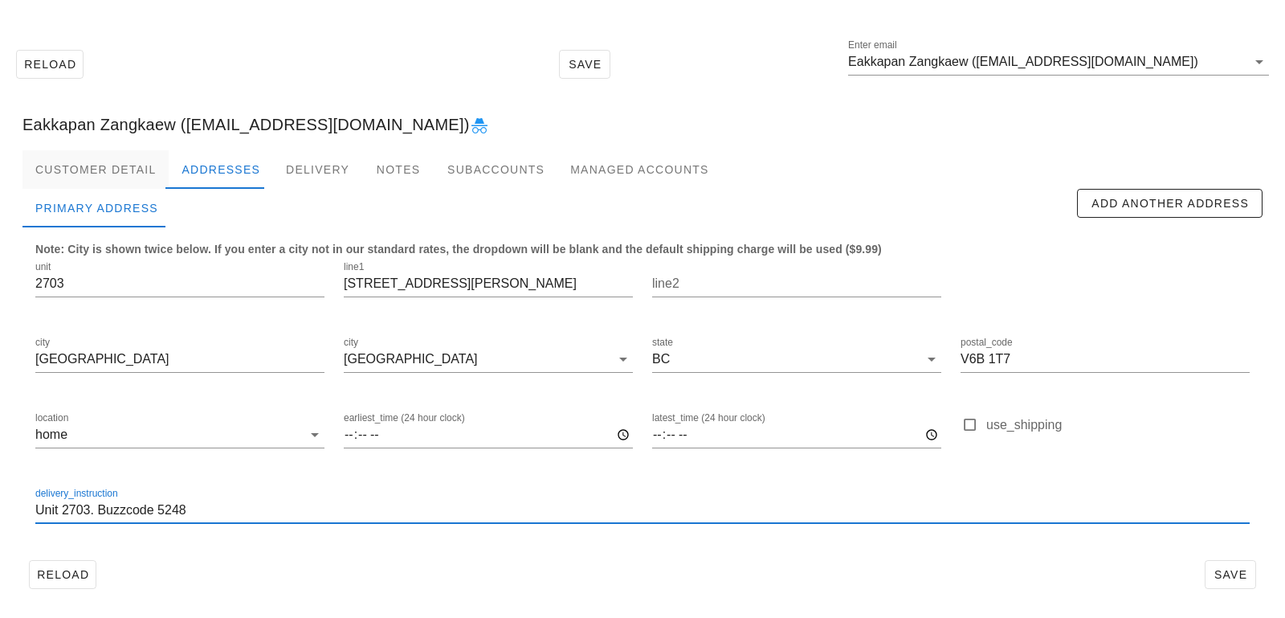
type input "Unit 2703. Buzzcode 5248"
click at [112, 169] on div "Customer Detail" at bounding box center [95, 169] width 146 height 39
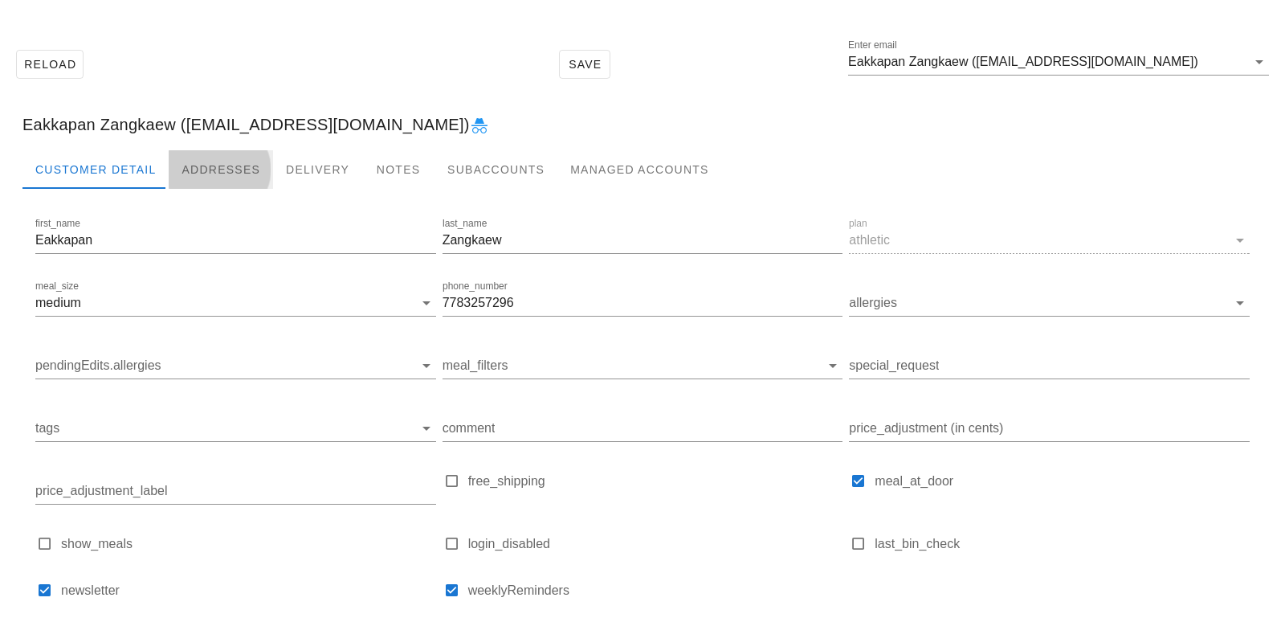
click at [194, 164] on div "Addresses" at bounding box center [221, 169] width 104 height 39
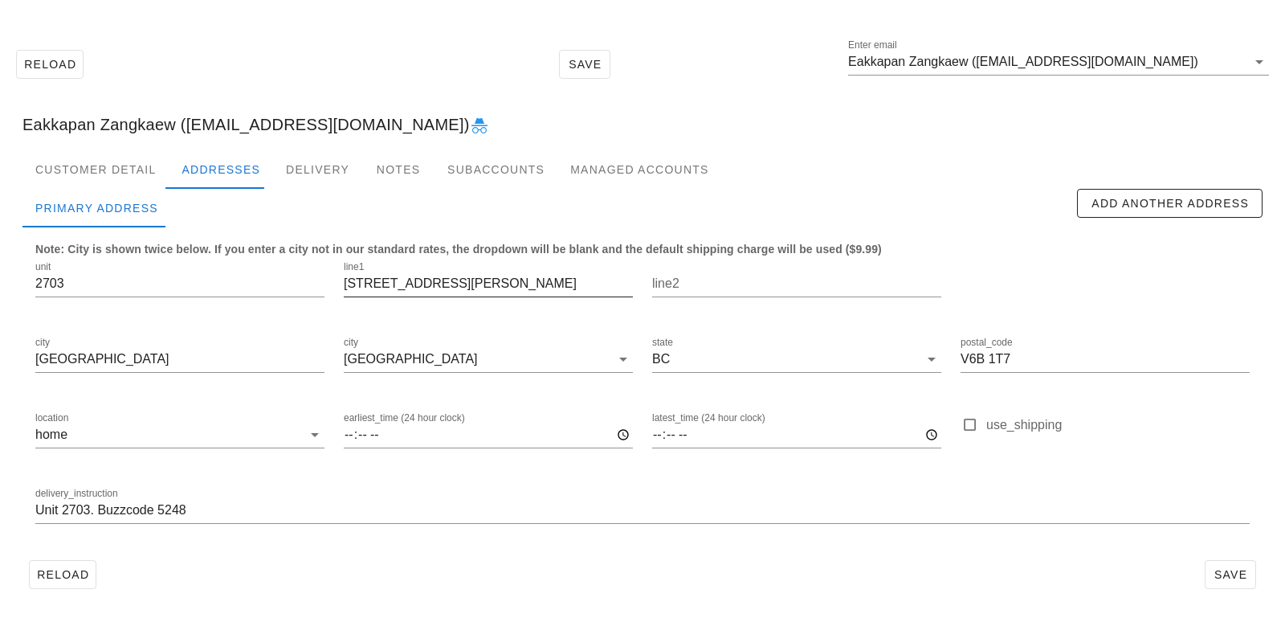
scroll to position [1, 0]
click at [1215, 563] on button "Save" at bounding box center [1230, 574] width 51 height 29
click at [141, 164] on div "Customer Detail" at bounding box center [95, 169] width 146 height 39
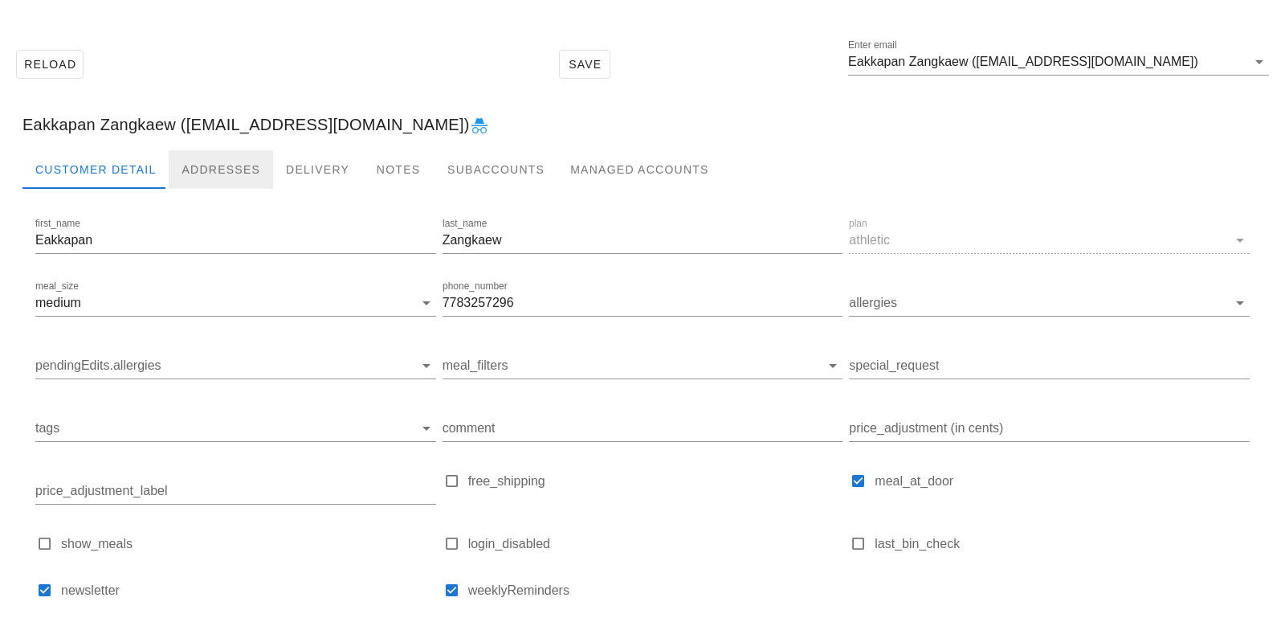
click at [251, 168] on div "Addresses" at bounding box center [221, 169] width 104 height 39
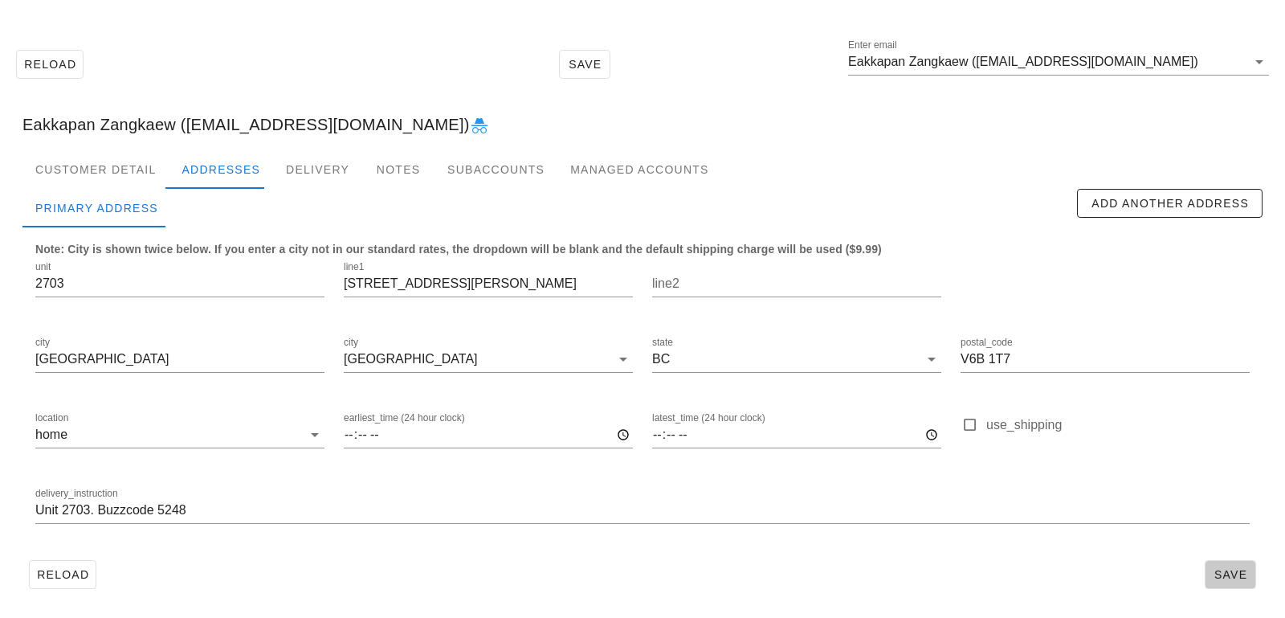
click at [1225, 576] on span "Save" at bounding box center [1230, 574] width 37 height 13
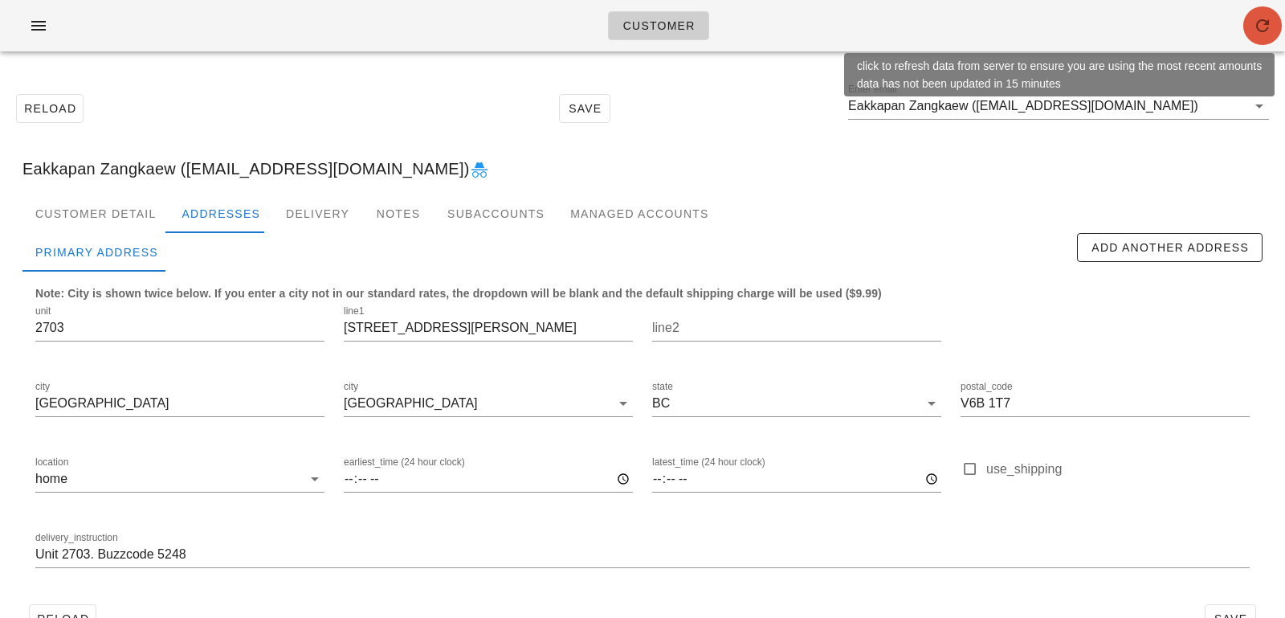
click at [1267, 28] on icon "button" at bounding box center [1262, 25] width 19 height 19
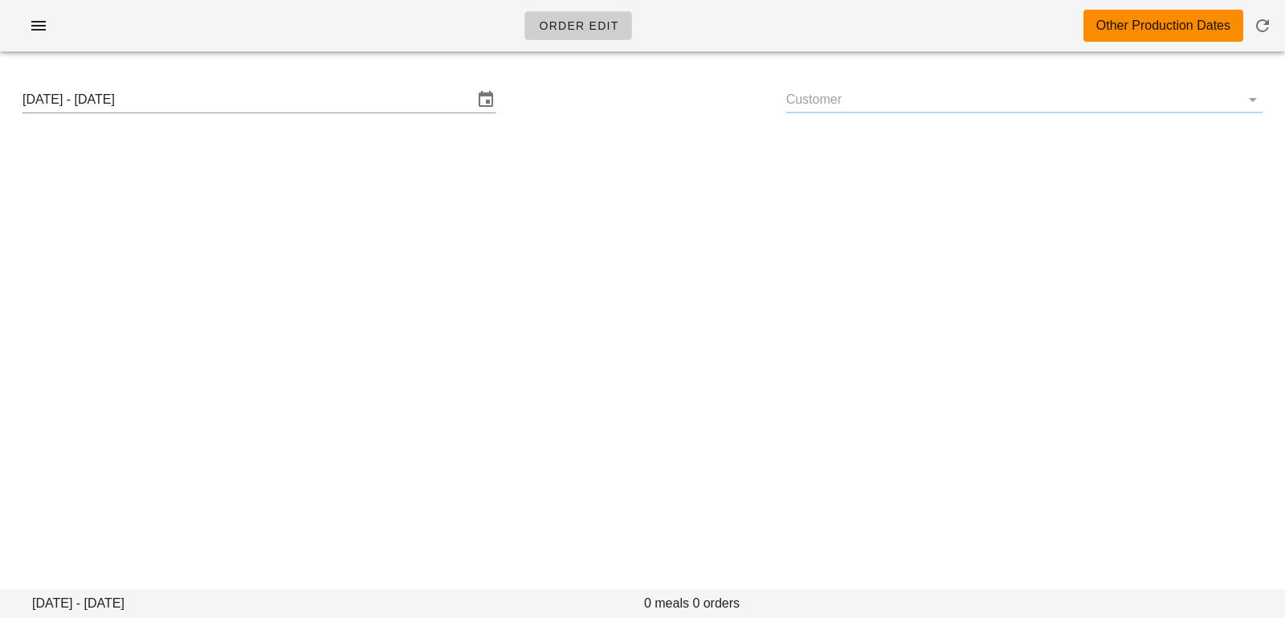
type input "Eakkapan Zangkaew ([EMAIL_ADDRESS][DOMAIN_NAME])"
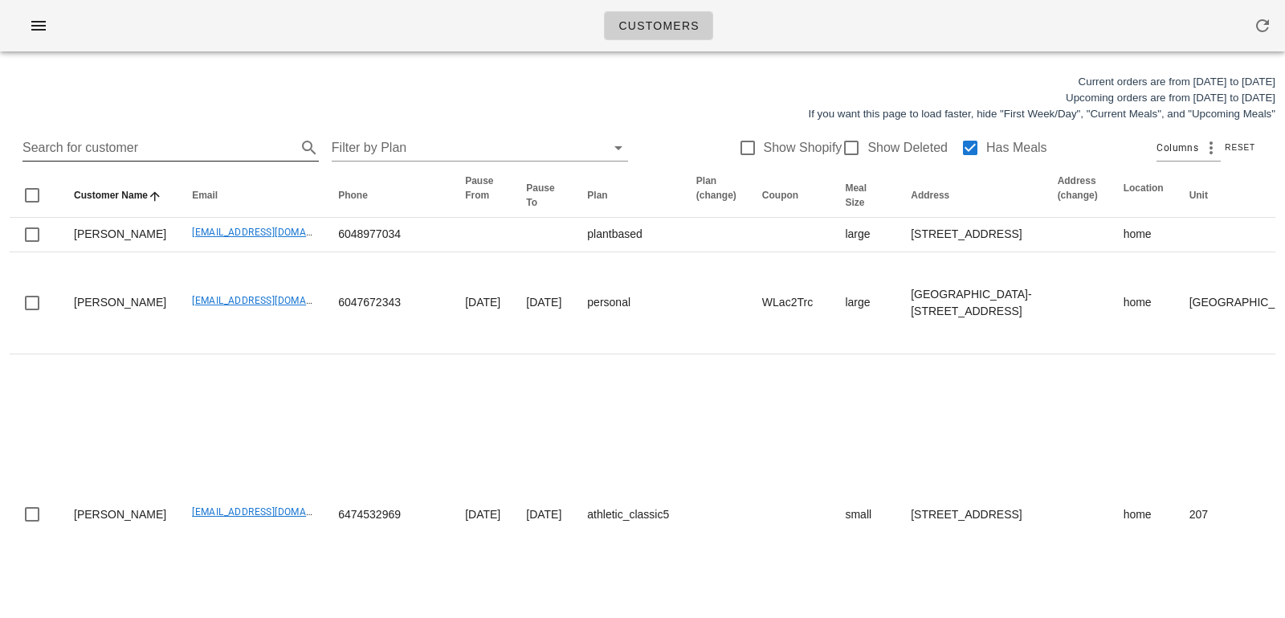
click at [243, 140] on input "Search for customer" at bounding box center [157, 148] width 271 height 26
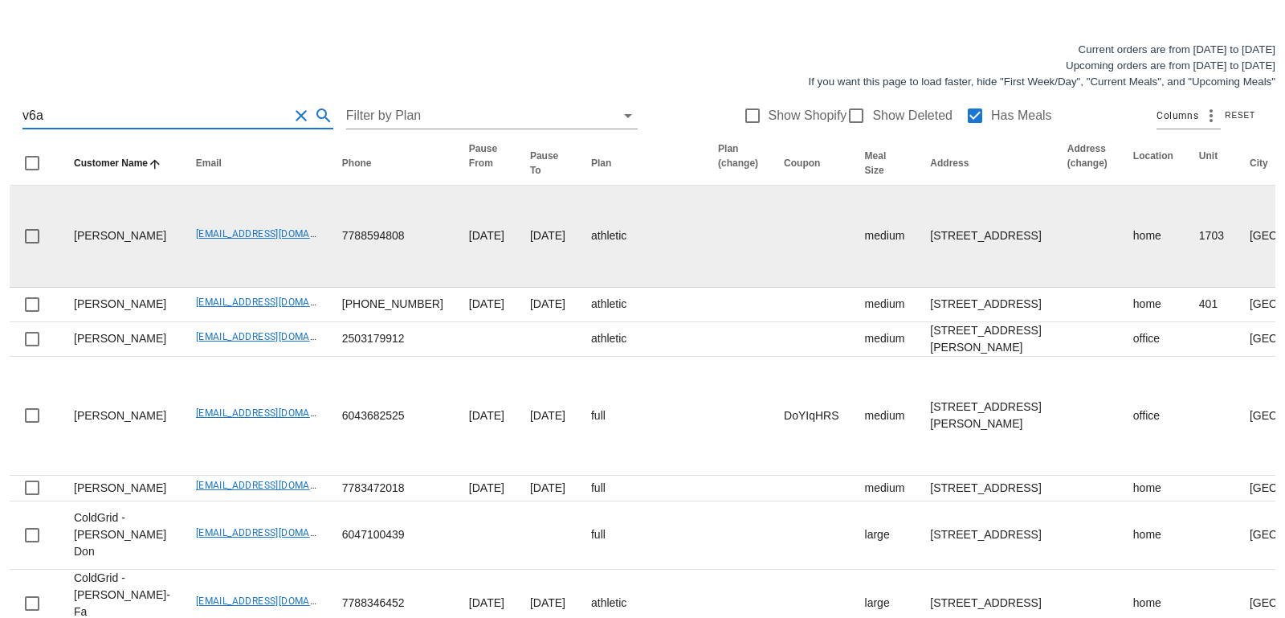
scroll to position [33, 0]
drag, startPoint x: 886, startPoint y: 318, endPoint x: 835, endPoint y: 314, distance: 51.6
click at [917, 287] on td "[STREET_ADDRESS]" at bounding box center [985, 236] width 137 height 102
copy td "V6A4E1"
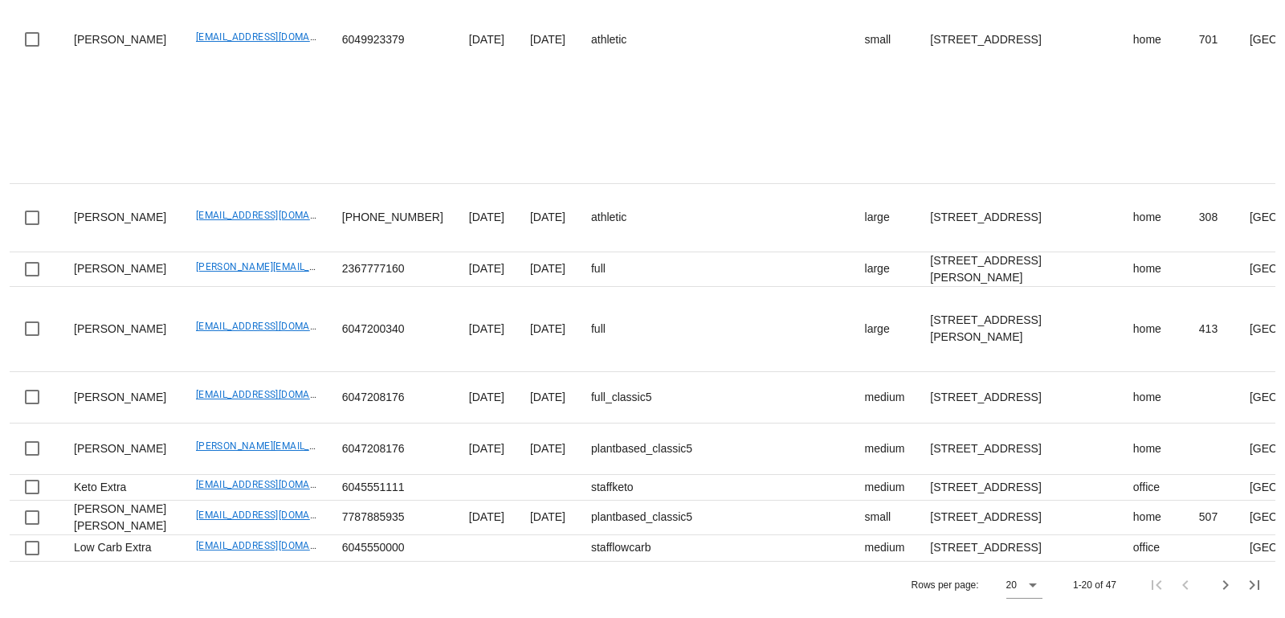
scroll to position [2074, 0]
click at [1230, 586] on icon "Next page" at bounding box center [1225, 584] width 19 height 19
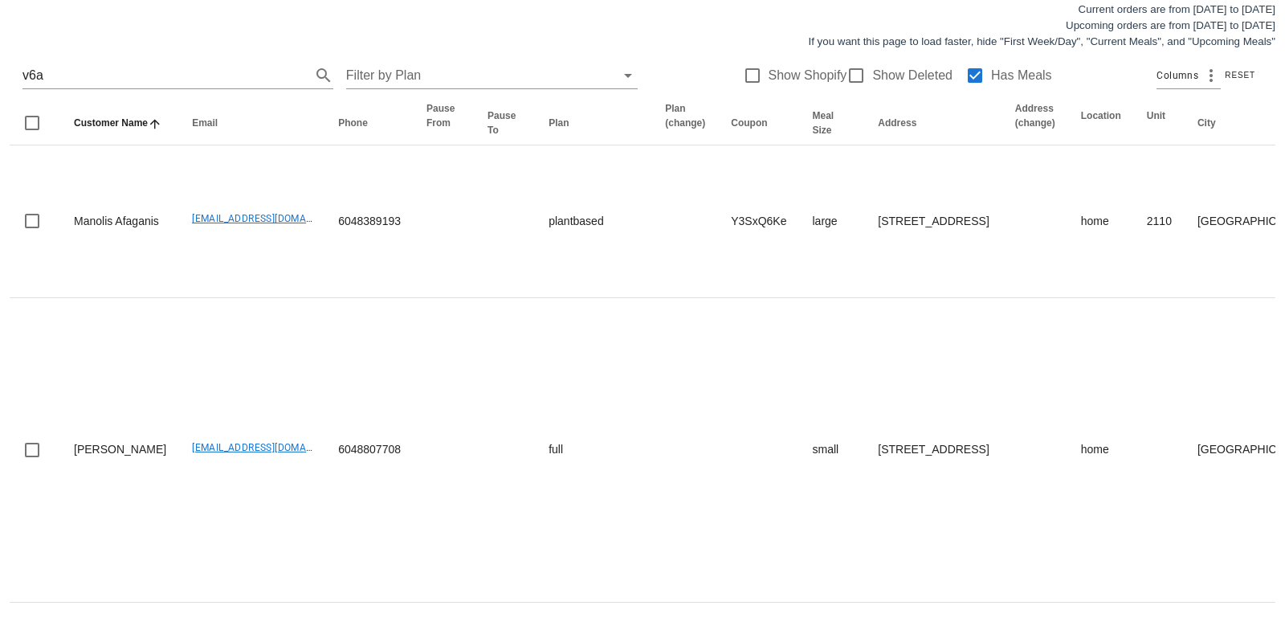
scroll to position [103, 0]
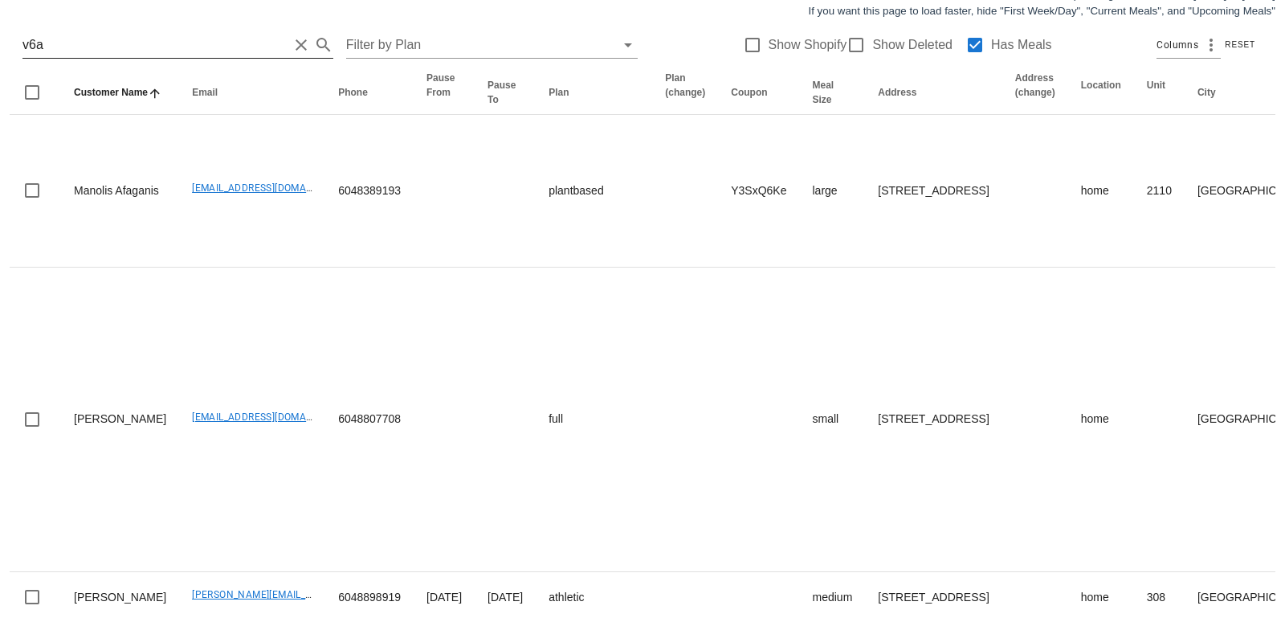
click at [205, 47] on input "v6a" at bounding box center [155, 45] width 266 height 26
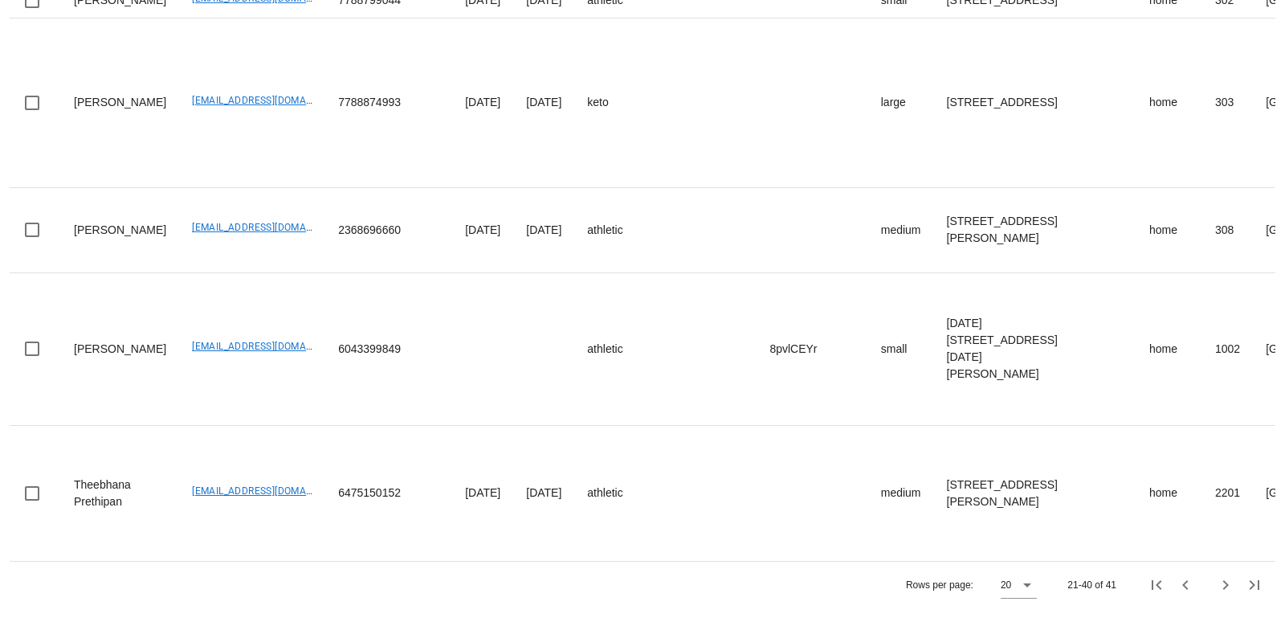
scroll to position [3069, 0]
type input "v6e"
click at [1227, 581] on icon "Next page" at bounding box center [1225, 584] width 19 height 19
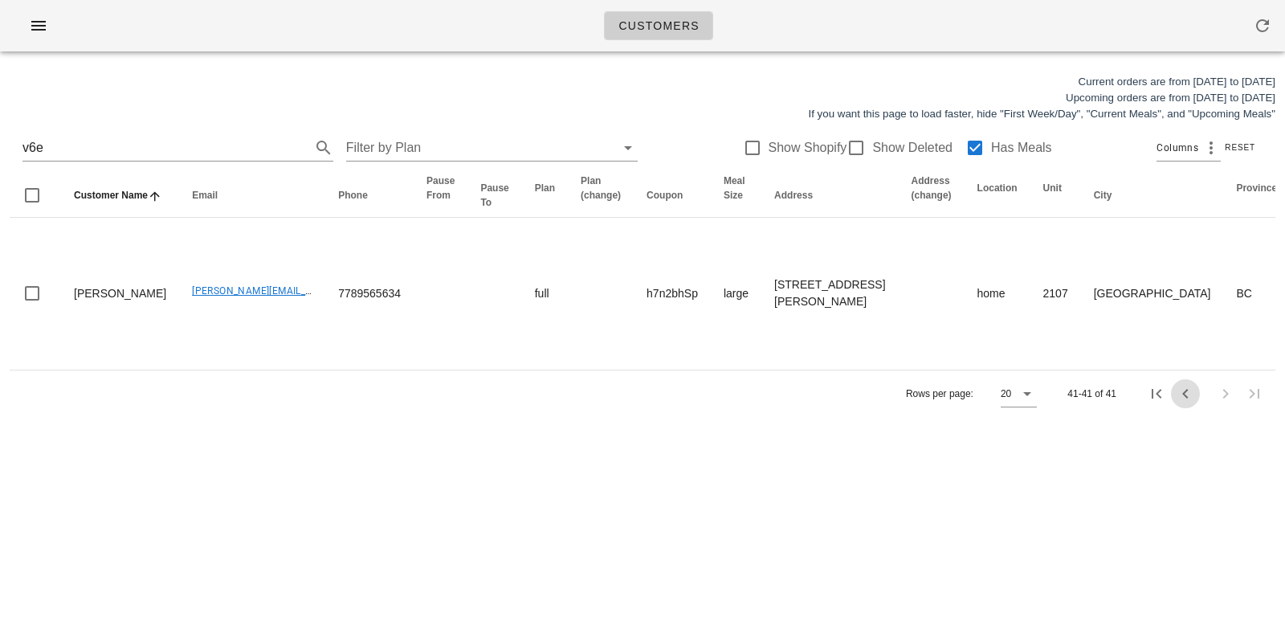
click at [1190, 403] on icon "Previous page" at bounding box center [1185, 393] width 19 height 19
